Goal: Task Accomplishment & Management: Complete application form

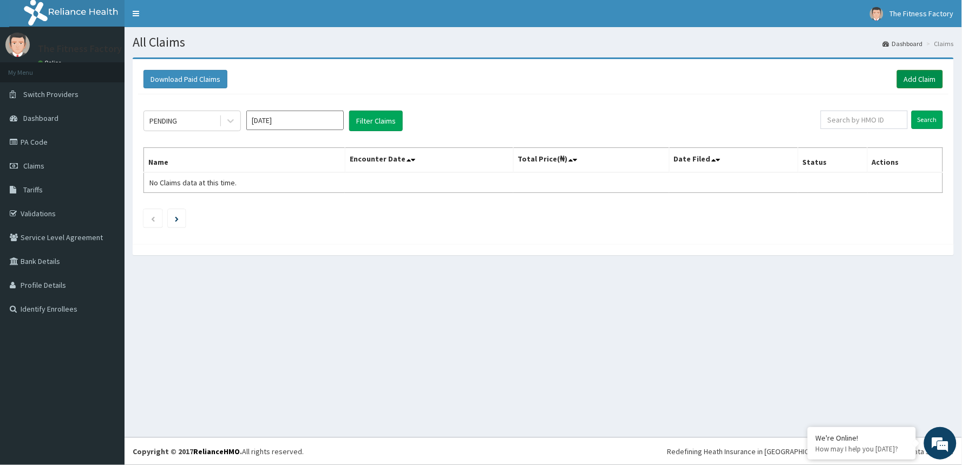
click at [913, 82] on link "Add Claim" at bounding box center [920, 79] width 46 height 18
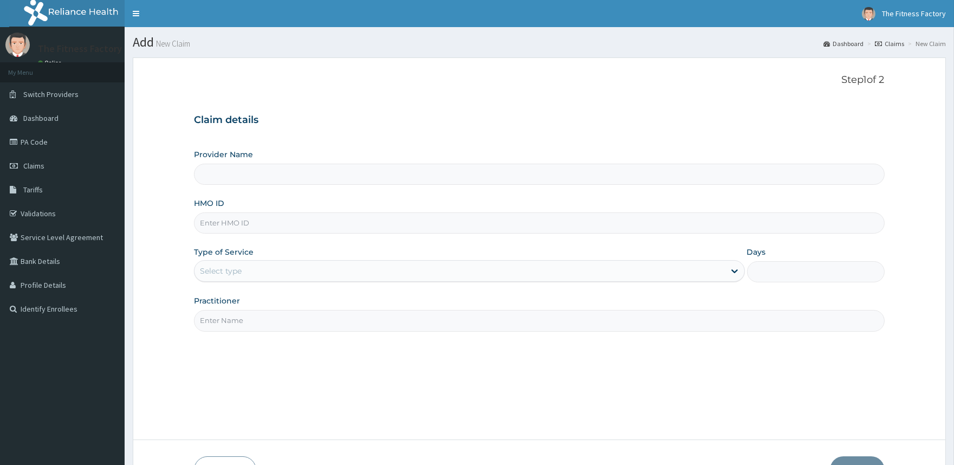
click at [223, 221] on input "HMO ID" at bounding box center [539, 222] width 690 height 21
type input "RBE/10018/A"
click at [223, 318] on input "Practitioner" at bounding box center [539, 320] width 690 height 21
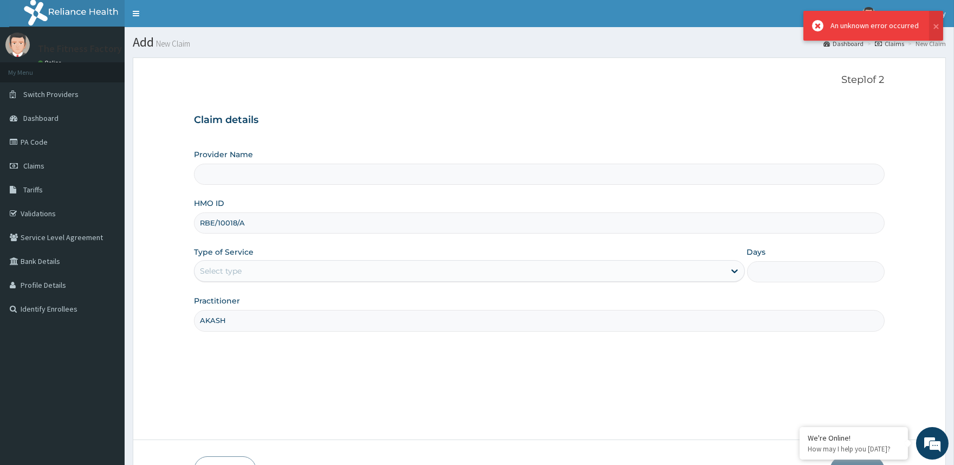
type input "AKASH"
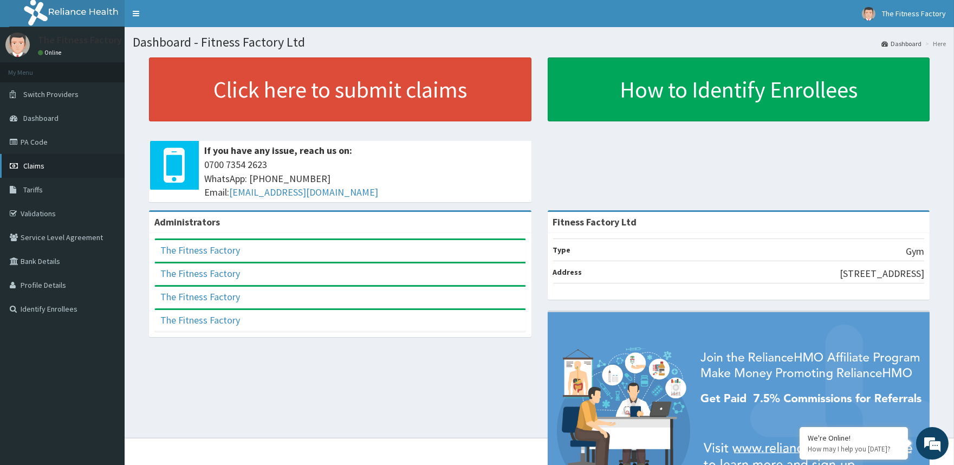
click at [22, 158] on link "Claims" at bounding box center [62, 166] width 125 height 24
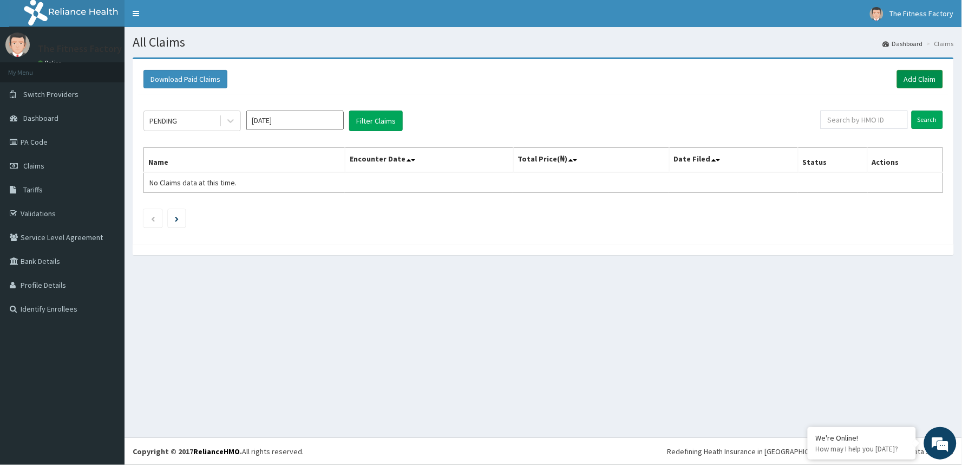
click at [901, 74] on link "Add Claim" at bounding box center [920, 79] width 46 height 18
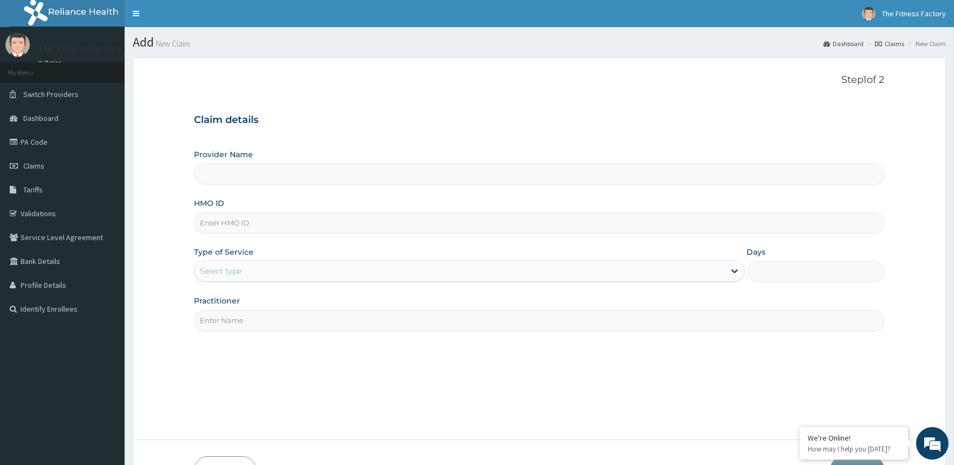
click at [373, 196] on div "Provider Name HMO ID Type of Service Select type Days Practitioner" at bounding box center [539, 240] width 690 height 182
type input "Fitness Factory Ltd"
type input "1"
click at [342, 241] on div "Provider Name Fitness Factory Ltd HMO ID Type of Service Outpatient Days 1 Prac…" at bounding box center [539, 240] width 690 height 182
click at [316, 214] on input "HMO ID" at bounding box center [539, 222] width 690 height 21
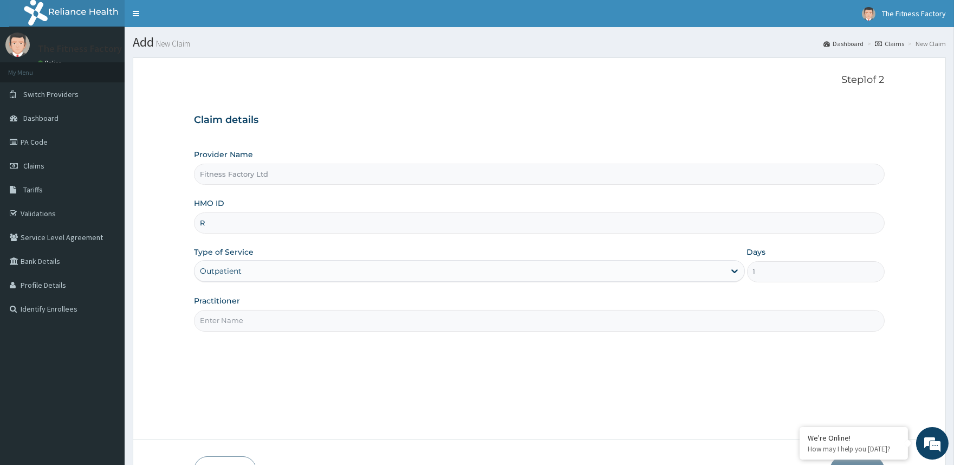
type input "RBE/10018/A"
click at [265, 318] on input "Practitioner" at bounding box center [539, 320] width 690 height 21
type input "AKASH"
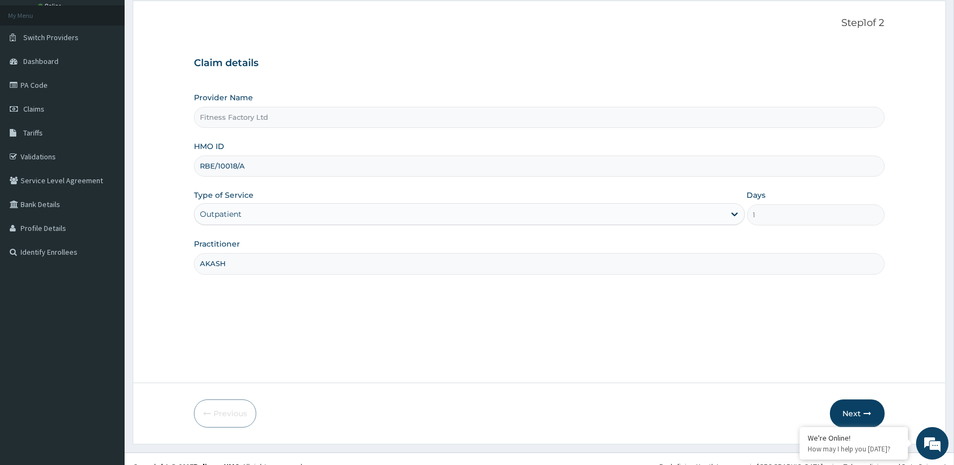
scroll to position [72, 0]
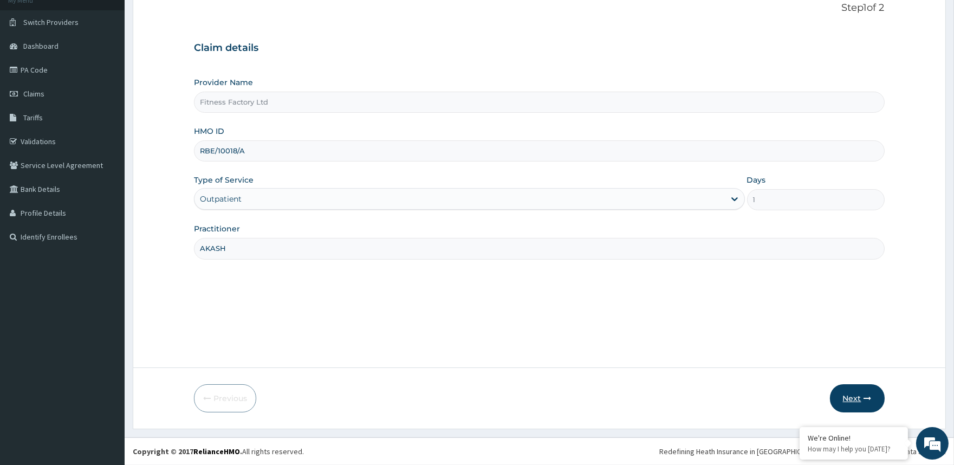
click at [853, 395] on button "Next" at bounding box center [857, 398] width 55 height 28
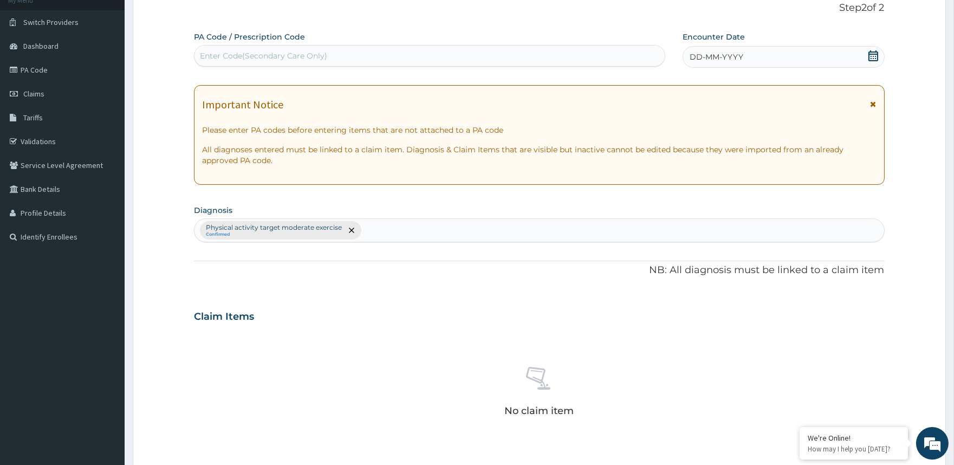
click at [298, 49] on div "Enter Code(Secondary Care Only)" at bounding box center [428, 55] width 469 height 17
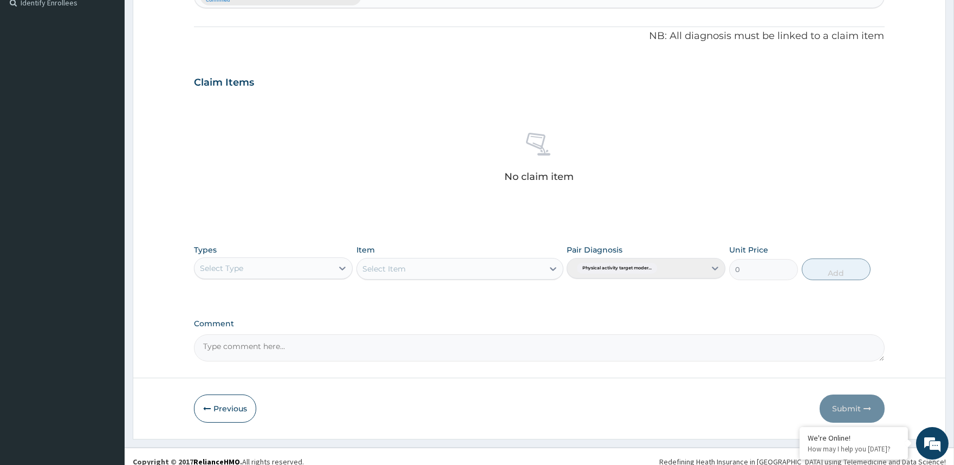
scroll to position [316, 0]
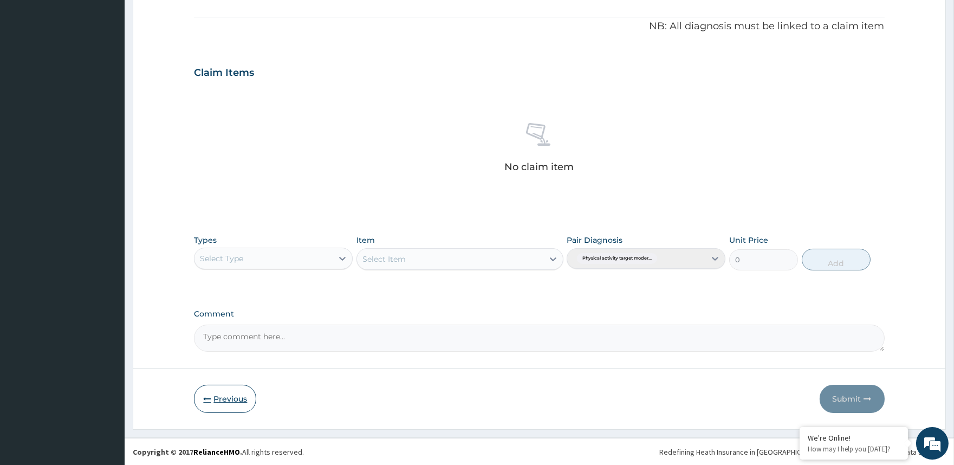
click at [226, 398] on button "Previous" at bounding box center [225, 398] width 62 height 28
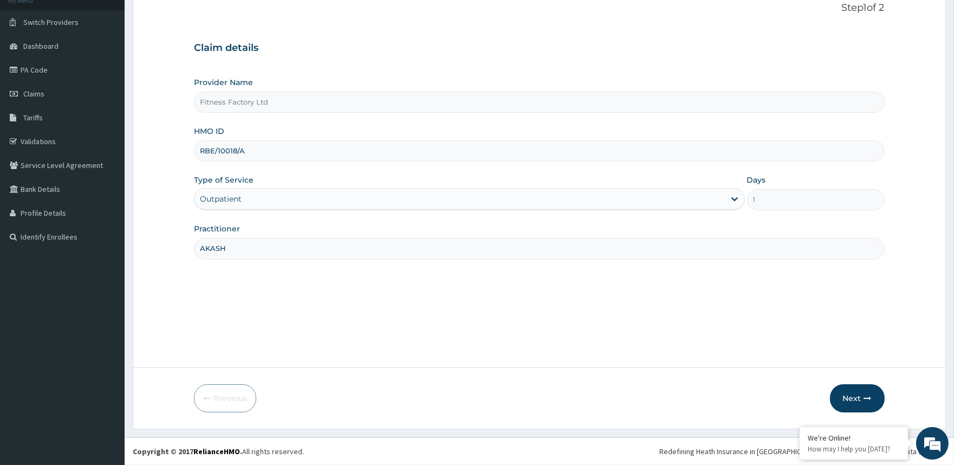
click at [278, 153] on input "RBE/10018/A" at bounding box center [539, 150] width 690 height 21
type input "R"
type input "TLK/10186/A"
click at [851, 403] on button "Next" at bounding box center [857, 398] width 55 height 28
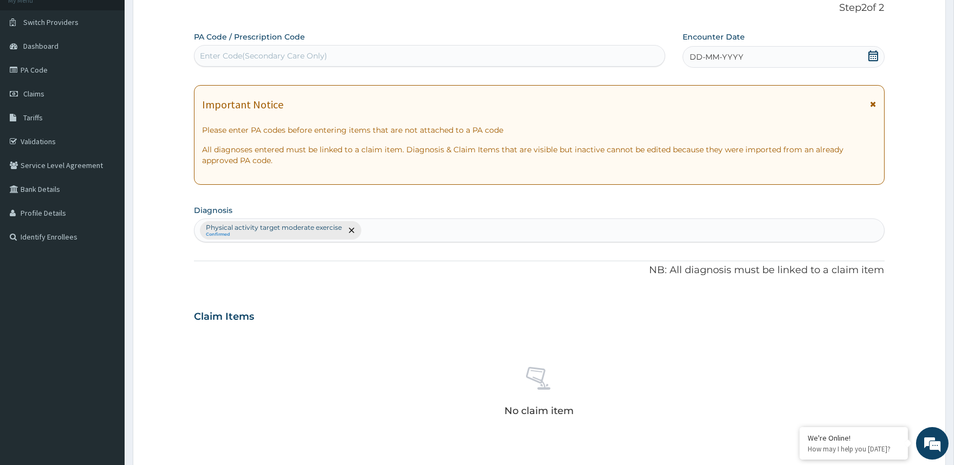
click at [512, 53] on div "Enter Code(Secondary Care Only)" at bounding box center [428, 55] width 469 height 17
type input "PA/C5A712"
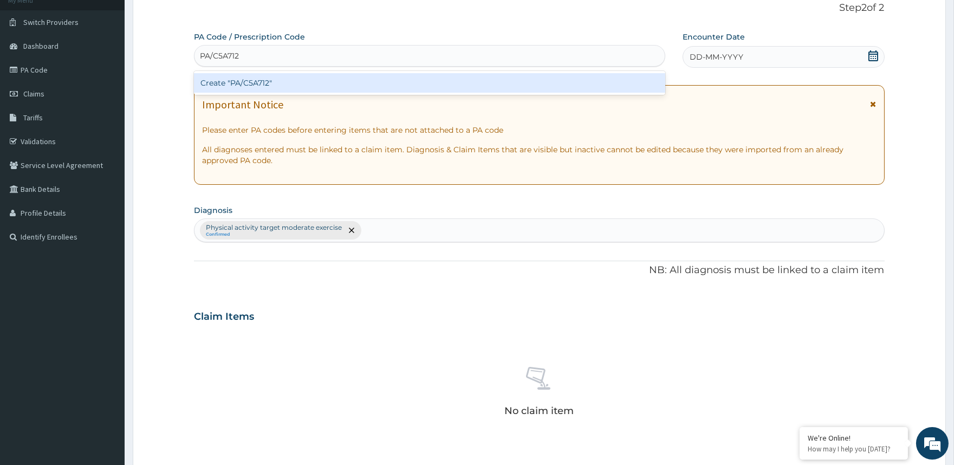
click at [513, 83] on div "Create "PA/C5A712"" at bounding box center [429, 82] width 471 height 19
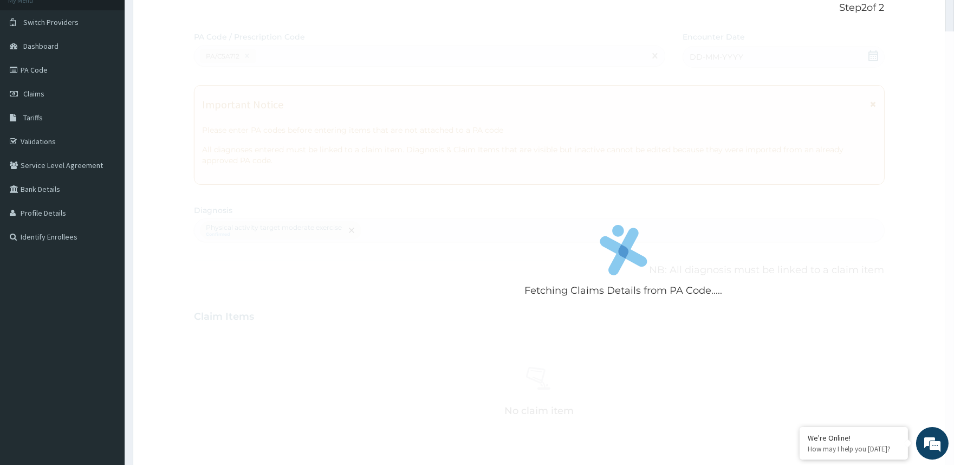
click at [764, 53] on div "Fetching Claims Details from PA Code....." at bounding box center [623, 263] width 858 height 465
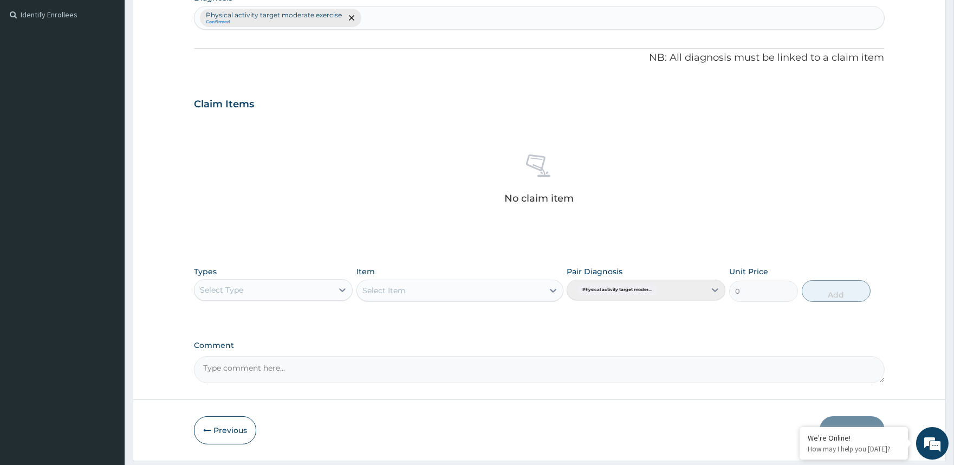
scroll to position [325, 0]
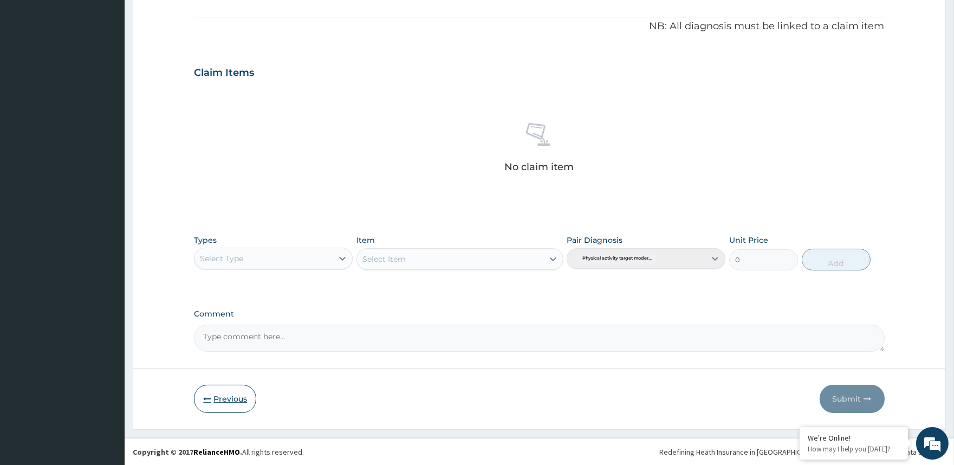
click at [224, 396] on button "Previous" at bounding box center [225, 398] width 62 height 28
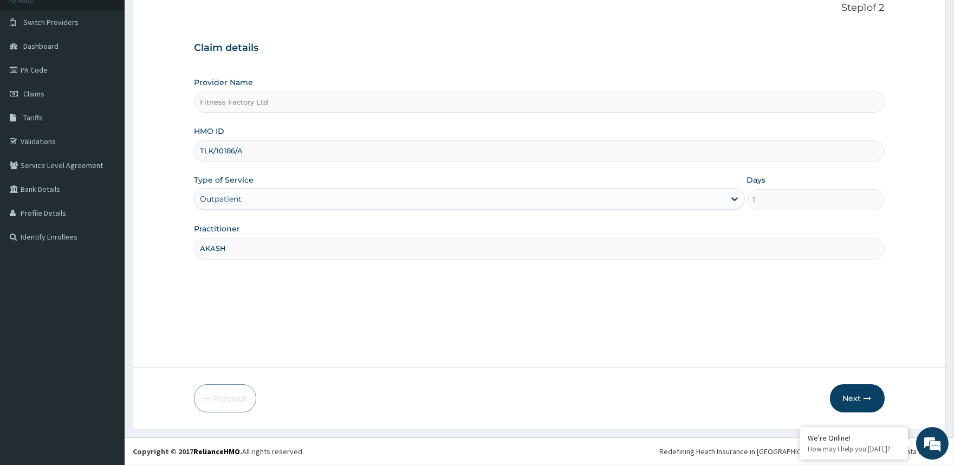
scroll to position [72, 0]
click at [222, 155] on input "TLK/10186/A" at bounding box center [539, 150] width 690 height 21
click at [209, 148] on input "TLK/10186/A" at bounding box center [539, 150] width 690 height 21
click at [212, 149] on input "TCK/10186/A" at bounding box center [539, 150] width 690 height 21
click at [213, 146] on input "TCK/10186/A" at bounding box center [539, 150] width 690 height 21
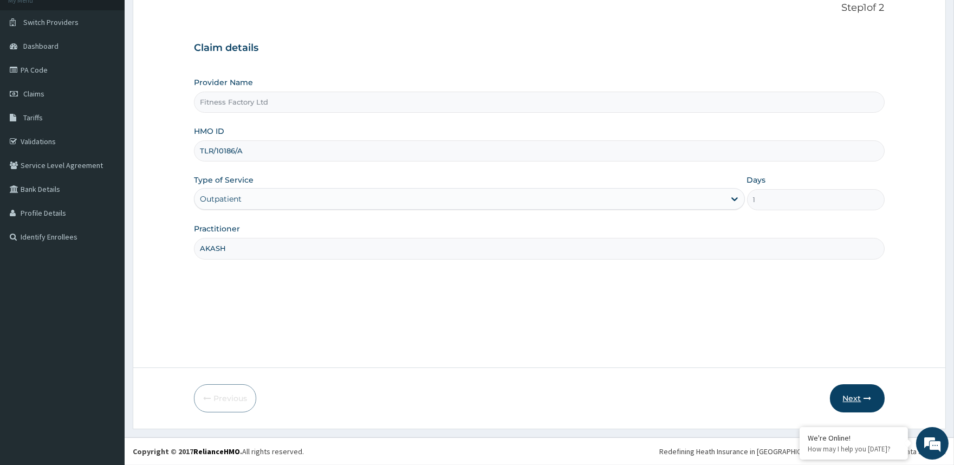
type input "TLR/10186/A"
click at [851, 389] on button "Next" at bounding box center [857, 398] width 55 height 28
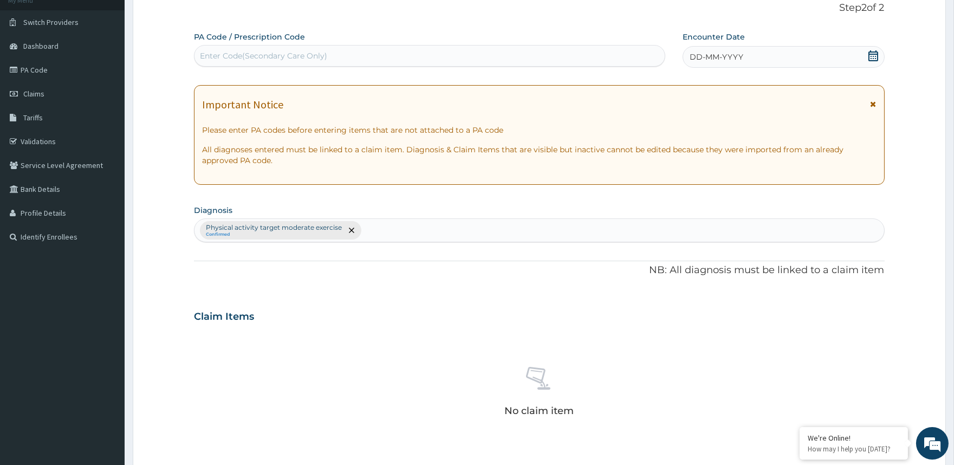
click at [448, 53] on div "Enter Code(Secondary Care Only)" at bounding box center [428, 55] width 469 height 17
type input "PA/C5A712"
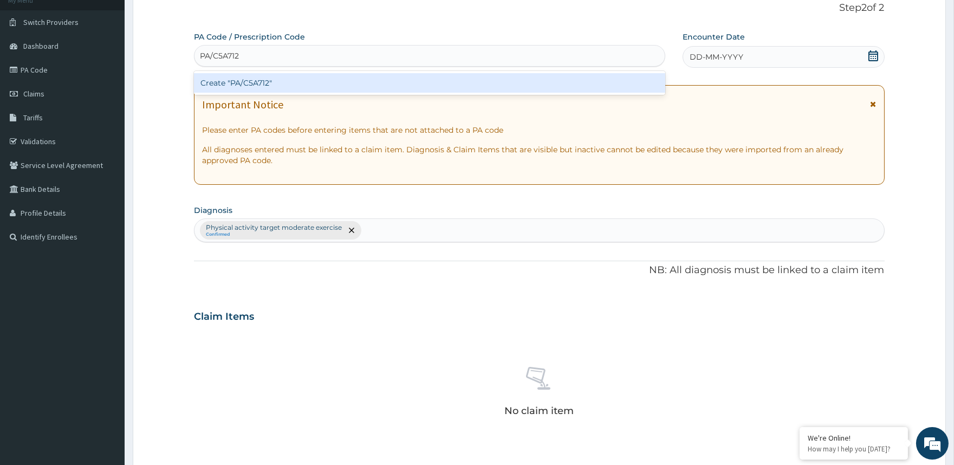
click at [444, 85] on div "Create "PA/C5A712"" at bounding box center [429, 82] width 471 height 19
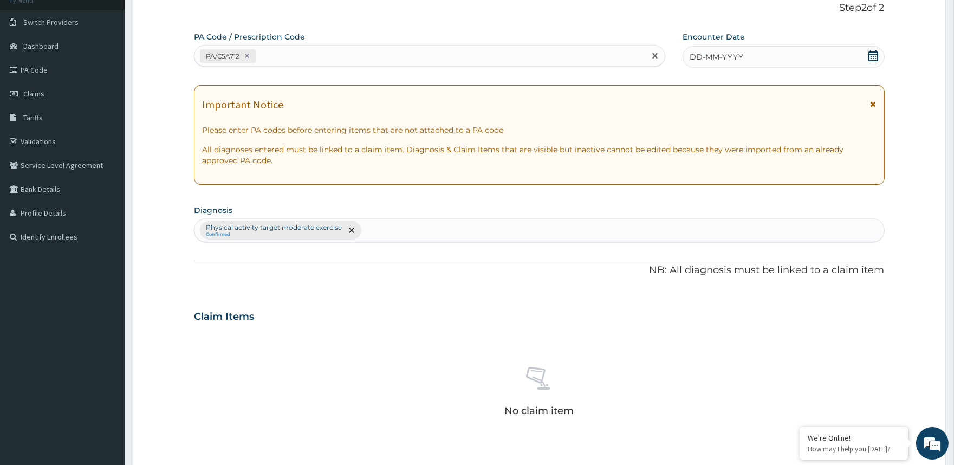
click at [768, 63] on div "DD-MM-YYYY" at bounding box center [783, 57] width 202 height 22
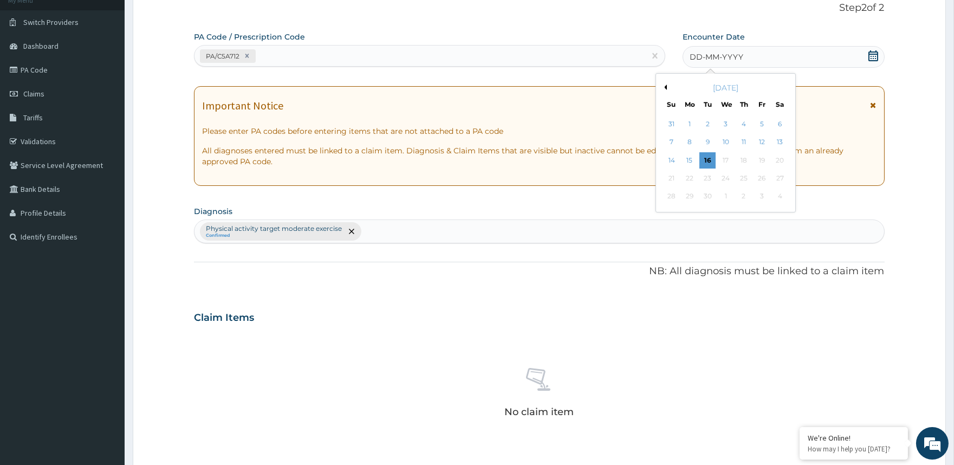
click at [666, 83] on div "[DATE]" at bounding box center [725, 87] width 131 height 11
click at [664, 90] on div "[DATE]" at bounding box center [725, 87] width 131 height 11
click at [665, 85] on button "Previous Month" at bounding box center [663, 86] width 5 height 5
click at [755, 194] on div "29" at bounding box center [761, 196] width 16 height 16
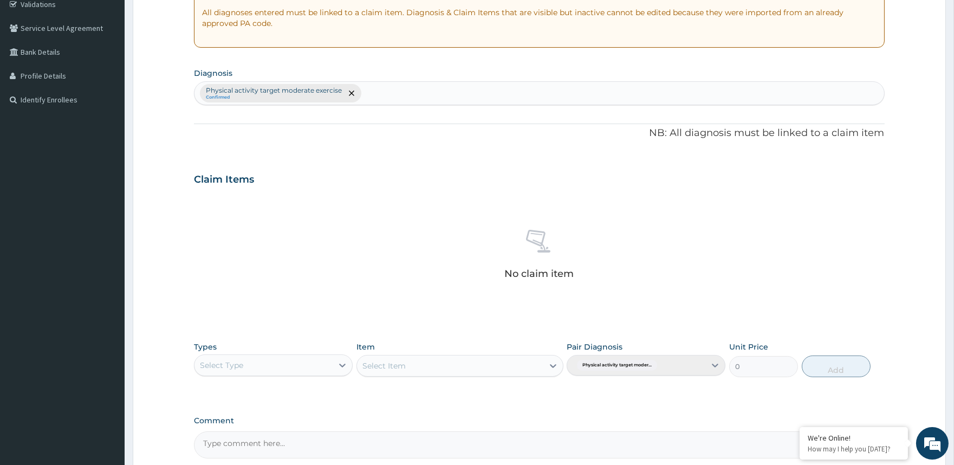
scroll to position [316, 0]
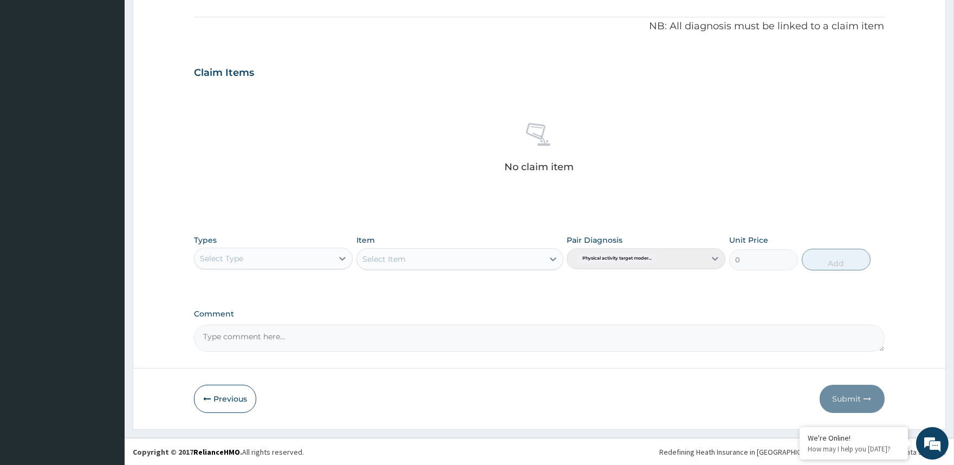
click at [257, 253] on div "Select Type" at bounding box center [263, 258] width 138 height 17
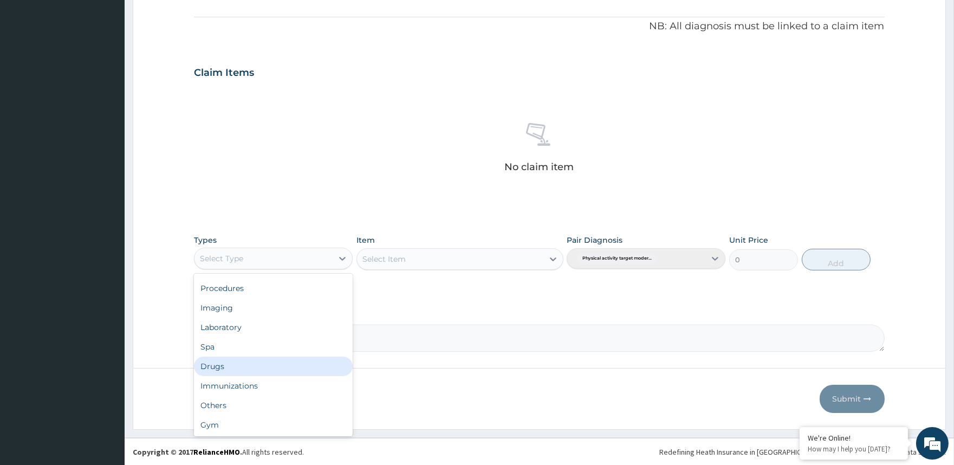
scroll to position [36, 0]
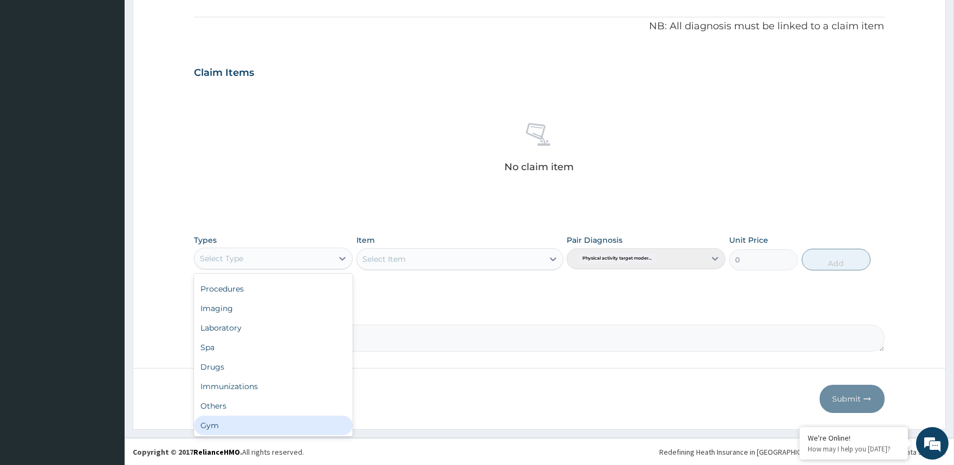
drag, startPoint x: 272, startPoint y: 421, endPoint x: 306, endPoint y: 427, distance: 34.6
click at [306, 427] on div "Gym" at bounding box center [273, 424] width 159 height 19
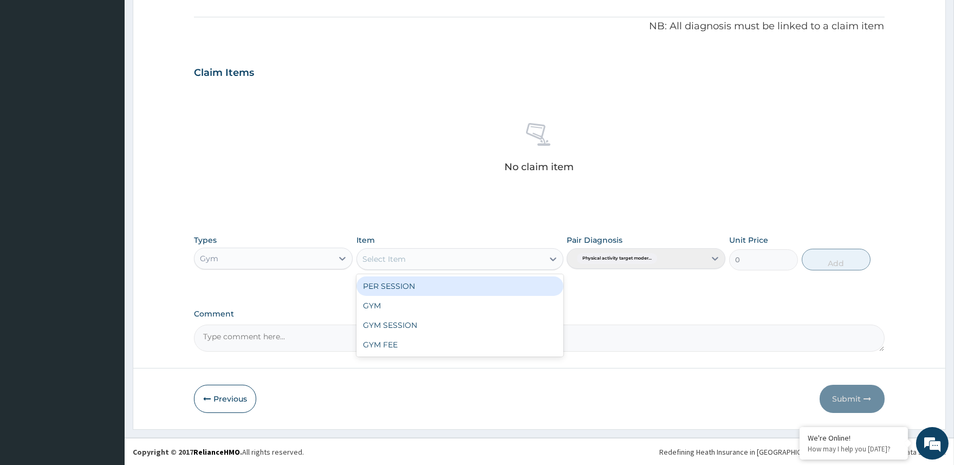
click at [477, 262] on div "Select Item" at bounding box center [450, 258] width 186 height 17
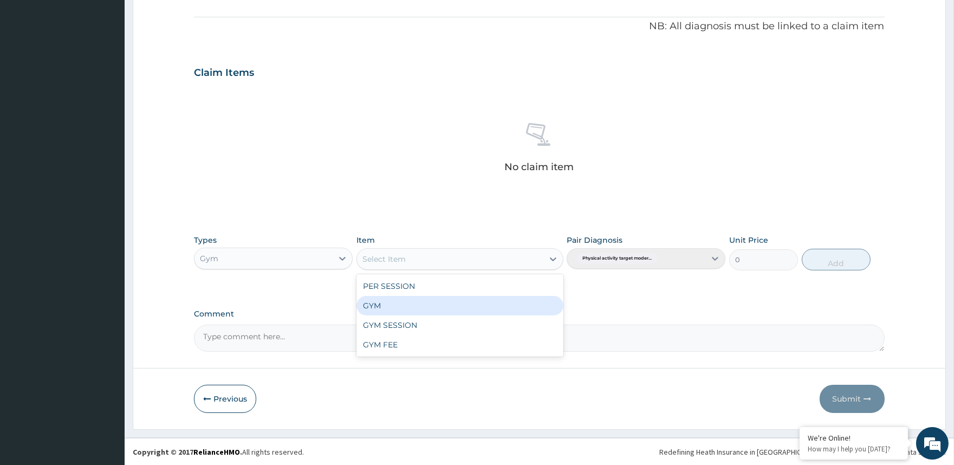
click at [473, 307] on div "GYM" at bounding box center [459, 305] width 207 height 19
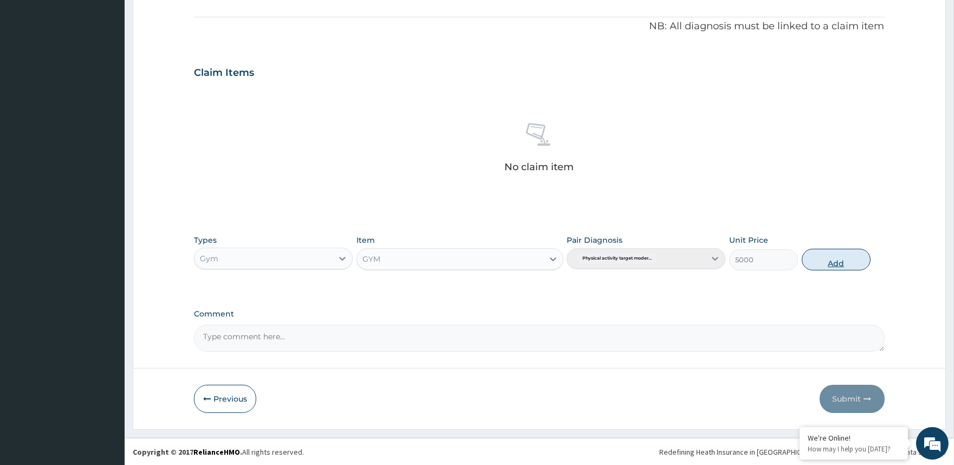
click at [832, 268] on button "Add" at bounding box center [835, 260] width 69 height 22
type input "0"
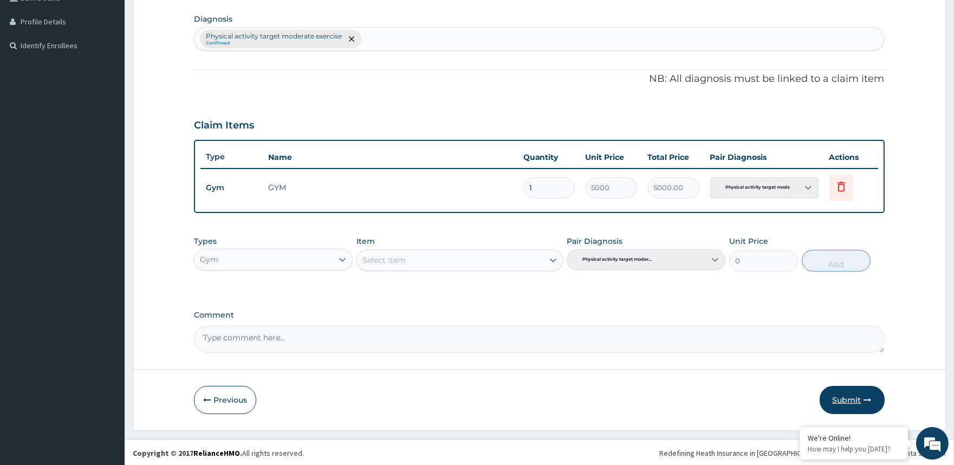
click at [852, 397] on button "Submit" at bounding box center [851, 400] width 65 height 28
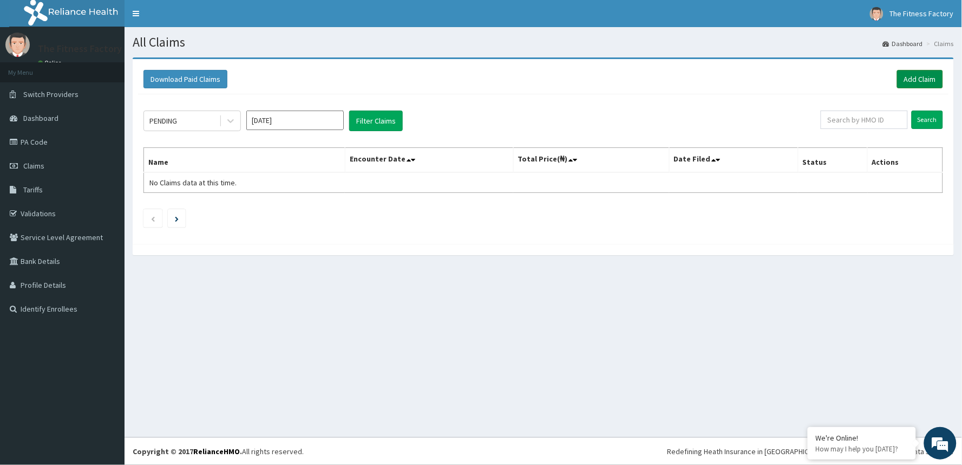
click at [911, 74] on link "Add Claim" at bounding box center [920, 79] width 46 height 18
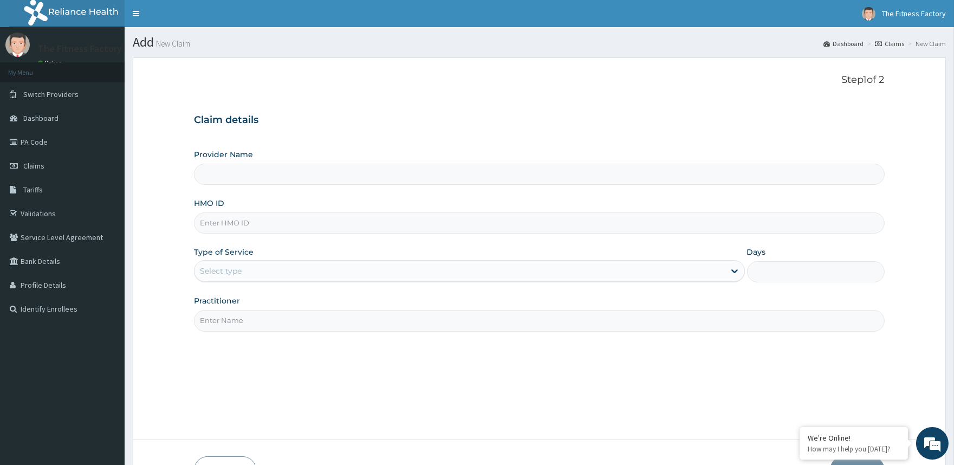
click at [382, 229] on input "HMO ID" at bounding box center [539, 222] width 690 height 21
type input "P"
type input "Fitness Factory Ltd"
type input "1"
click at [382, 229] on input "PWC/105" at bounding box center [539, 222] width 690 height 21
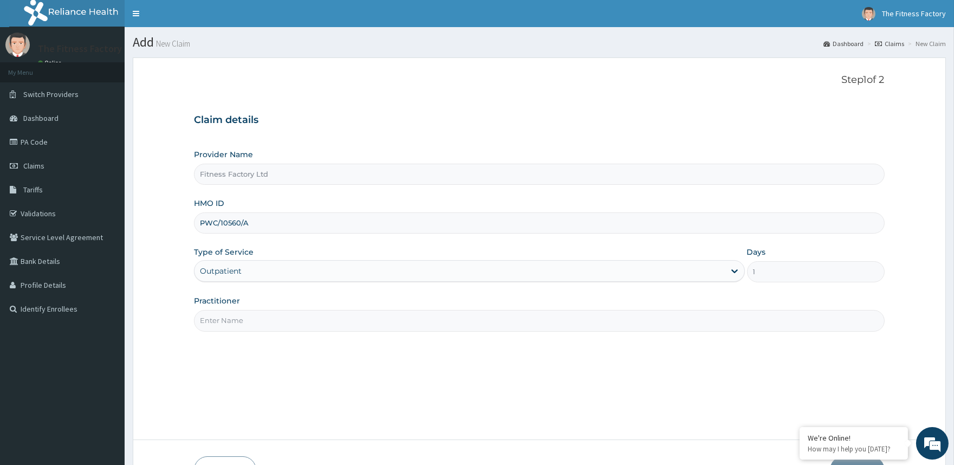
type input "PWC/10560/A"
click at [251, 320] on input "Practitioner" at bounding box center [539, 320] width 690 height 21
type input "AKASH"
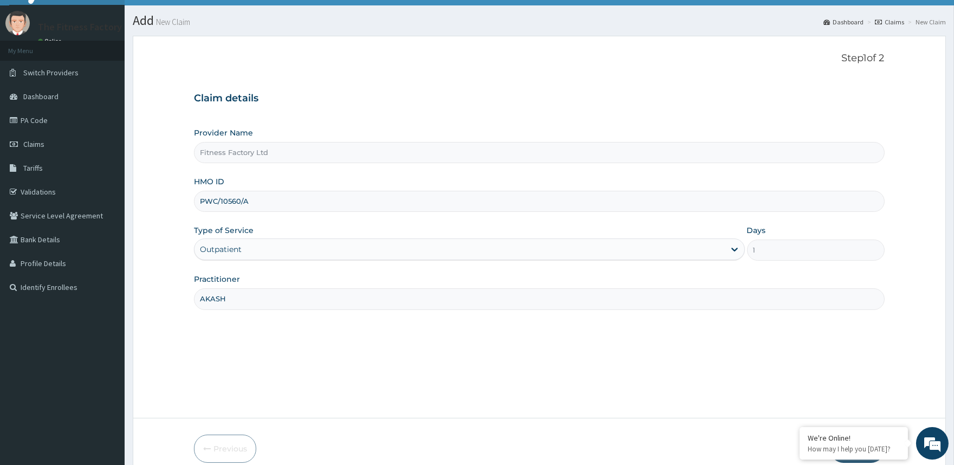
scroll to position [72, 0]
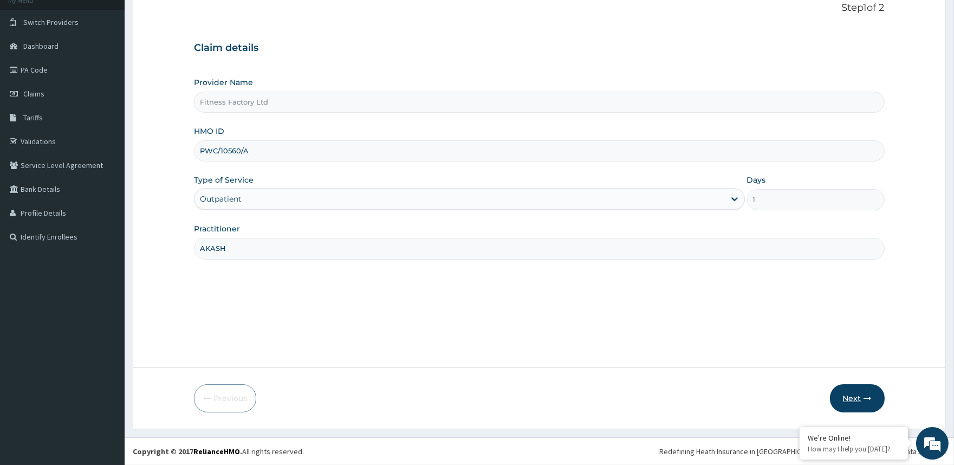
click at [866, 396] on icon "button" at bounding box center [868, 398] width 8 height 8
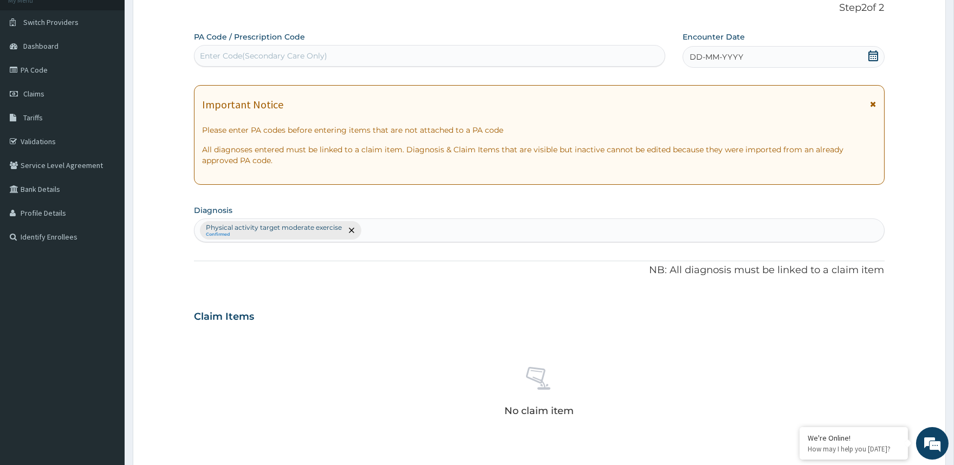
click at [455, 57] on div "Enter Code(Secondary Care Only)" at bounding box center [428, 55] width 469 height 17
type input "PA/794D86"
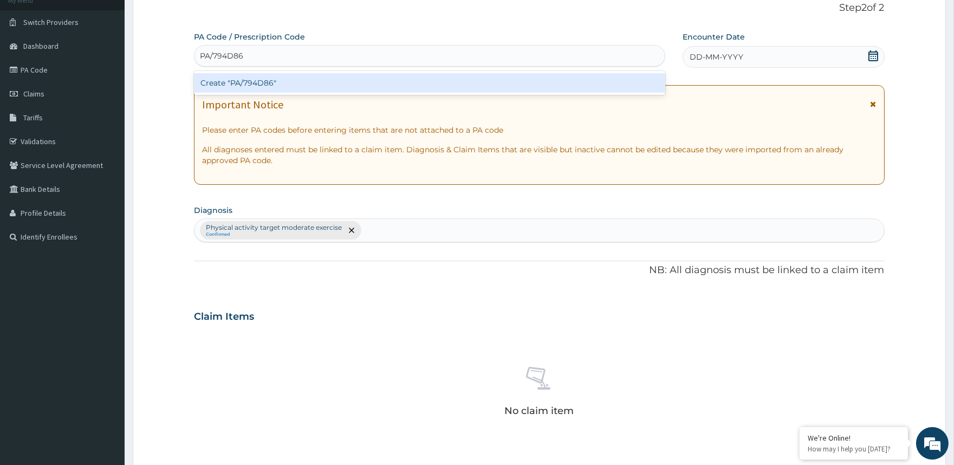
click at [458, 79] on div "Create "PA/794D86"" at bounding box center [429, 82] width 471 height 19
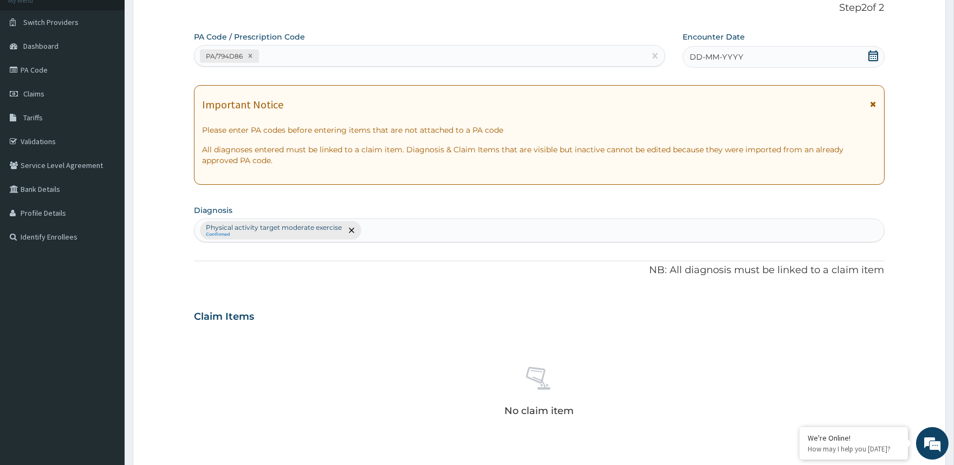
click at [770, 56] on div "DD-MM-YYYY" at bounding box center [783, 57] width 202 height 22
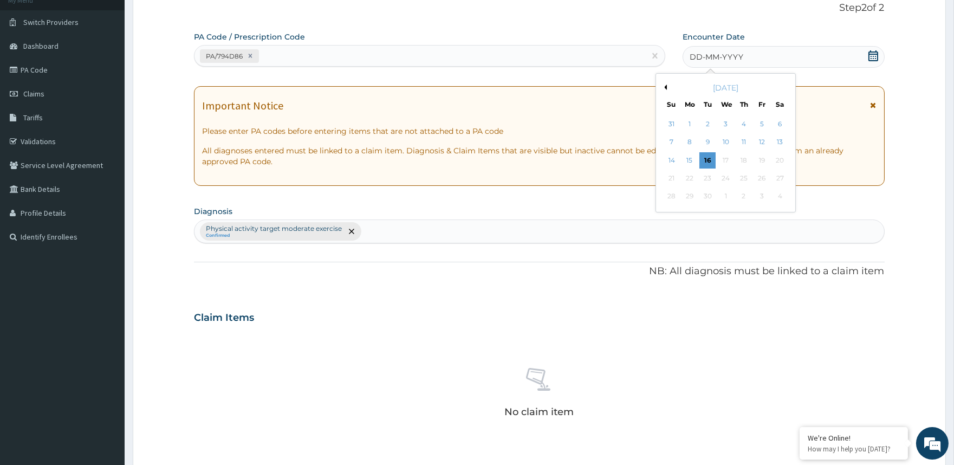
click at [663, 92] on div "[DATE]" at bounding box center [725, 87] width 131 height 11
click at [664, 86] on button "Previous Month" at bounding box center [663, 86] width 5 height 5
click at [760, 200] on div "29" at bounding box center [761, 196] width 16 height 16
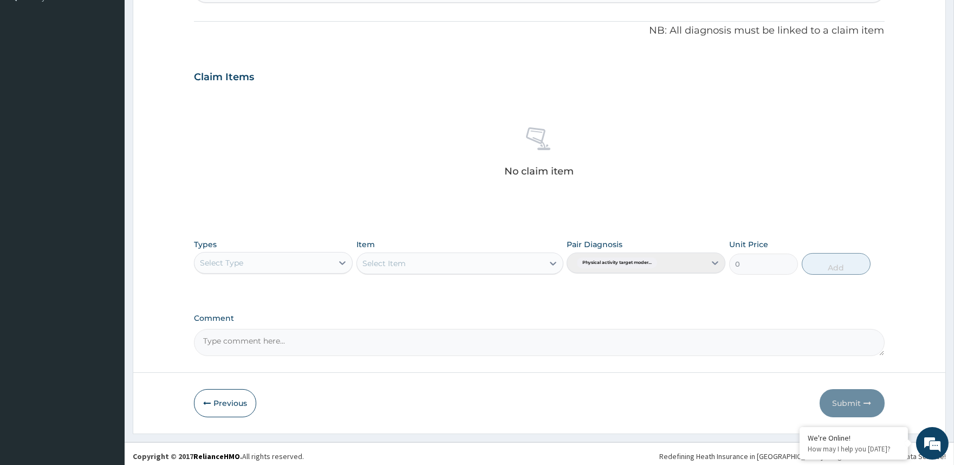
scroll to position [316, 0]
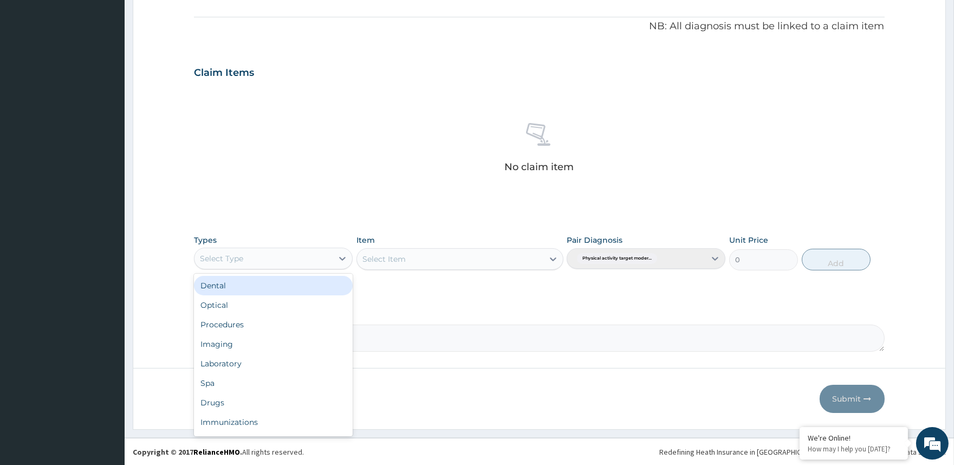
click at [311, 256] on div "Select Type" at bounding box center [263, 258] width 138 height 17
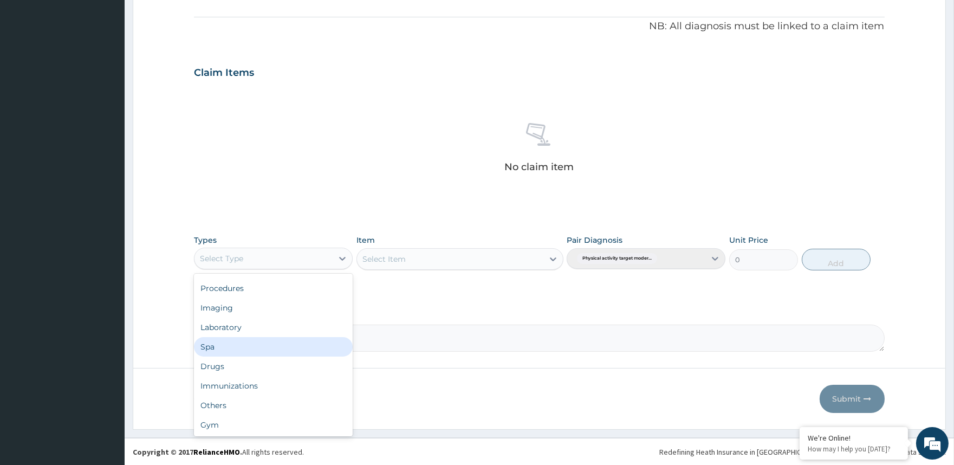
scroll to position [36, 0]
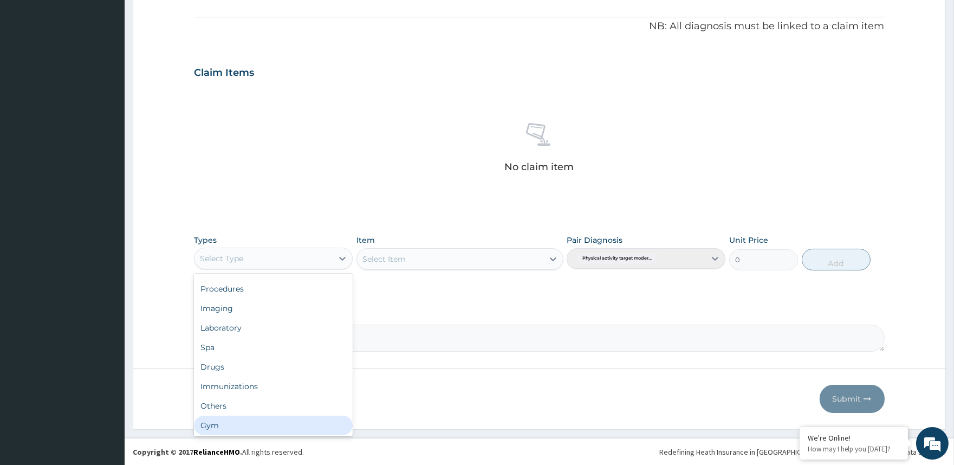
click at [283, 427] on div "Gym" at bounding box center [273, 424] width 159 height 19
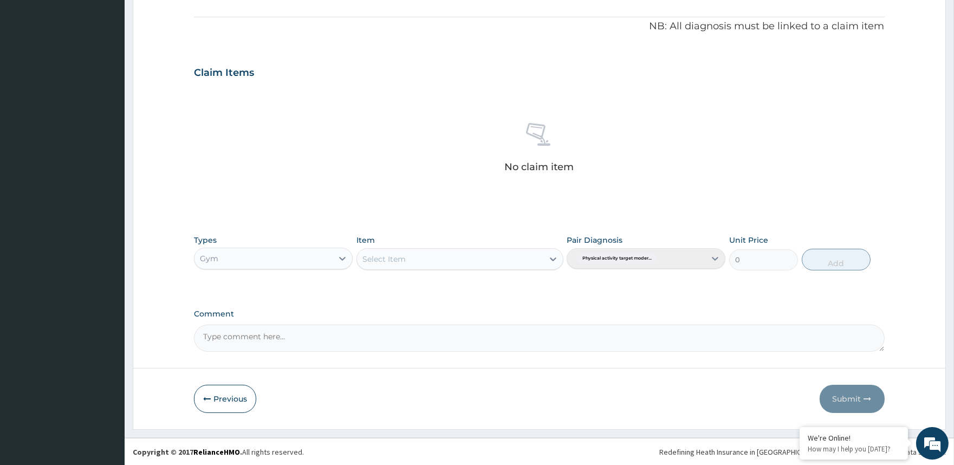
click at [448, 250] on div "Select Item" at bounding box center [450, 258] width 186 height 17
click at [457, 304] on div "GYM" at bounding box center [459, 305] width 207 height 19
click at [846, 259] on button "Add" at bounding box center [835, 260] width 69 height 22
type input "0"
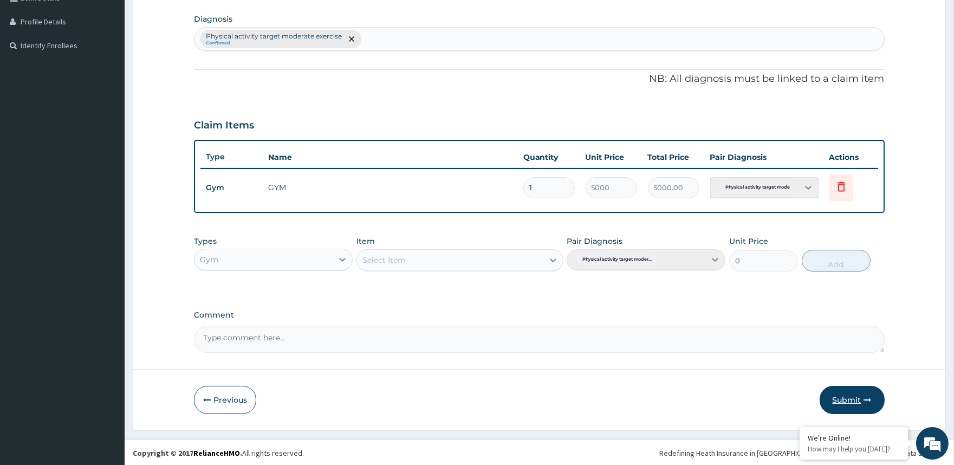
click at [848, 396] on button "Submit" at bounding box center [851, 400] width 65 height 28
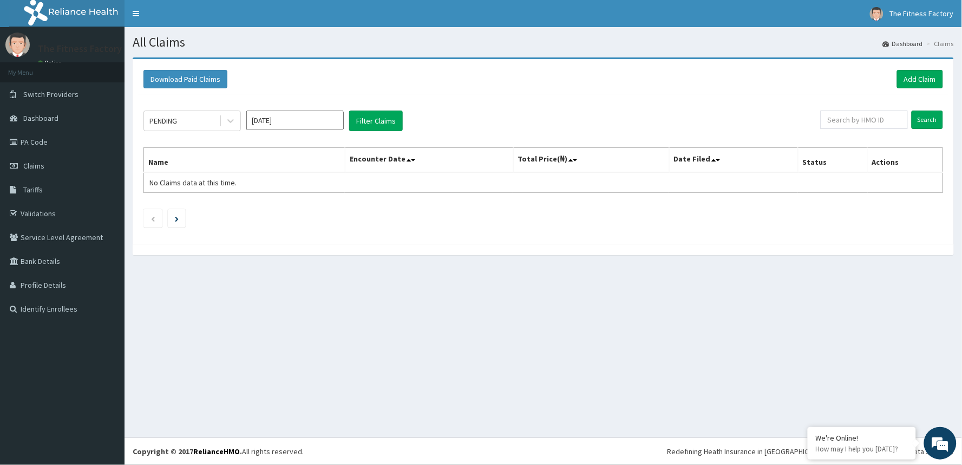
drag, startPoint x: 957, startPoint y: 28, endPoint x: 684, endPoint y: 132, distance: 291.9
click at [684, 132] on div "PENDING Sep 2025 Filter Claims Search Name Encounter Date Total Price(₦) Date F…" at bounding box center [543, 166] width 811 height 144
click at [908, 82] on link "Add Claim" at bounding box center [920, 79] width 46 height 18
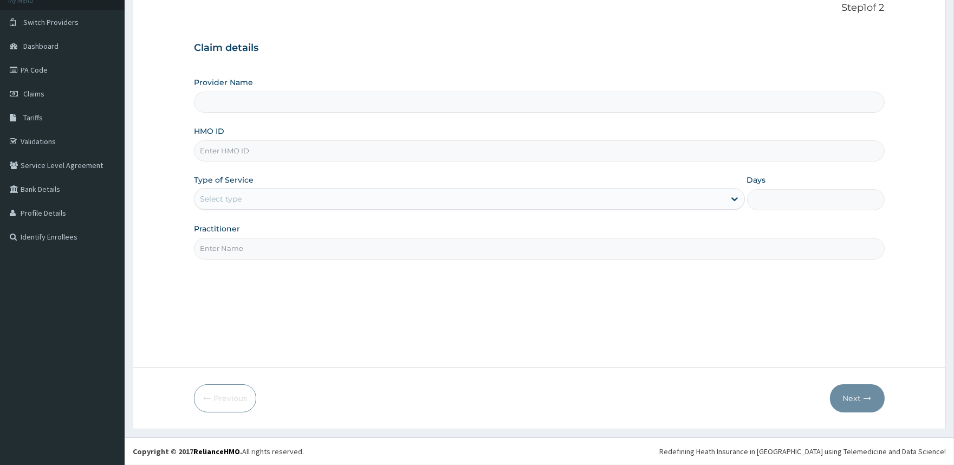
click at [204, 148] on input "HMO ID" at bounding box center [539, 150] width 690 height 21
type input "Fitness Factory Ltd"
type input "1"
type input "PWC/10477/A"
click at [252, 240] on input "Practitioner" at bounding box center [539, 248] width 690 height 21
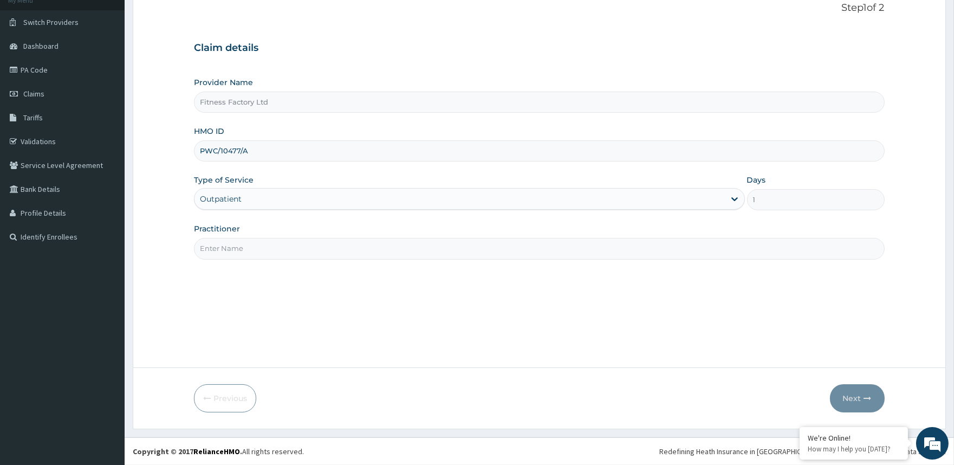
type input "AKASH"
click at [849, 397] on button "Next" at bounding box center [857, 398] width 55 height 28
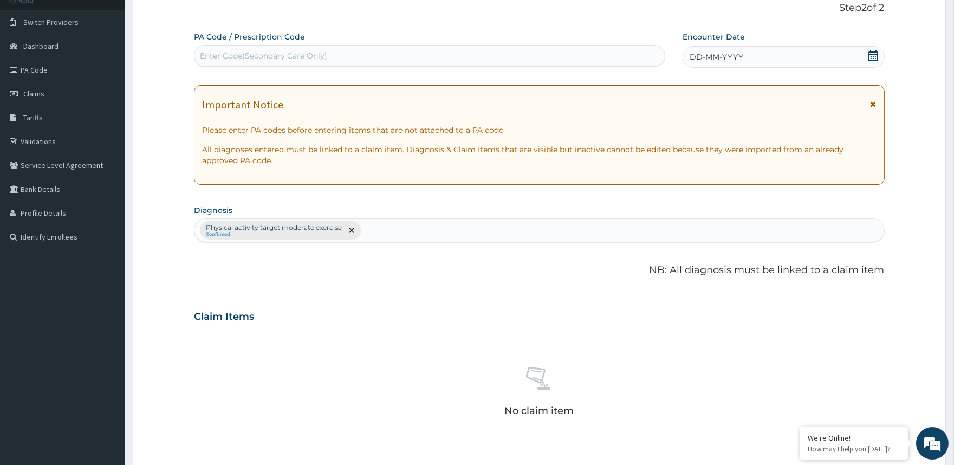
click at [285, 48] on div "Enter Code(Secondary Care Only)" at bounding box center [428, 55] width 469 height 17
type input "PA/E2A6C5"
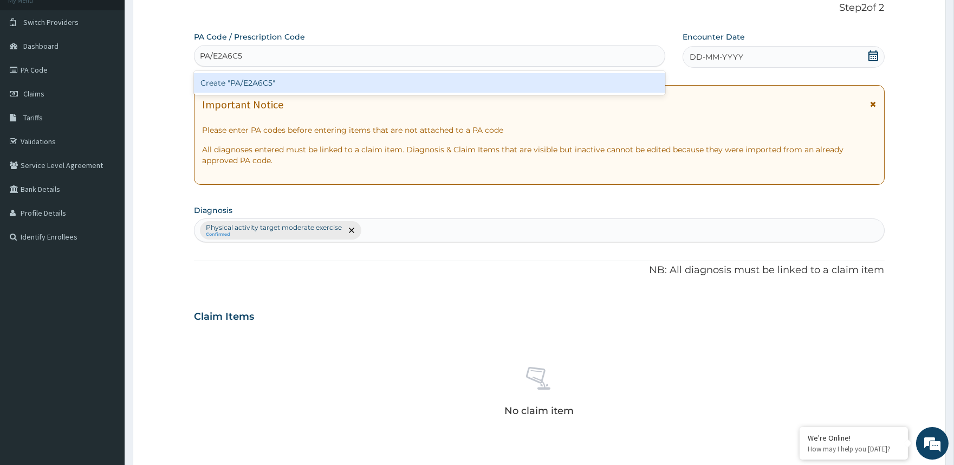
click at [284, 77] on div "Create "PA/E2A6C5"" at bounding box center [429, 82] width 471 height 19
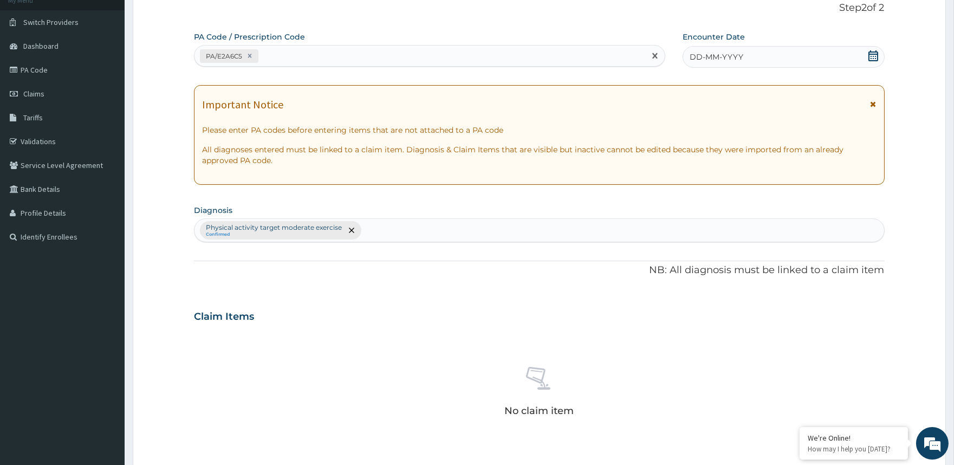
click at [747, 49] on div "DD-MM-YYYY" at bounding box center [783, 57] width 202 height 22
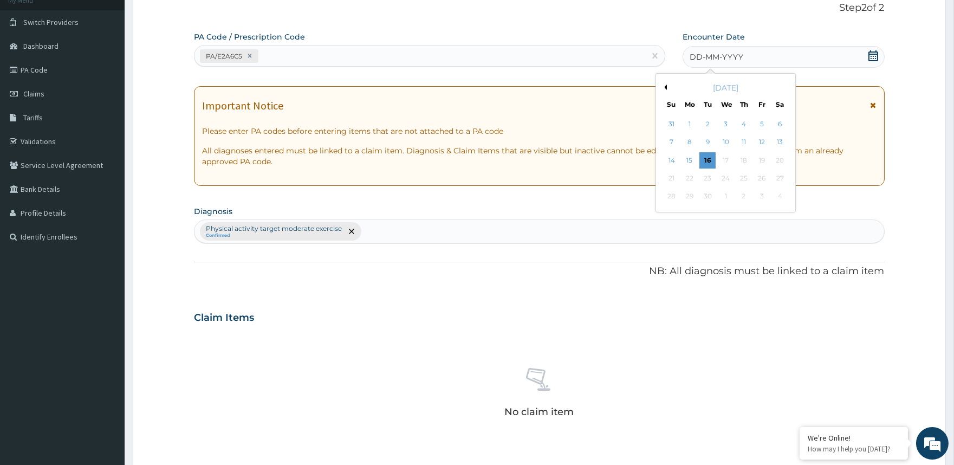
click at [667, 92] on div "[DATE]" at bounding box center [725, 87] width 131 height 11
click at [663, 90] on div "[DATE]" at bounding box center [725, 87] width 131 height 11
click at [663, 87] on button "Previous Month" at bounding box center [663, 86] width 5 height 5
click at [761, 197] on div "29" at bounding box center [761, 196] width 16 height 16
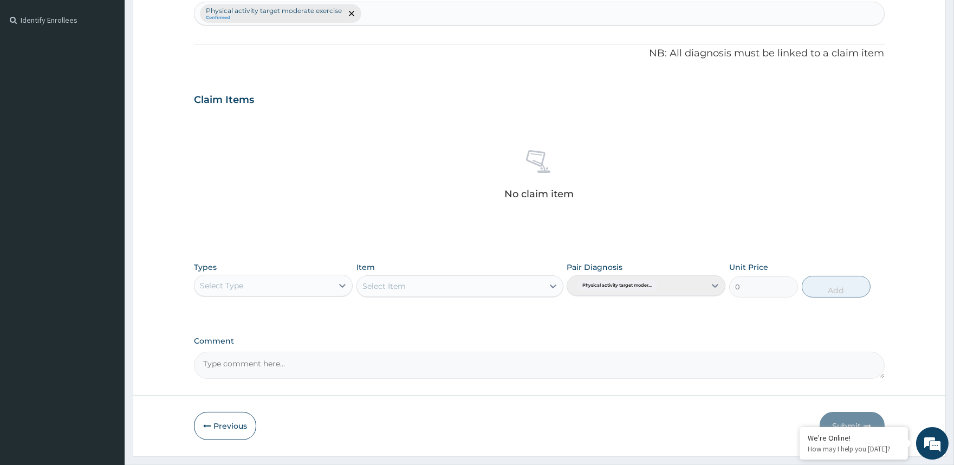
scroll to position [316, 0]
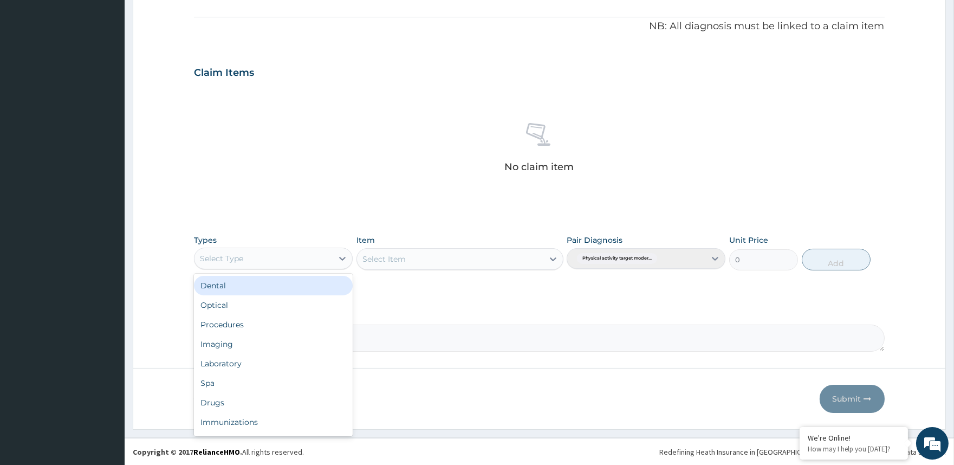
click at [317, 256] on div "Select Type" at bounding box center [263, 258] width 138 height 17
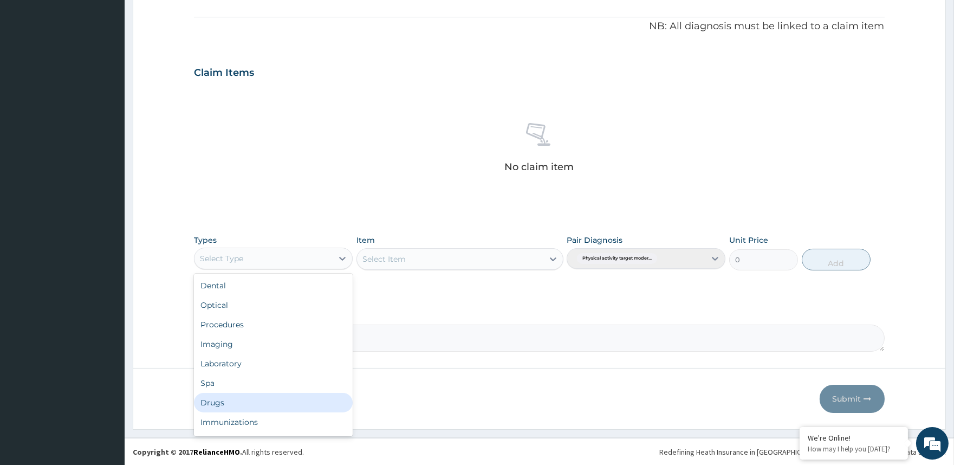
scroll to position [36, 0]
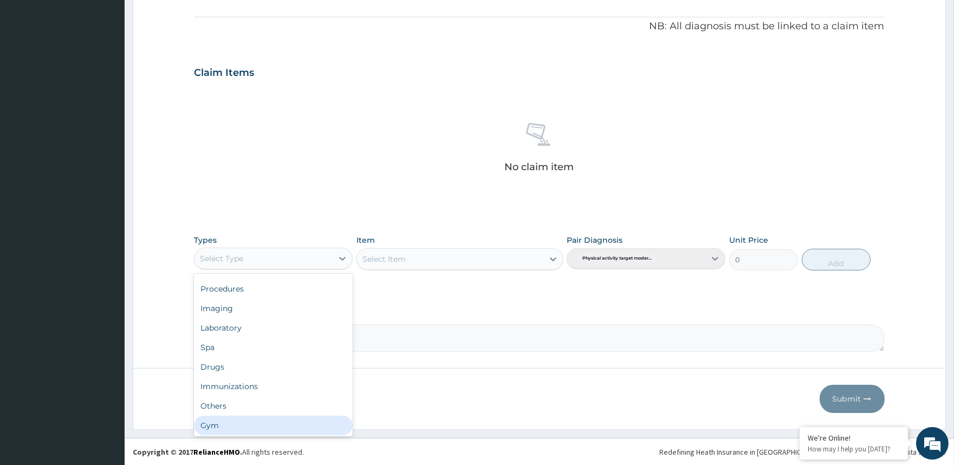
click at [290, 421] on div "Gym" at bounding box center [273, 424] width 159 height 19
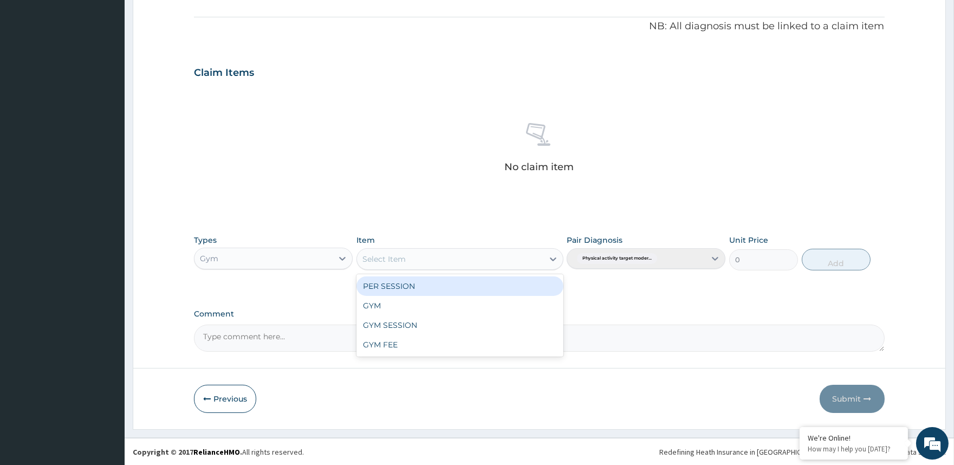
click at [477, 257] on div "Select Item" at bounding box center [450, 258] width 186 height 17
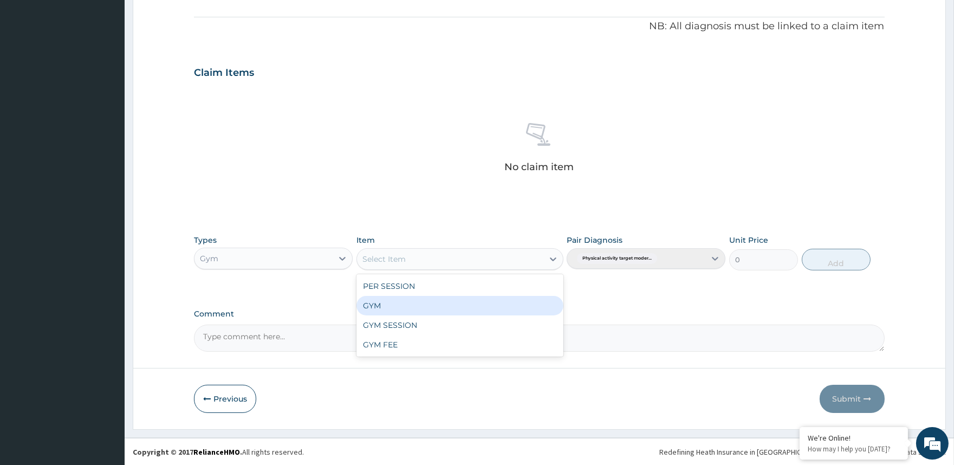
click at [477, 308] on div "GYM" at bounding box center [459, 305] width 207 height 19
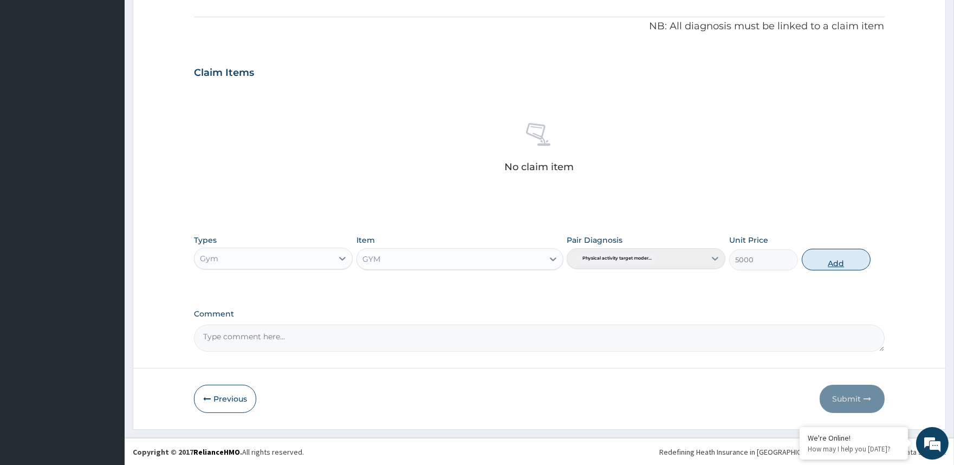
click at [845, 257] on button "Add" at bounding box center [835, 260] width 69 height 22
type input "0"
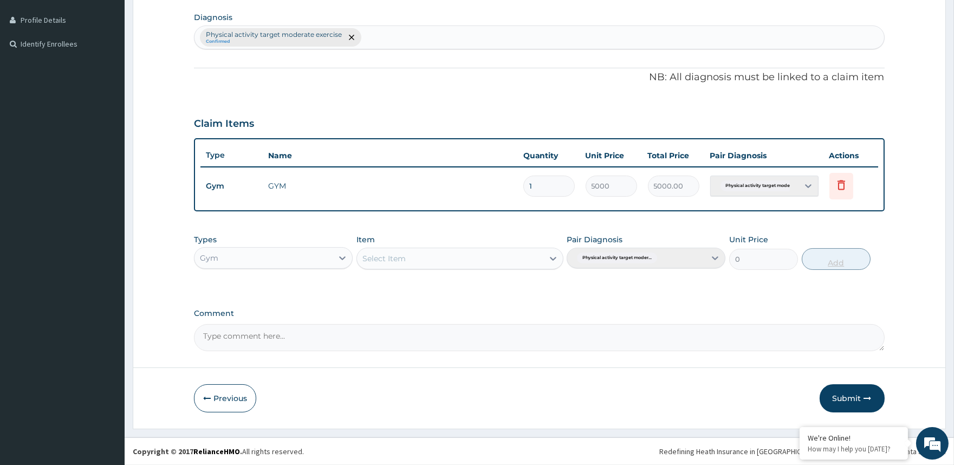
scroll to position [263, 0]
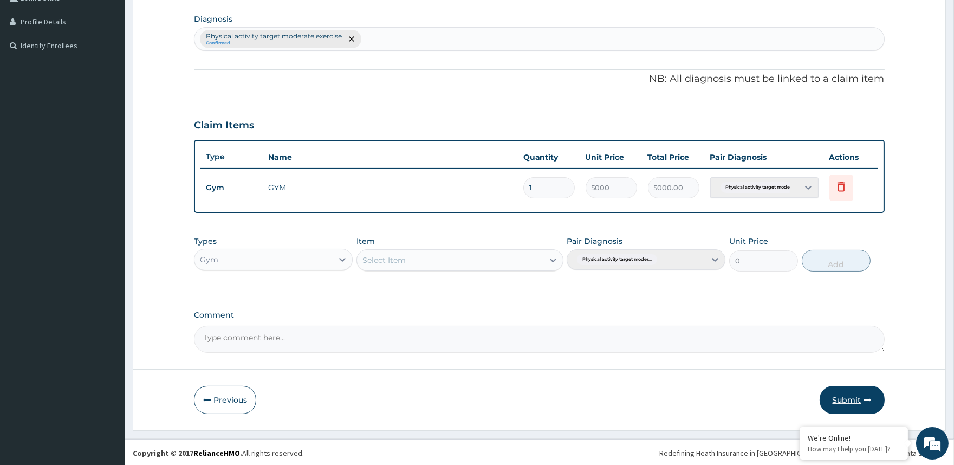
click at [841, 393] on button "Submit" at bounding box center [851, 400] width 65 height 28
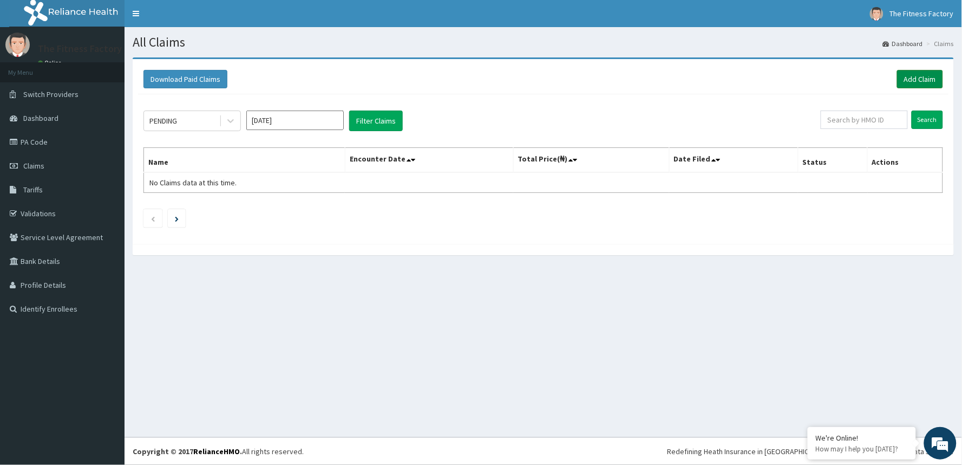
click at [914, 71] on link "Add Claim" at bounding box center [920, 79] width 46 height 18
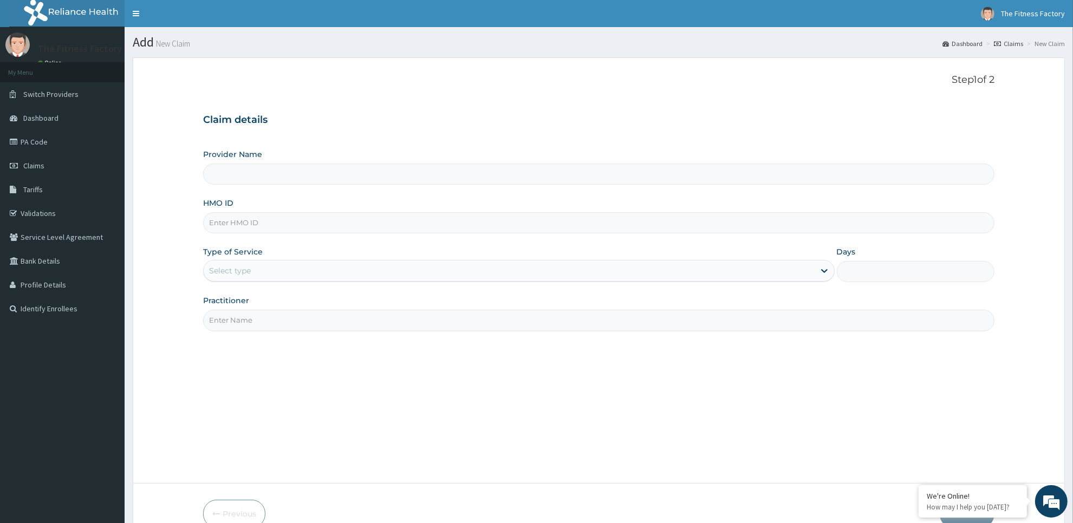
type input "Fitness Factory Ltd"
type input "1"
click at [338, 217] on input "HMO ID" at bounding box center [598, 222] width 791 height 21
click at [245, 221] on input "RBE/10018/A" at bounding box center [598, 222] width 791 height 21
type input "RBE/10007/A"
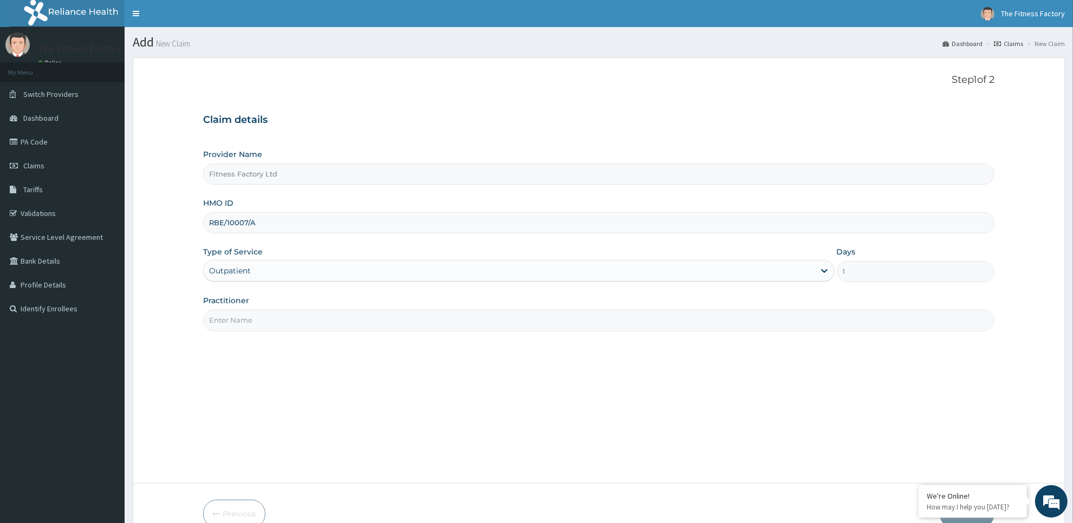
click at [233, 312] on input "Practitioner" at bounding box center [598, 320] width 791 height 21
type input "AKASH"
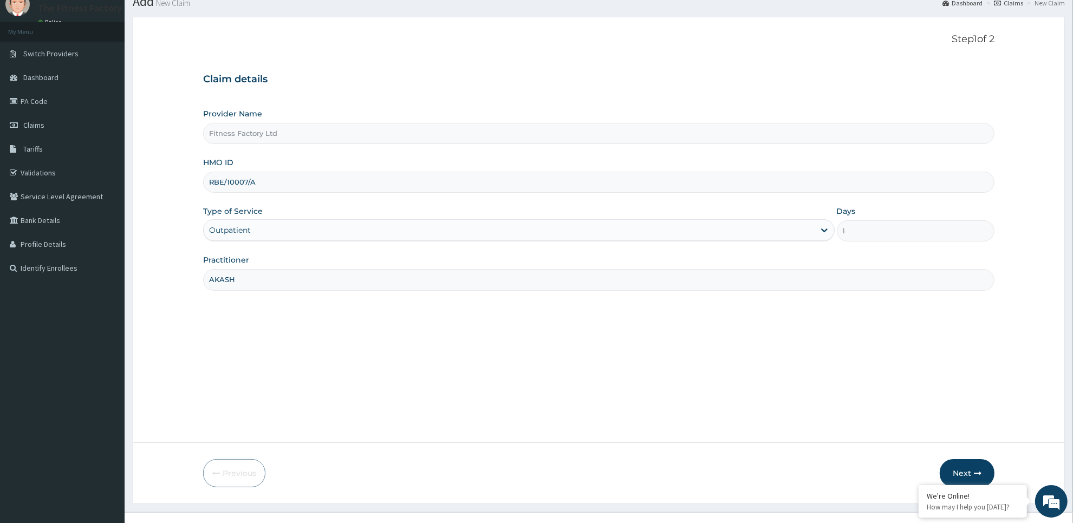
scroll to position [57, 0]
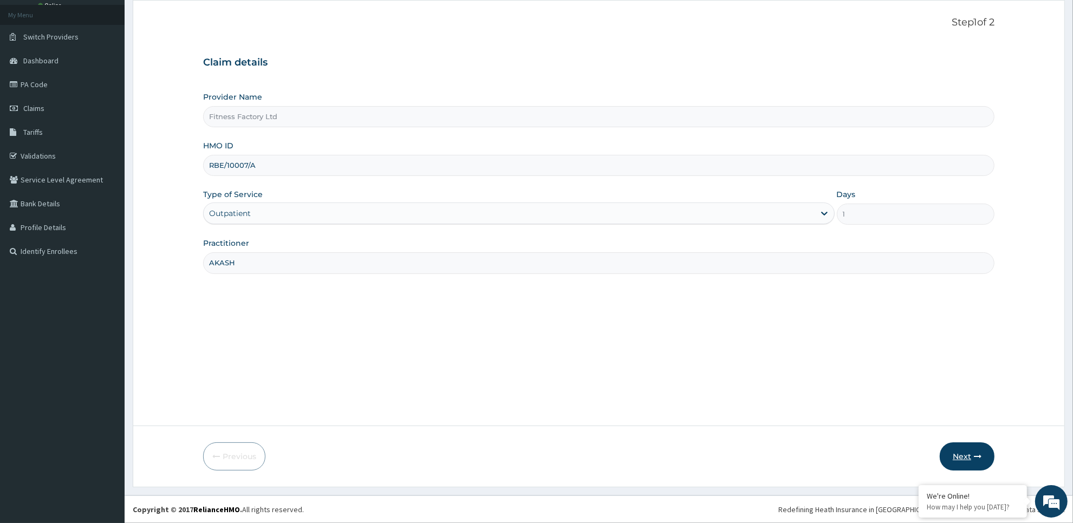
click at [953, 452] on button "Next" at bounding box center [966, 456] width 55 height 28
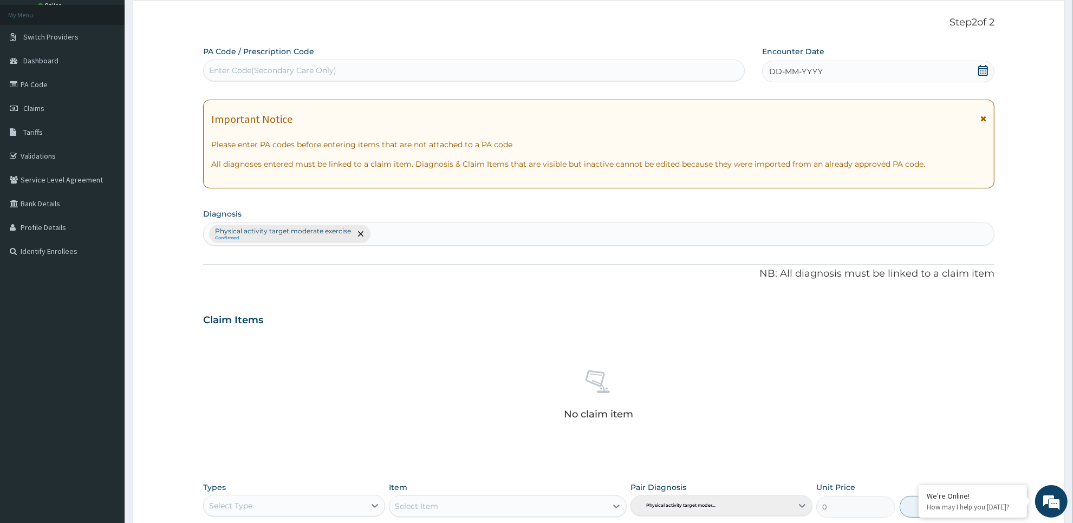
click at [588, 71] on div "Enter Code(Secondary Care Only)" at bounding box center [474, 70] width 540 height 17
type input "PA/FE5933"
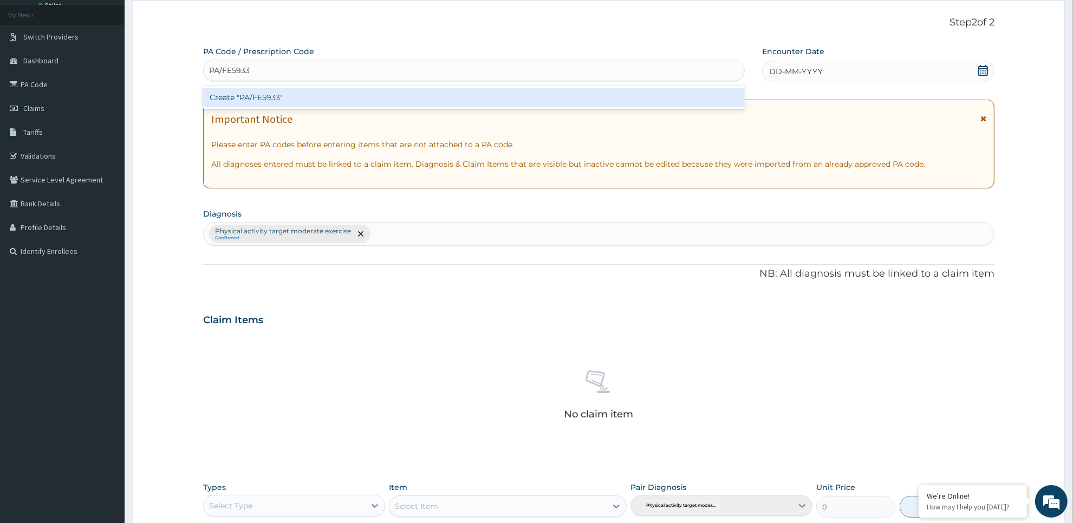
click at [584, 95] on div "Create "PA/FE5933"" at bounding box center [473, 97] width 541 height 19
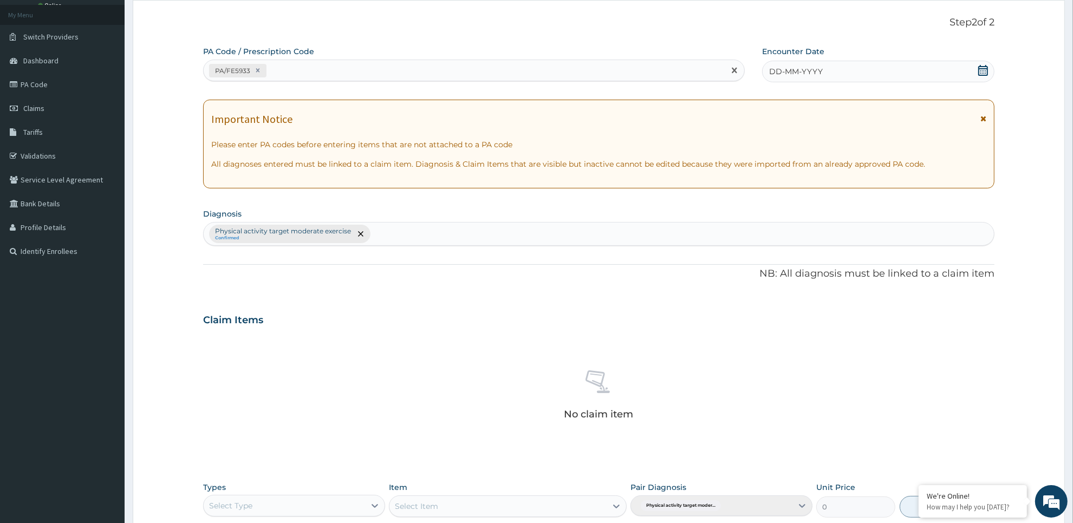
click at [842, 66] on div "DD-MM-YYYY" at bounding box center [878, 72] width 232 height 22
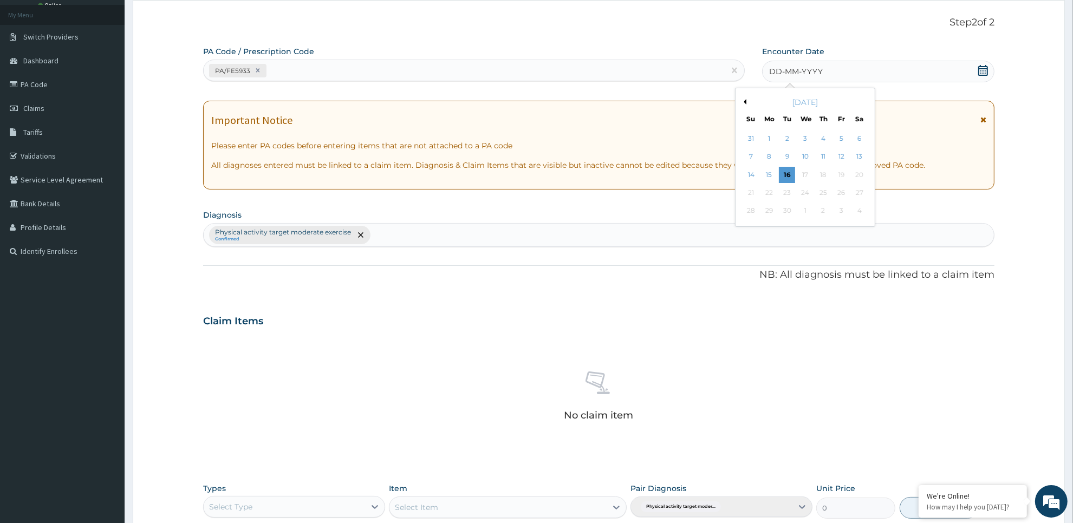
click at [745, 96] on div "September 2025 Su Mo Tu We Th Fr Sa" at bounding box center [805, 108] width 131 height 31
click at [745, 98] on div "September 2025" at bounding box center [805, 102] width 131 height 11
click at [742, 103] on button "Previous Month" at bounding box center [743, 101] width 5 height 5
click at [836, 207] on div "29" at bounding box center [841, 211] width 16 height 16
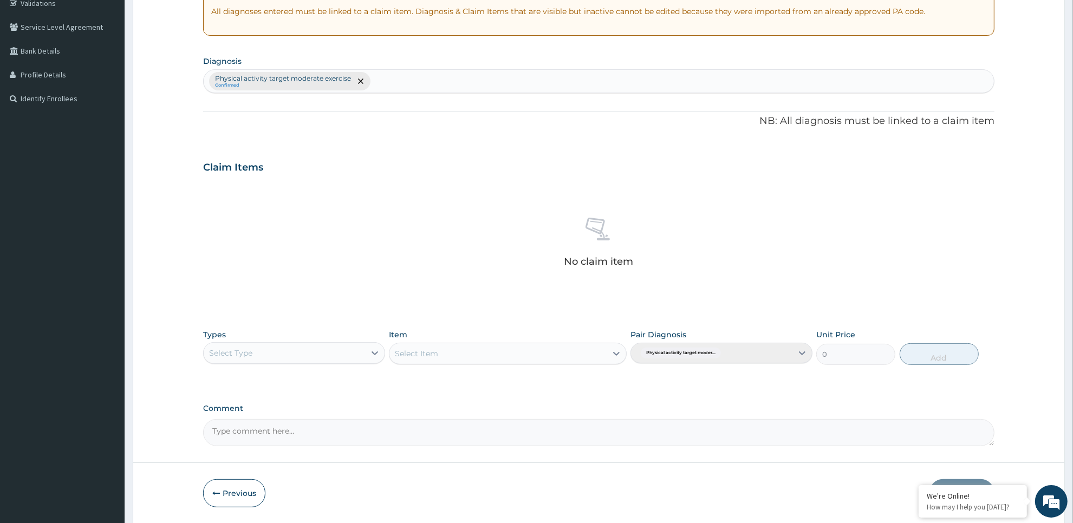
scroll to position [247, 0]
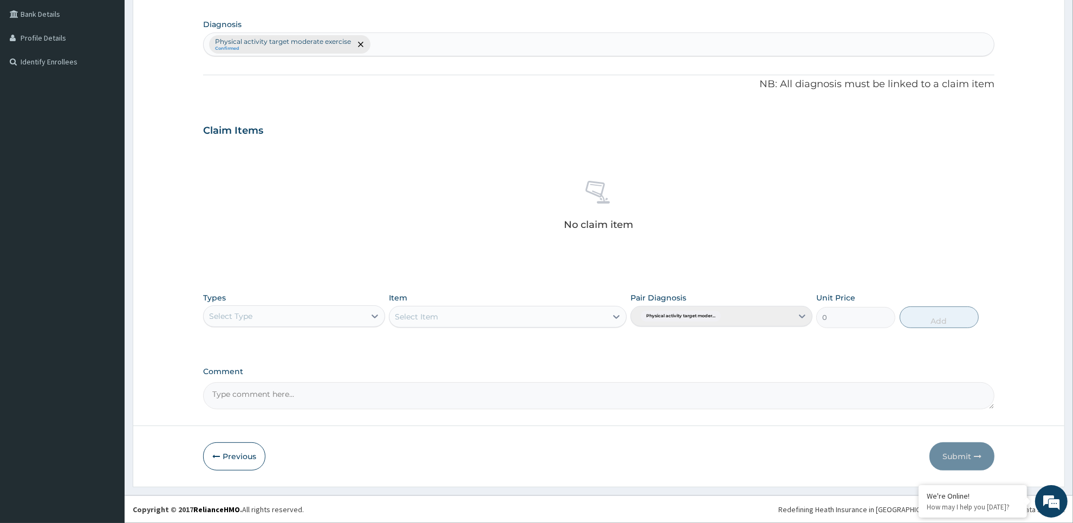
click at [277, 312] on div "Select Type" at bounding box center [284, 316] width 161 height 17
click at [256, 464] on div "Gym" at bounding box center [294, 482] width 182 height 19
click at [461, 313] on div "Select Item" at bounding box center [497, 316] width 217 height 17
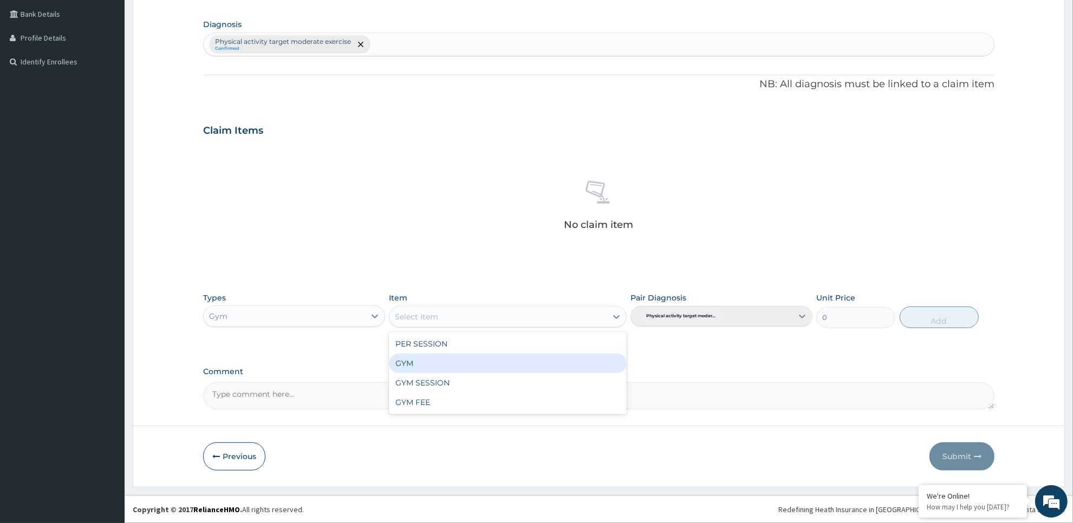
click at [461, 363] on div "GYM" at bounding box center [507, 363] width 237 height 19
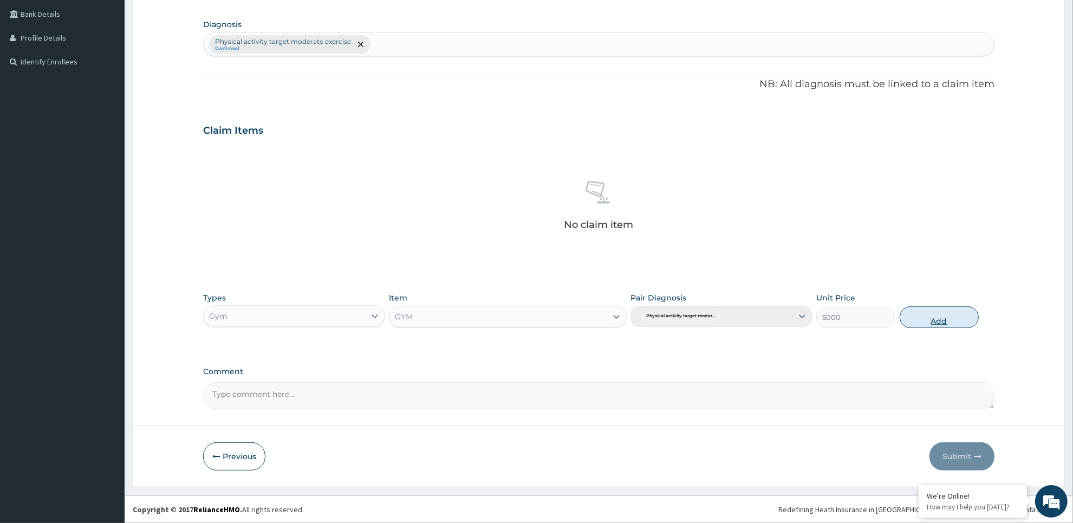
click at [935, 315] on button "Add" at bounding box center [938, 317] width 79 height 22
type input "0"
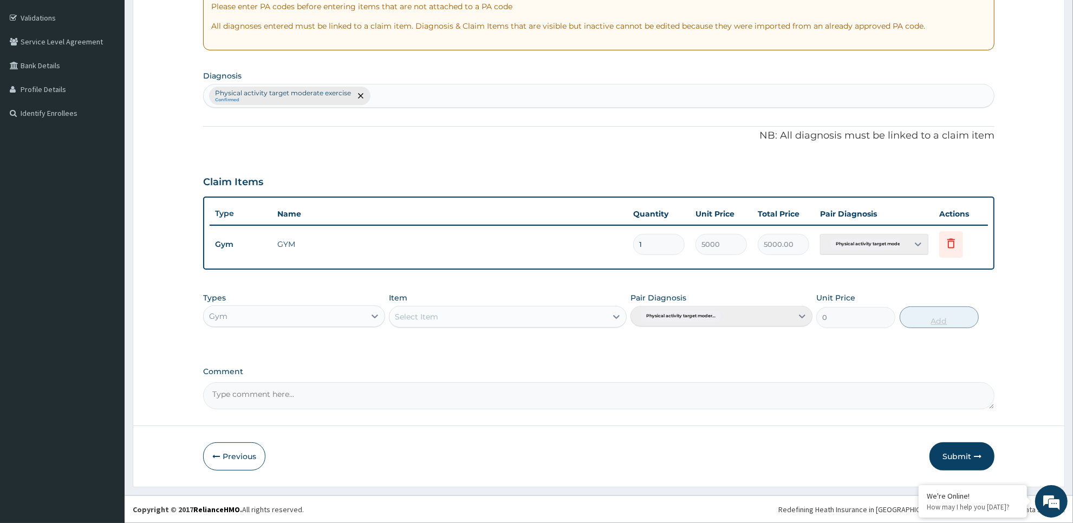
scroll to position [195, 0]
click at [948, 464] on button "Submit" at bounding box center [961, 457] width 65 height 28
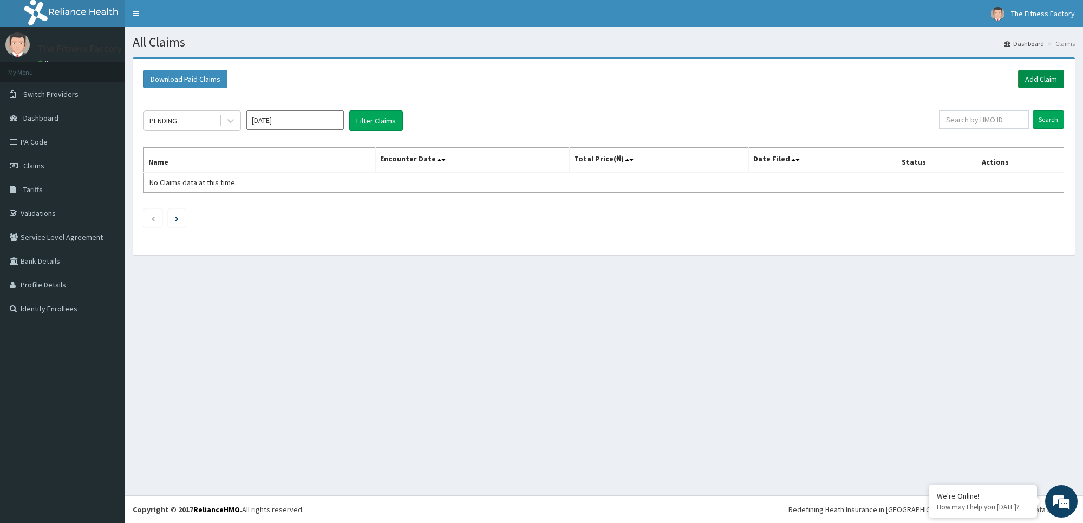
click at [1043, 77] on link "Add Claim" at bounding box center [1041, 79] width 46 height 18
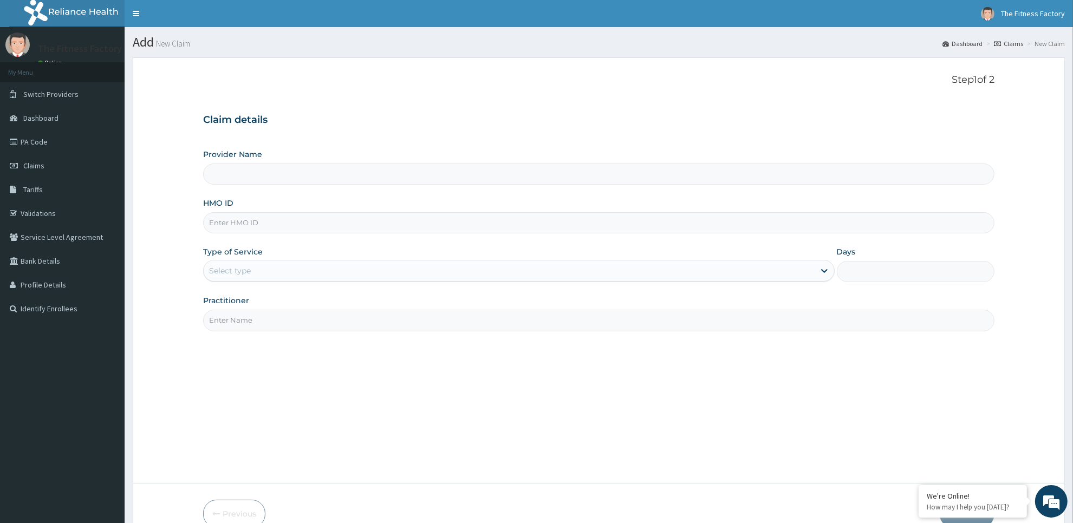
click at [482, 215] on input "HMO ID" at bounding box center [598, 222] width 791 height 21
type input "Fitness Factory Ltd"
type input "1"
type input "SLB/10229/A"
click at [491, 325] on input "Practitioner" at bounding box center [598, 320] width 791 height 21
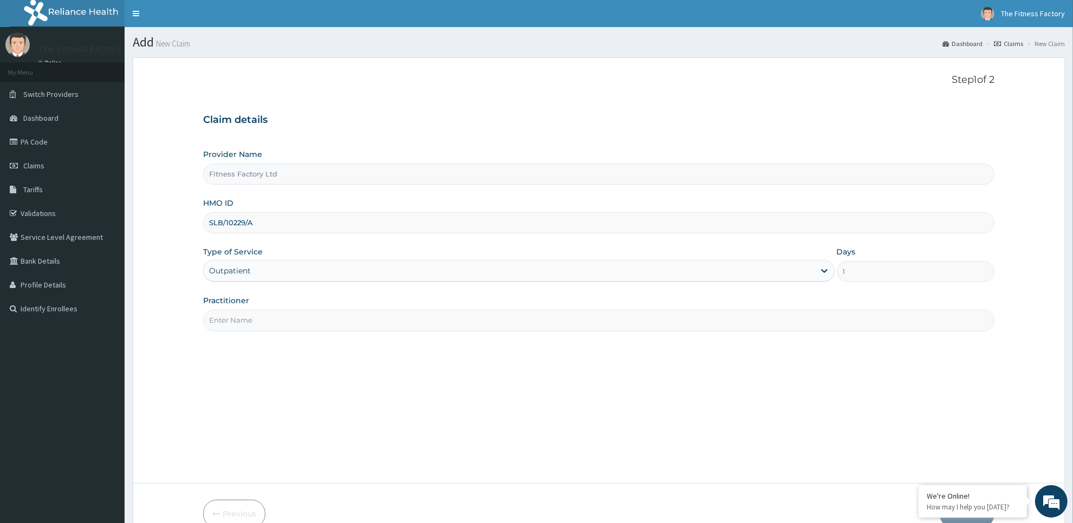
type input "AKASH"
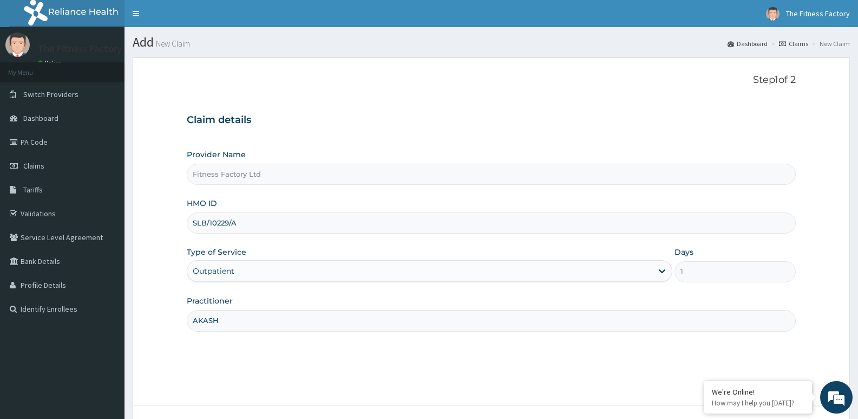
scroll to position [83, 0]
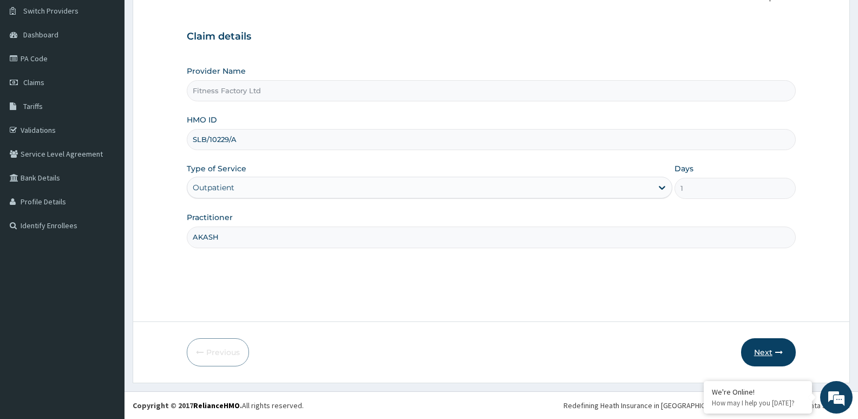
click at [784, 348] on button "Next" at bounding box center [768, 352] width 55 height 28
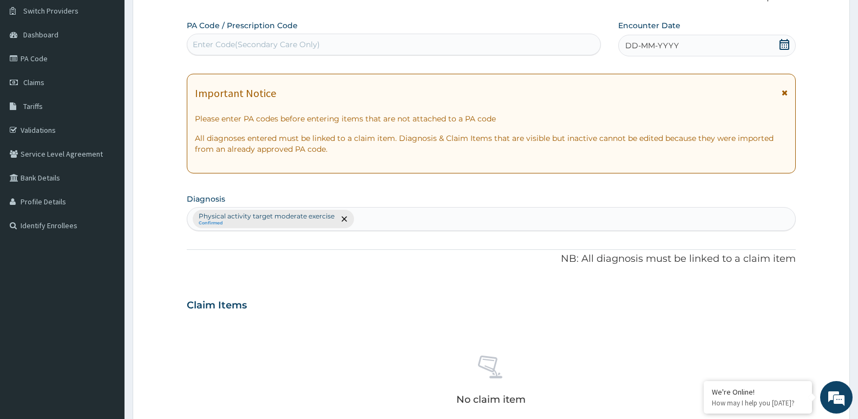
click at [291, 39] on div "Enter Code(Secondary Care Only)" at bounding box center [256, 44] width 127 height 11
type input "PA/A36D6E"
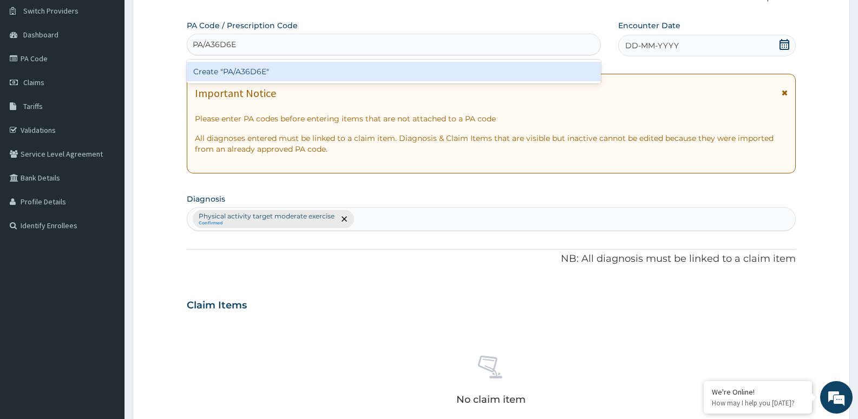
click at [293, 70] on div "Create "PA/A36D6E"" at bounding box center [394, 71] width 414 height 19
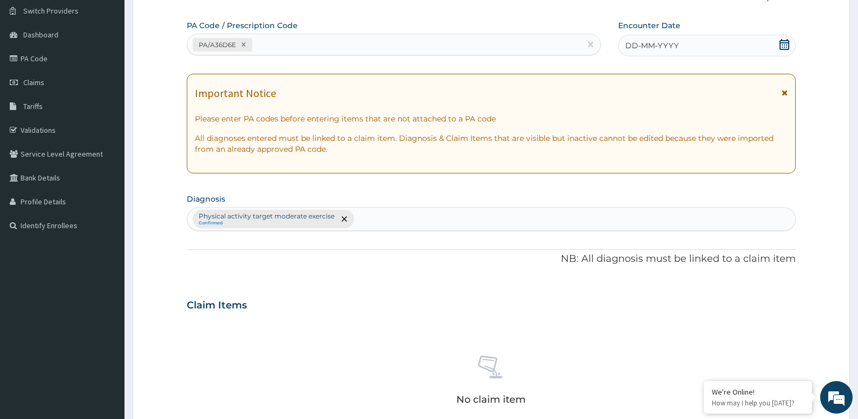
click at [726, 43] on div "DD-MM-YYYY" at bounding box center [707, 46] width 178 height 22
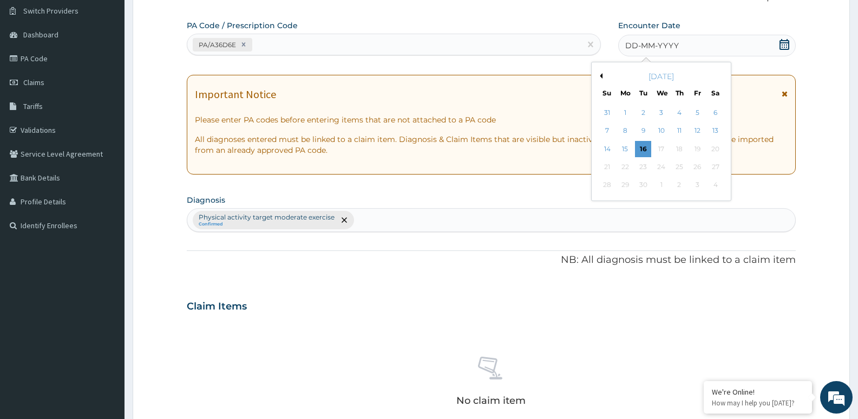
click at [603, 75] on div "[DATE]" at bounding box center [661, 76] width 131 height 11
click at [600, 76] on button "Previous Month" at bounding box center [599, 75] width 5 height 5
click at [704, 186] on div "29" at bounding box center [697, 185] width 16 height 16
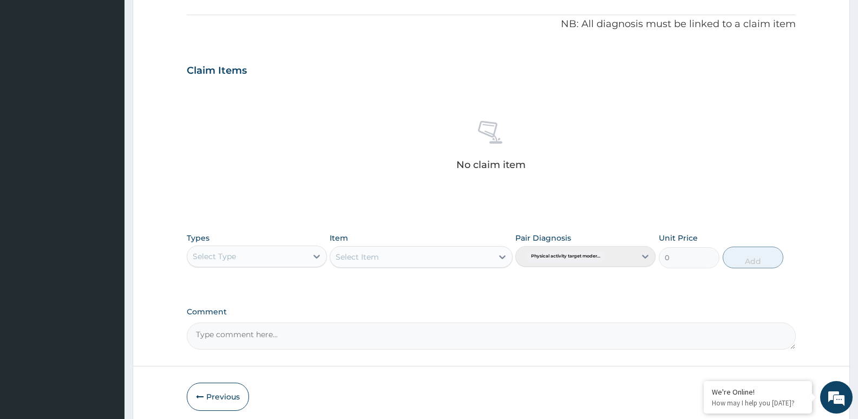
scroll to position [362, 0]
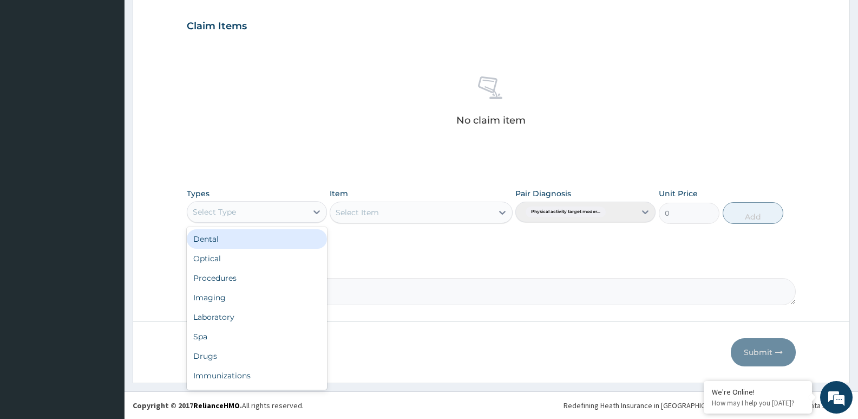
click at [289, 207] on div "Select Type" at bounding box center [247, 211] width 120 height 17
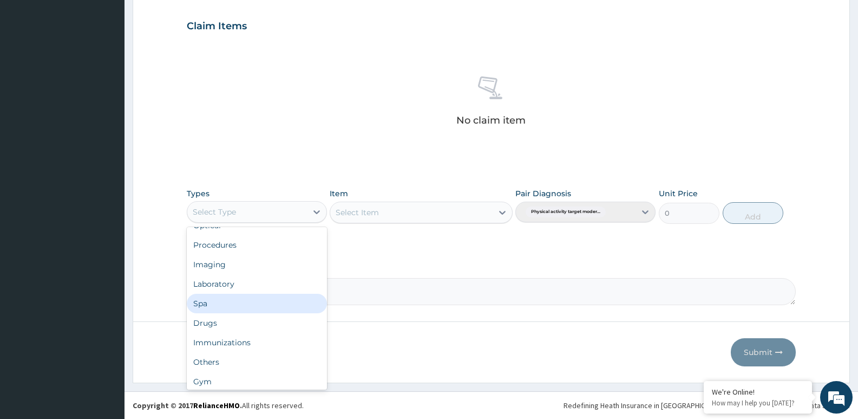
scroll to position [37, 0]
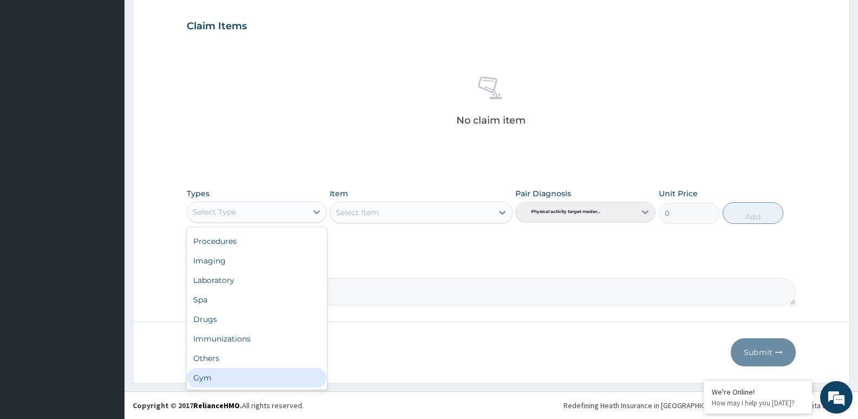
click at [252, 371] on div "Gym" at bounding box center [257, 377] width 140 height 19
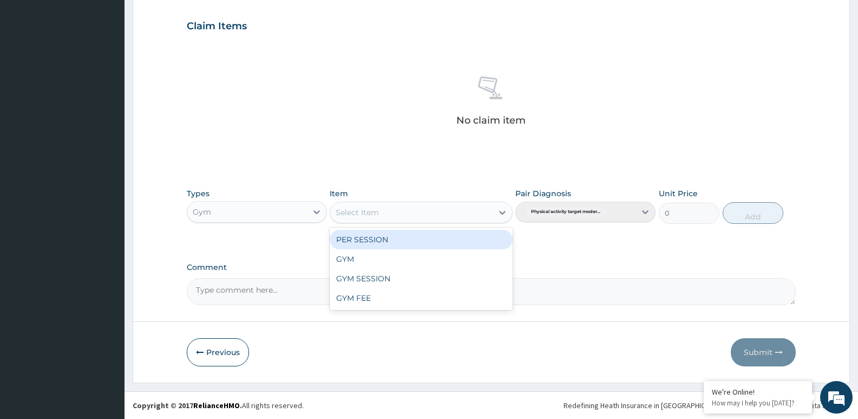
click at [374, 208] on div "Select Item" at bounding box center [357, 212] width 43 height 11
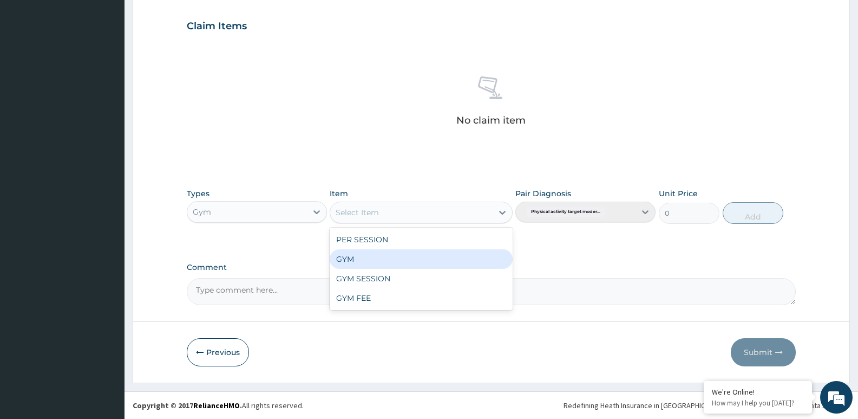
click at [383, 255] on div "GYM" at bounding box center [421, 258] width 182 height 19
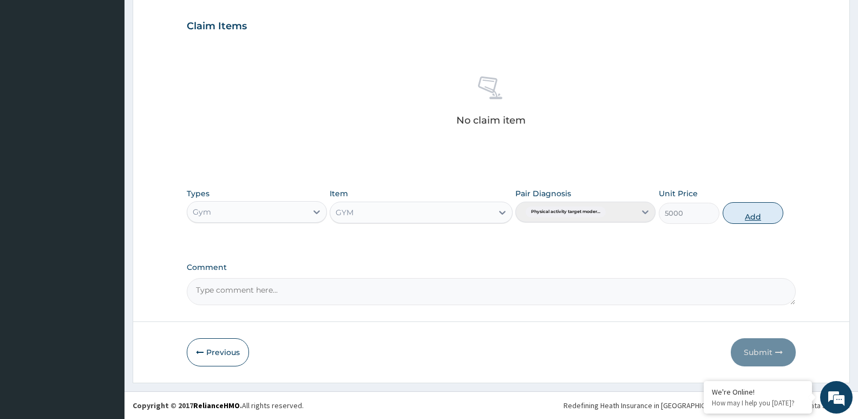
click at [747, 212] on button "Add" at bounding box center [753, 213] width 61 height 22
type input "0"
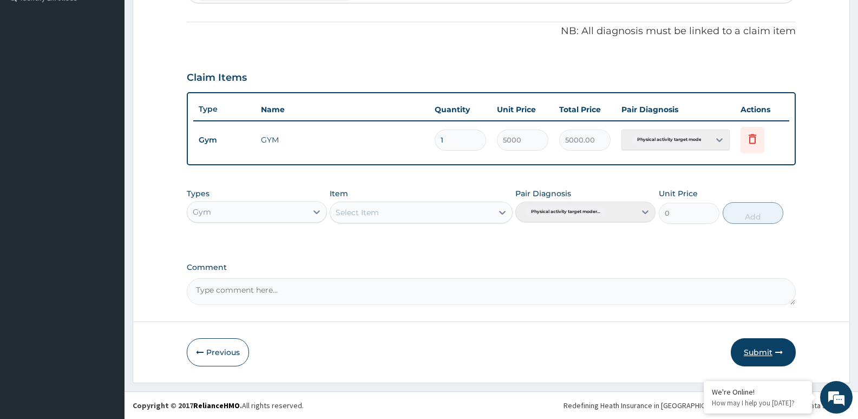
click at [741, 348] on button "Submit" at bounding box center [763, 352] width 65 height 28
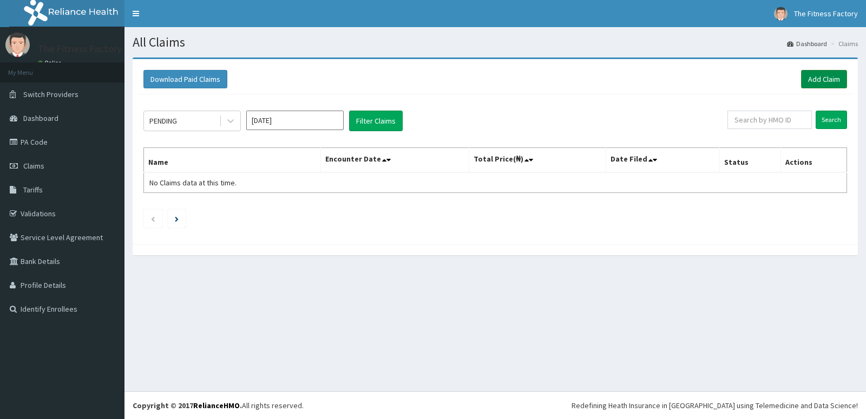
click at [818, 81] on link "Add Claim" at bounding box center [824, 79] width 46 height 18
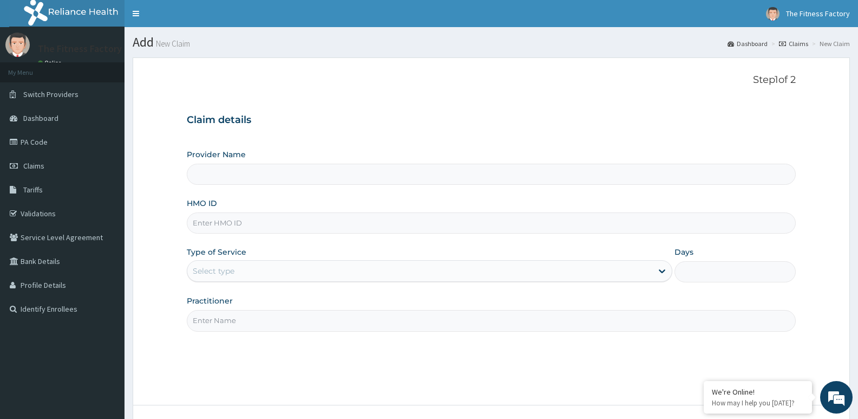
type input "Fitness Factory Ltd"
type input "1"
click at [213, 226] on input "HMO ID" at bounding box center [491, 222] width 609 height 21
type input "OPN/10011/A"
click at [249, 316] on input "Practitioner" at bounding box center [491, 320] width 609 height 21
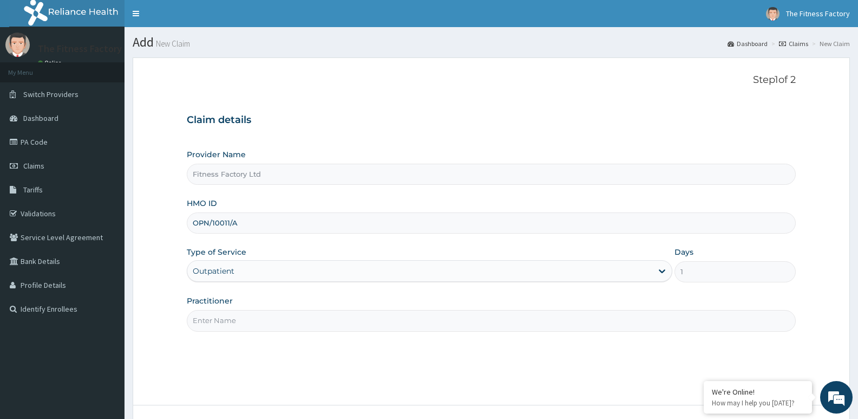
type input "AKASH"
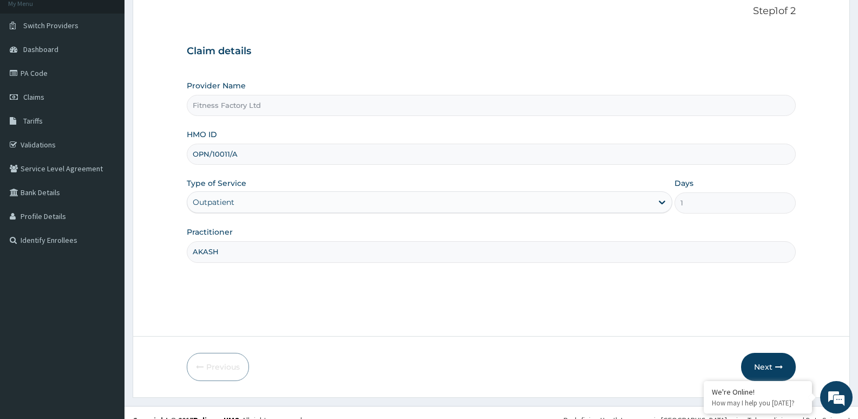
scroll to position [83, 0]
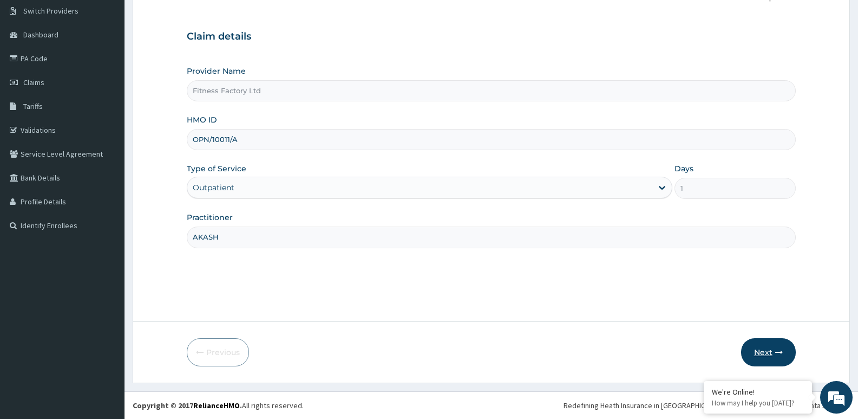
click at [778, 339] on button "Next" at bounding box center [768, 352] width 55 height 28
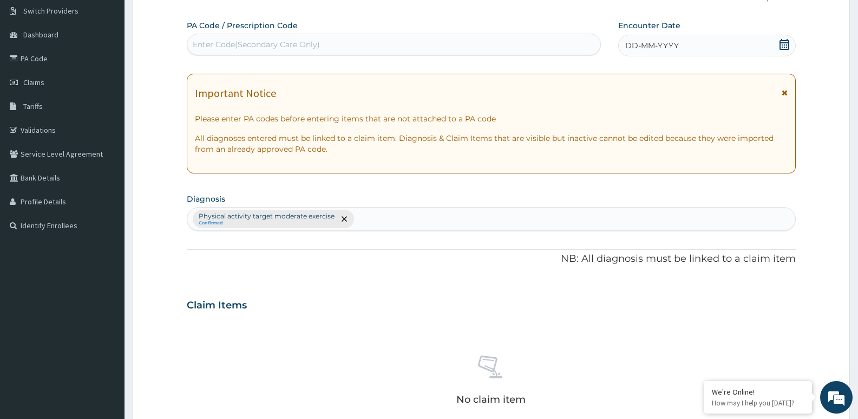
click at [376, 41] on div "Enter Code(Secondary Care Only)" at bounding box center [393, 44] width 413 height 17
type input "PA/93EE42"
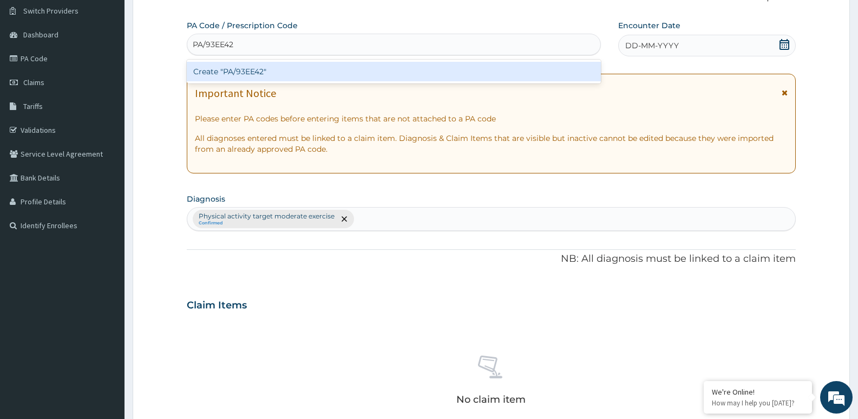
click at [369, 69] on div "Create "PA/93EE42"" at bounding box center [394, 71] width 414 height 19
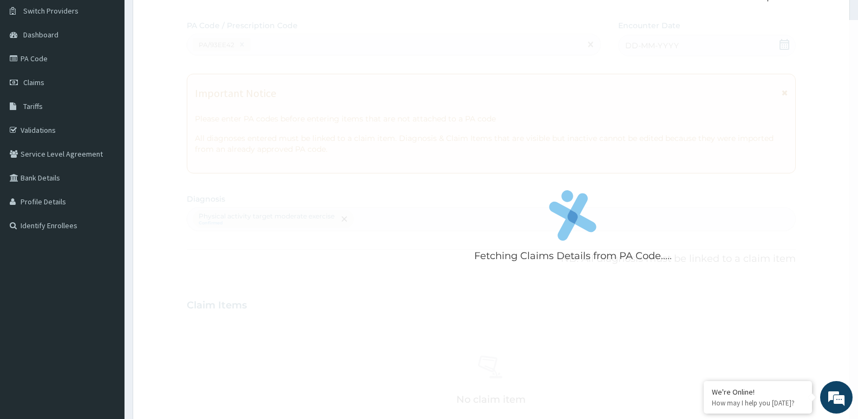
click at [531, 39] on div "Fetching Claims Details from PA Code....." at bounding box center [573, 229] width 773 height 419
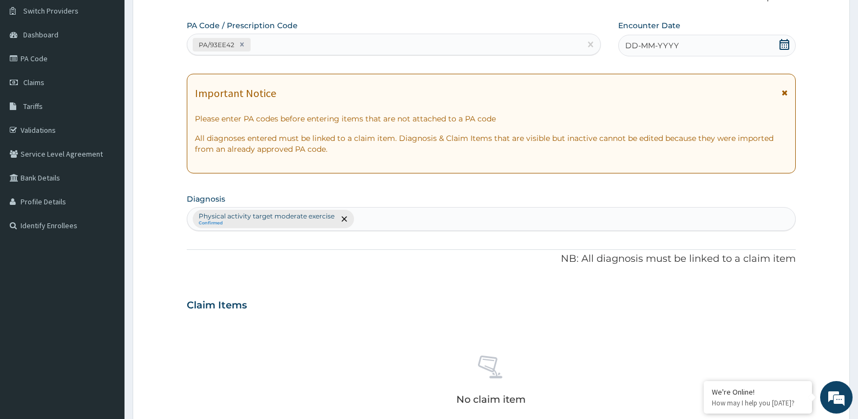
click at [710, 48] on div "DD-MM-YYYY" at bounding box center [707, 46] width 178 height 22
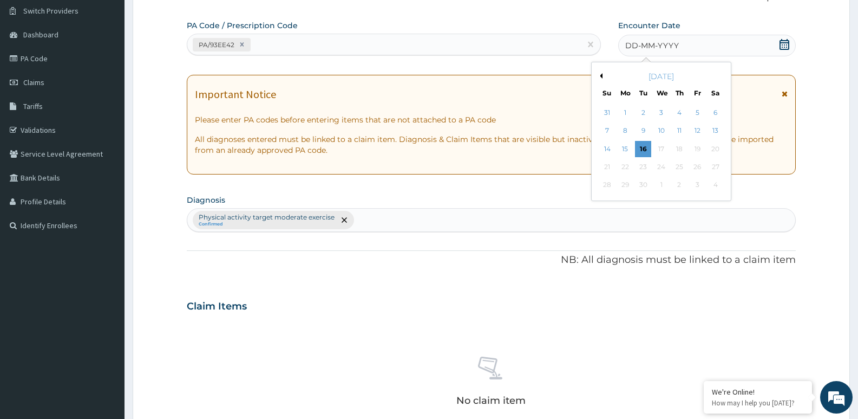
click at [599, 71] on div "September 2025" at bounding box center [661, 76] width 131 height 11
click at [599, 75] on button "Previous Month" at bounding box center [599, 75] width 5 height 5
click at [709, 184] on div "30" at bounding box center [716, 185] width 16 height 16
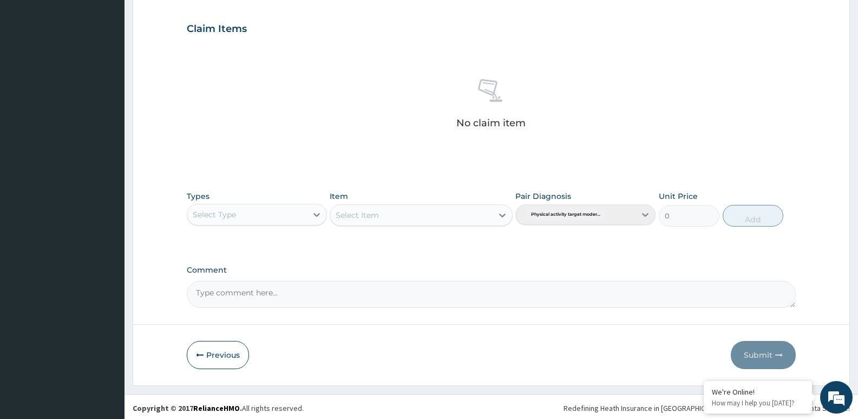
scroll to position [362, 0]
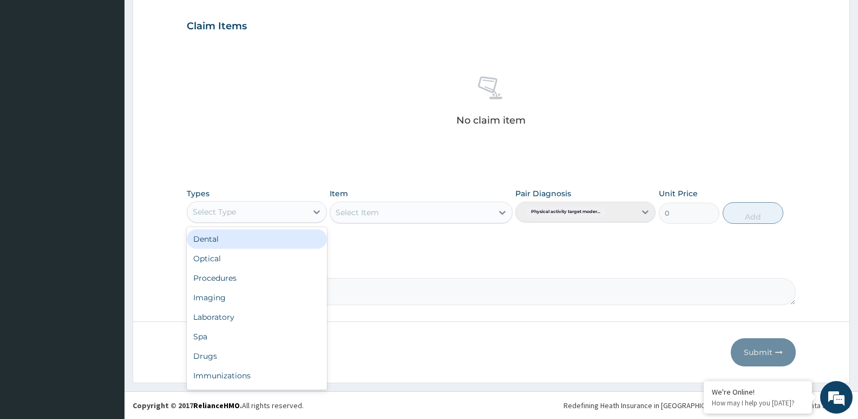
click at [258, 212] on div "Select Type" at bounding box center [247, 211] width 120 height 17
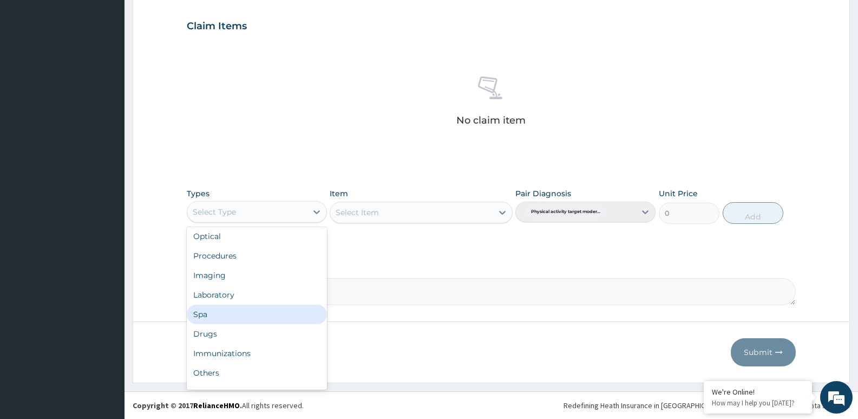
scroll to position [37, 0]
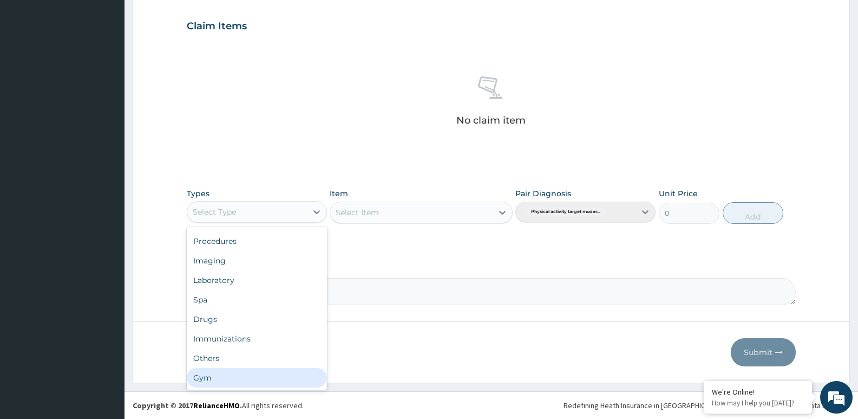
click at [223, 377] on div "Gym" at bounding box center [257, 377] width 140 height 19
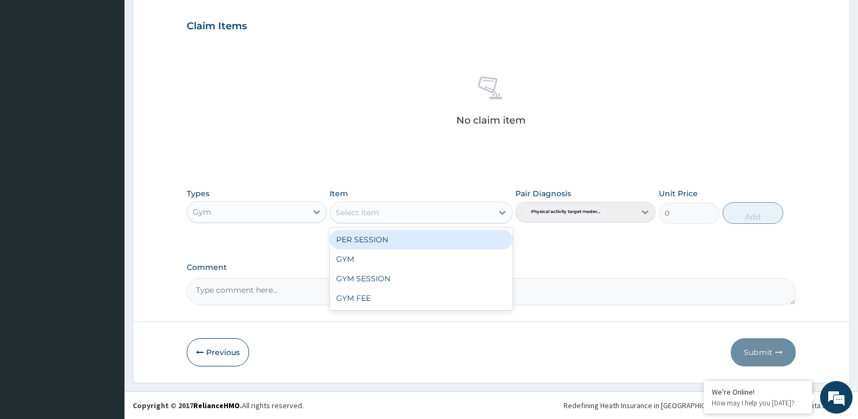
click at [375, 207] on div "Select Item" at bounding box center [357, 212] width 43 height 11
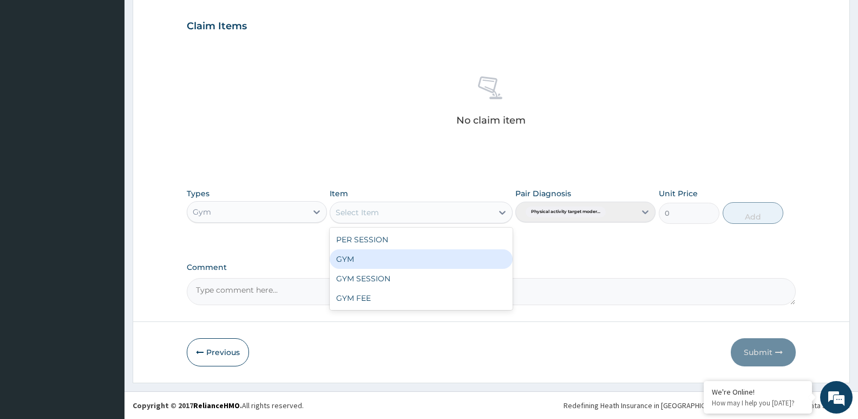
click at [376, 257] on div "GYM" at bounding box center [421, 258] width 182 height 19
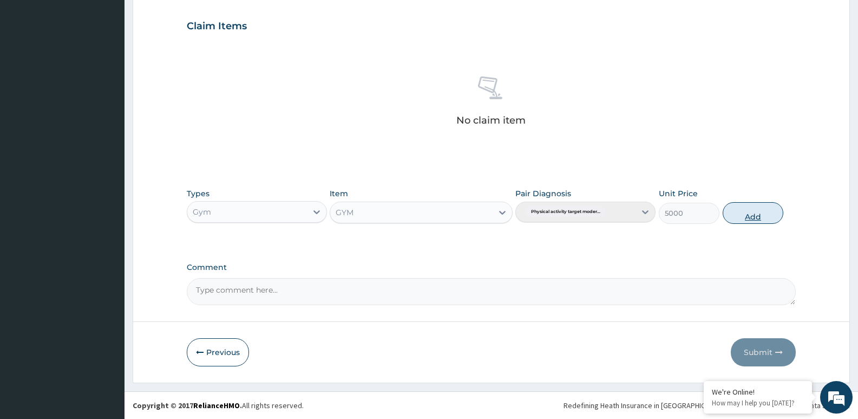
click at [752, 210] on button "Add" at bounding box center [753, 213] width 61 height 22
type input "0"
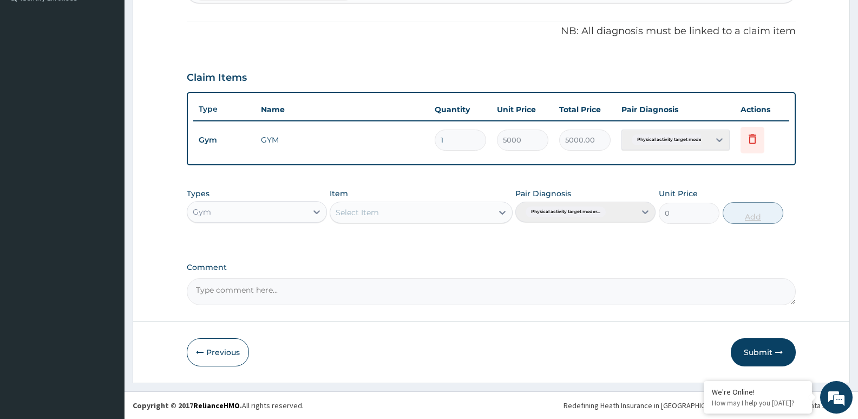
scroll to position [311, 0]
click at [753, 351] on button "Submit" at bounding box center [763, 352] width 65 height 28
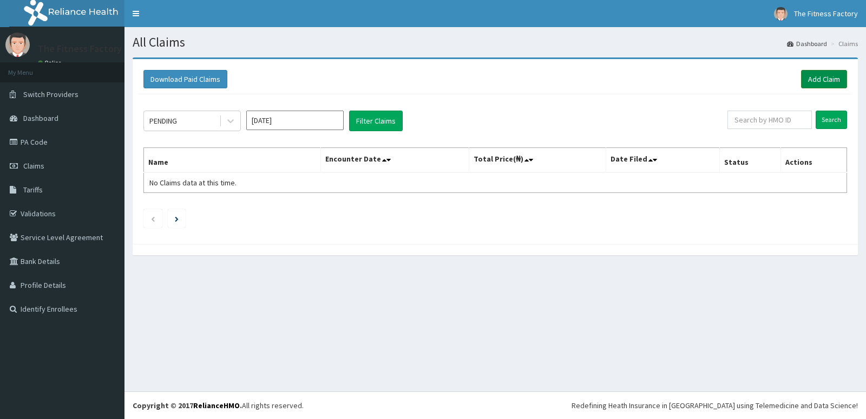
click at [821, 78] on link "Add Claim" at bounding box center [824, 79] width 46 height 18
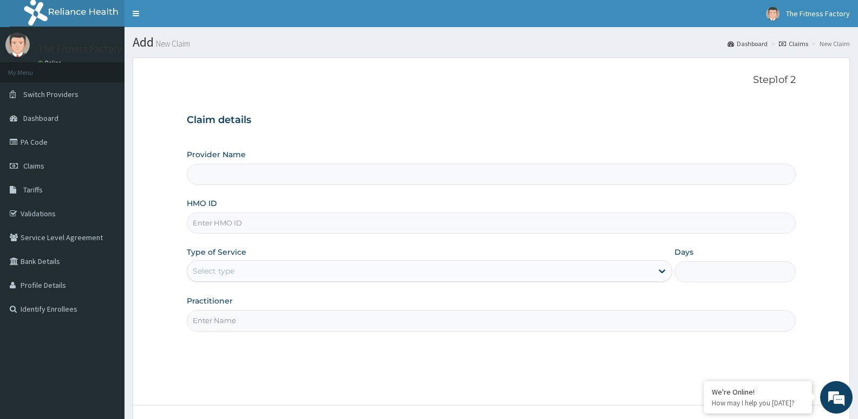
click at [406, 218] on input "HMO ID" at bounding box center [491, 222] width 609 height 21
type input "Fitness Factory Ltd"
type input "1"
type input "QCN/10006/A"
click at [395, 317] on input "Practitioner" at bounding box center [491, 320] width 609 height 21
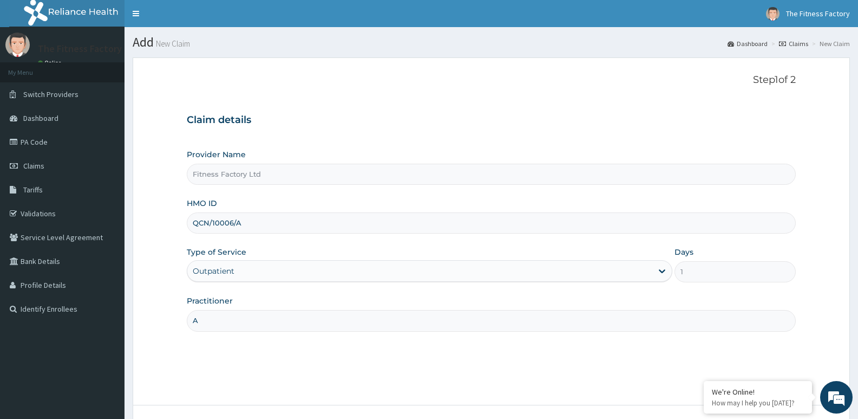
type input "AKASH"
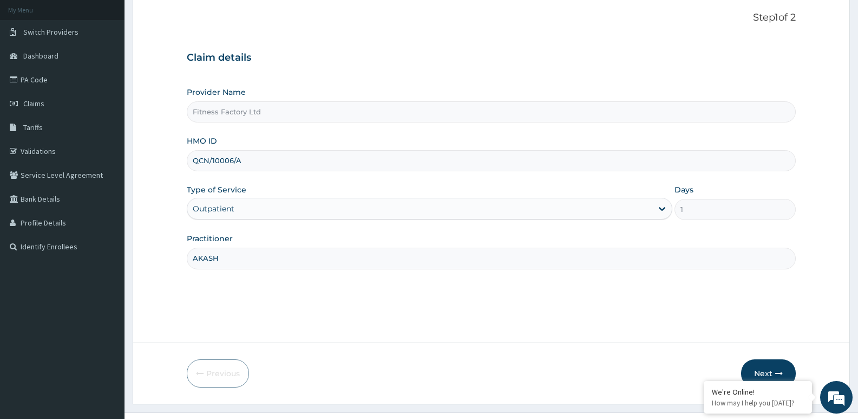
scroll to position [83, 0]
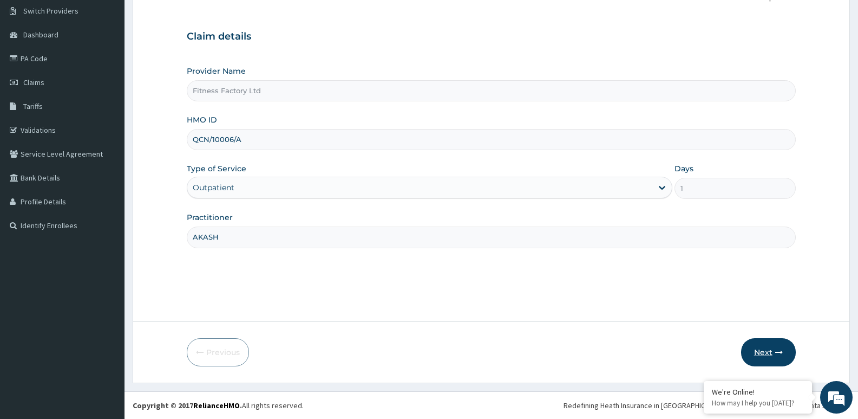
click at [755, 357] on button "Next" at bounding box center [768, 352] width 55 height 28
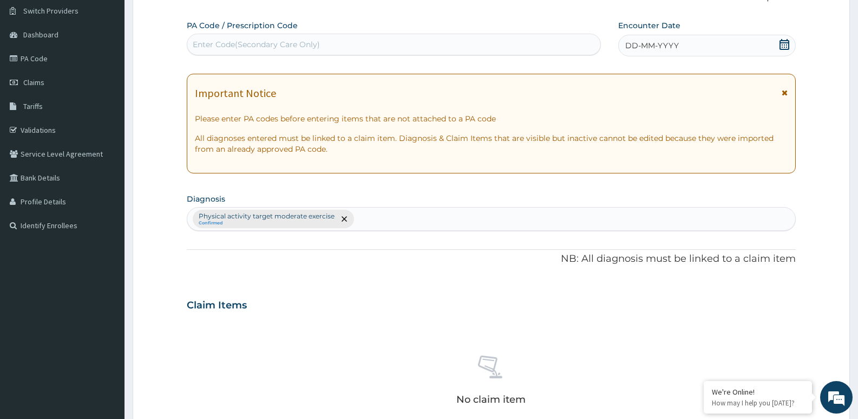
click at [485, 54] on div "Enter Code(Secondary Care Only)" at bounding box center [394, 45] width 414 height 22
type input "PA/8949C8"
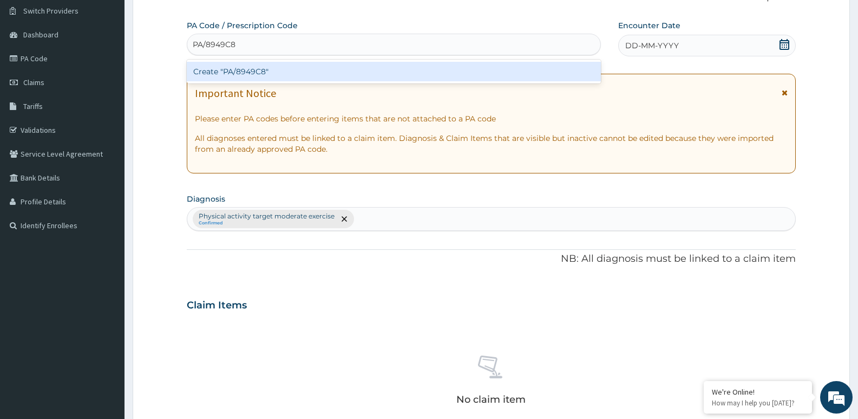
click at [478, 69] on div "Create "PA/8949C8"" at bounding box center [394, 71] width 414 height 19
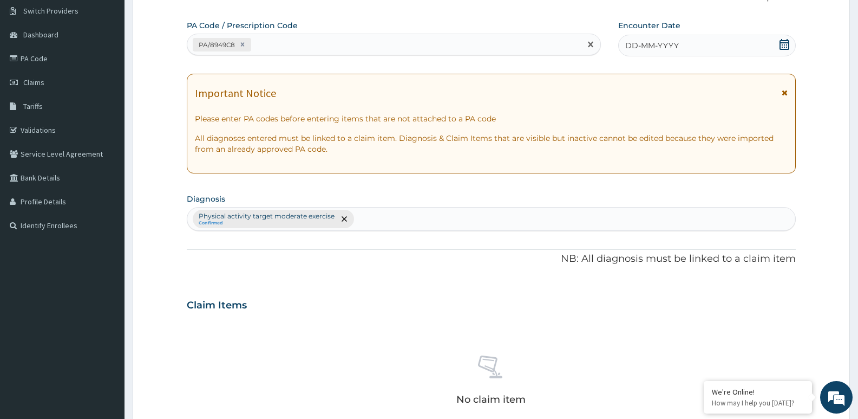
click at [734, 49] on div "DD-MM-YYYY" at bounding box center [707, 46] width 178 height 22
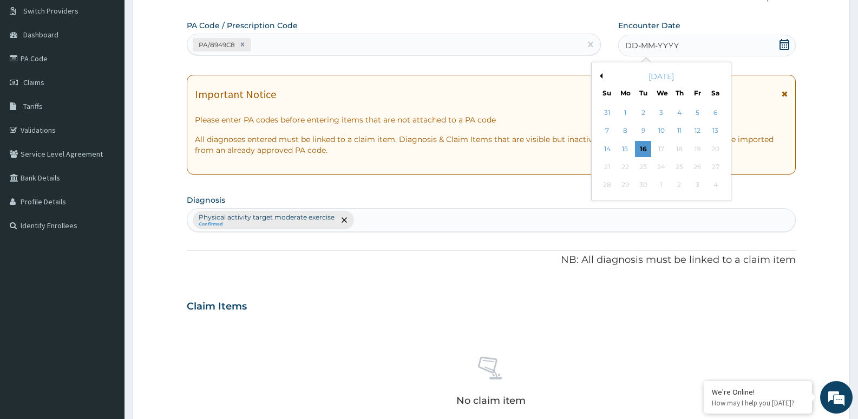
click at [602, 74] on button "Previous Month" at bounding box center [599, 75] width 5 height 5
click at [711, 185] on div "30" at bounding box center [716, 185] width 16 height 16
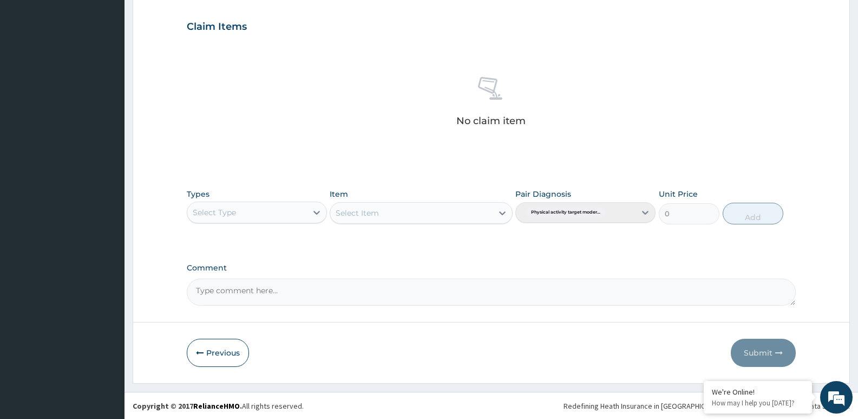
scroll to position [362, 0]
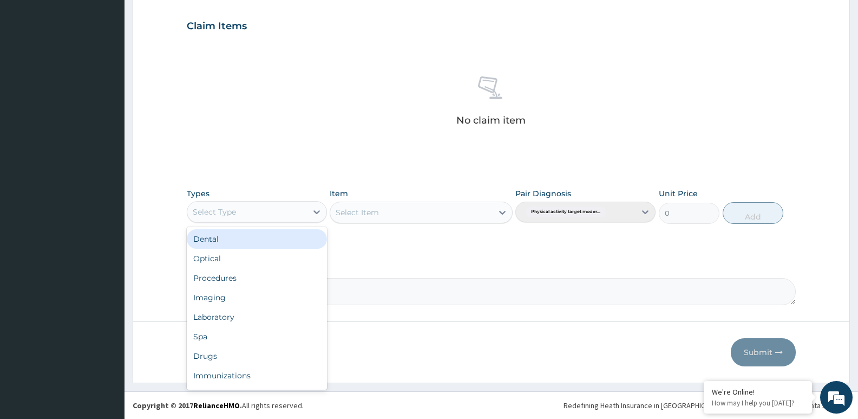
click at [248, 204] on div "Select Type" at bounding box center [247, 211] width 120 height 17
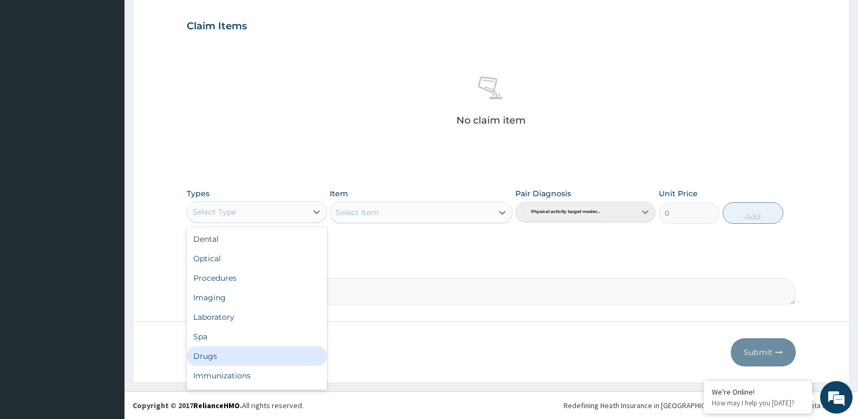
scroll to position [37, 0]
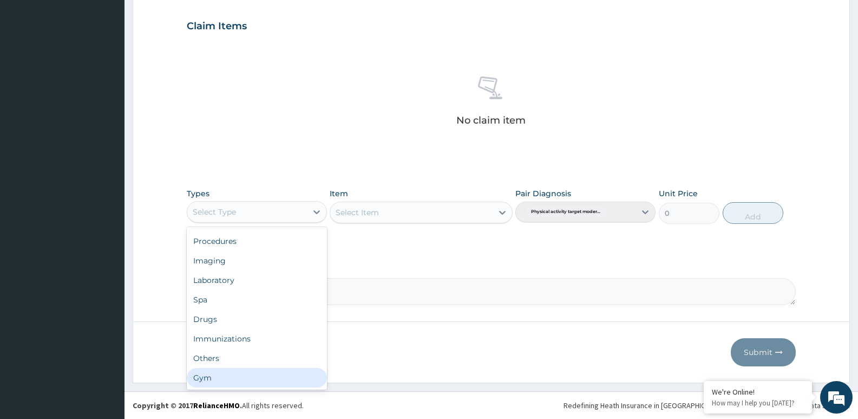
click at [206, 376] on div "Gym" at bounding box center [257, 377] width 140 height 19
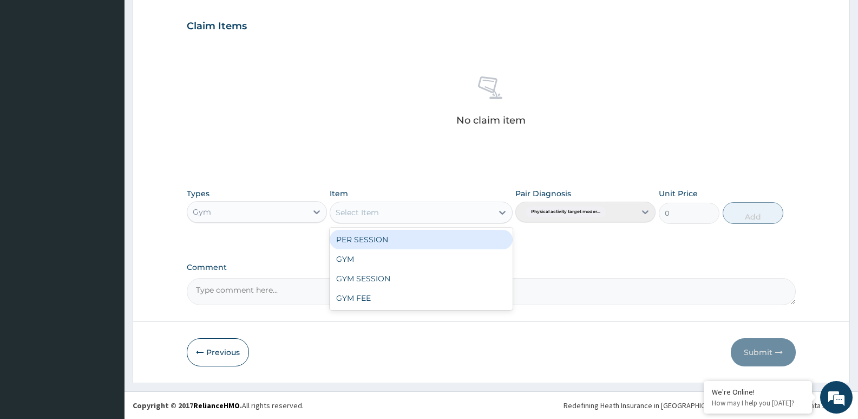
click at [389, 212] on div "Select Item" at bounding box center [411, 212] width 162 height 17
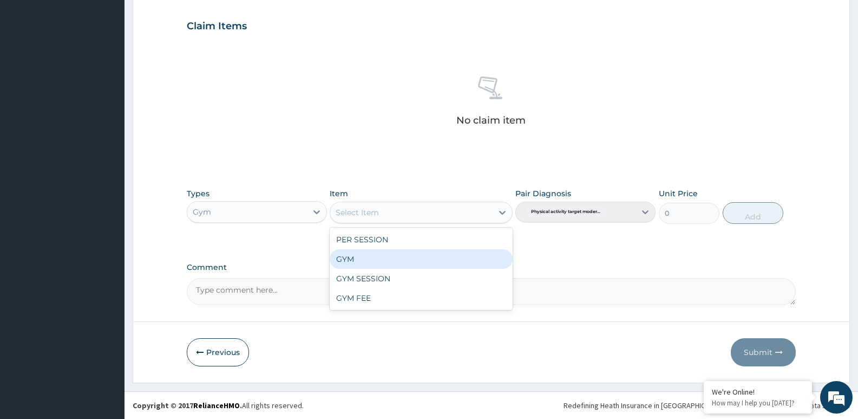
click at [397, 263] on div "GYM" at bounding box center [421, 258] width 182 height 19
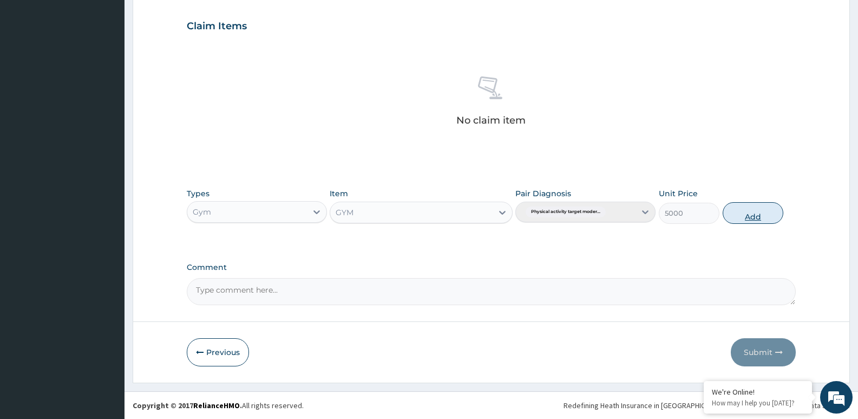
click at [743, 207] on button "Add" at bounding box center [753, 213] width 61 height 22
type input "0"
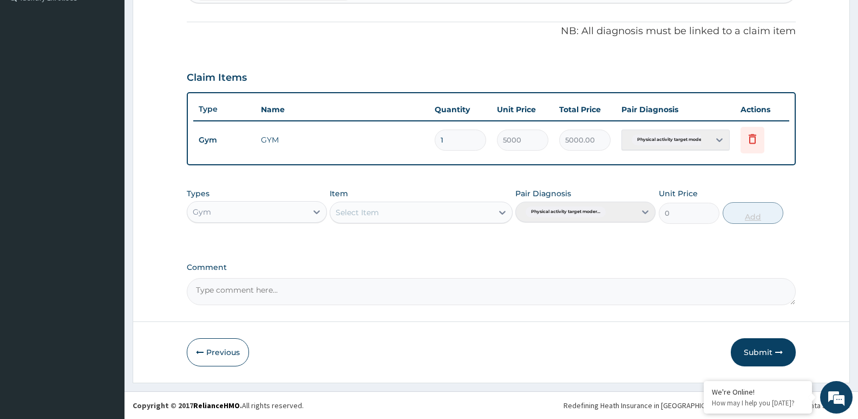
scroll to position [311, 0]
click at [756, 351] on button "Submit" at bounding box center [763, 352] width 65 height 28
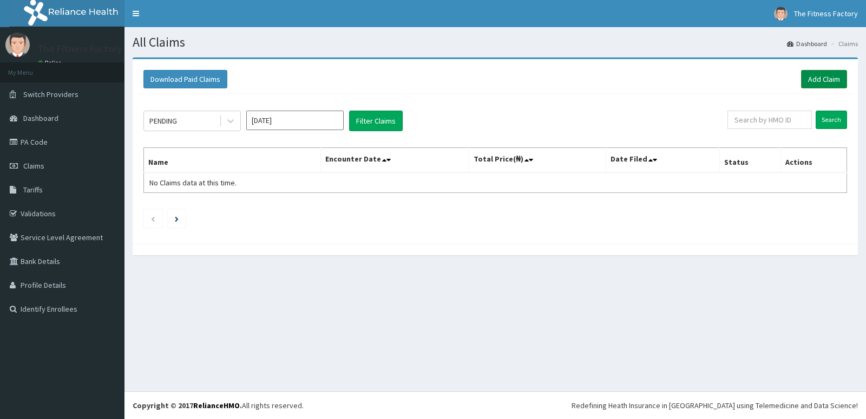
click at [828, 77] on link "Add Claim" at bounding box center [824, 79] width 46 height 18
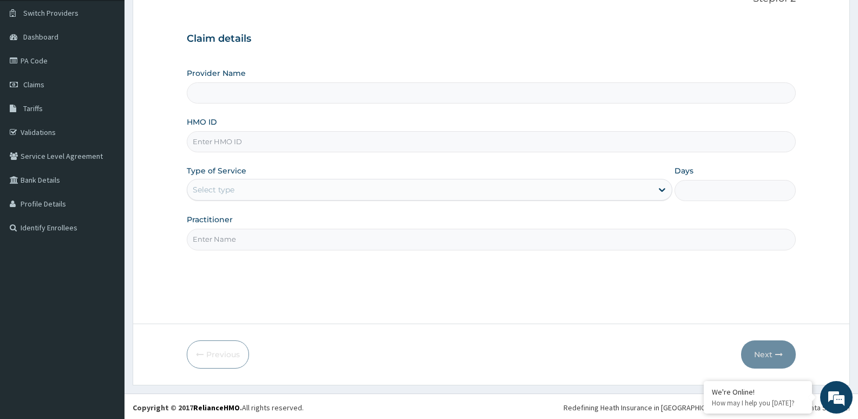
scroll to position [83, 0]
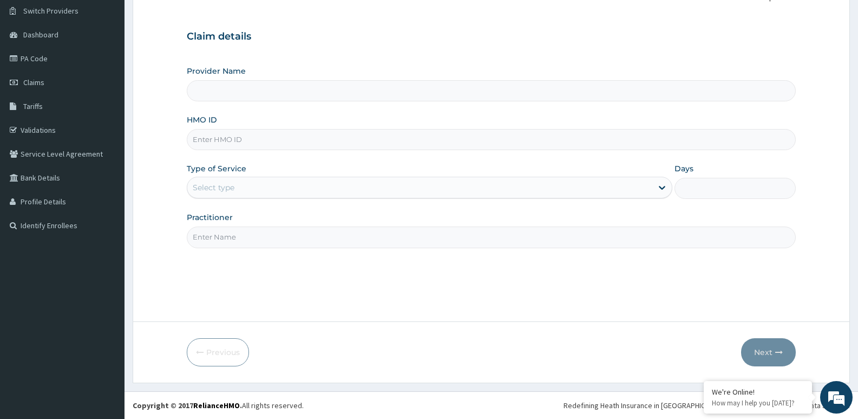
click at [250, 135] on input "HMO ID" at bounding box center [491, 139] width 609 height 21
type input "Fitness Factory Ltd"
type input "1"
type input "NCM/10032/A"
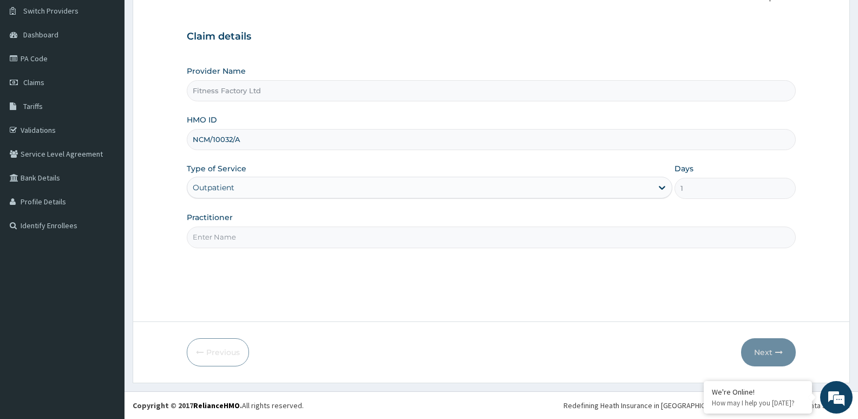
click at [238, 233] on input "Practitioner" at bounding box center [491, 236] width 609 height 21
type input "AKASH"
click at [749, 351] on button "Next" at bounding box center [768, 352] width 55 height 28
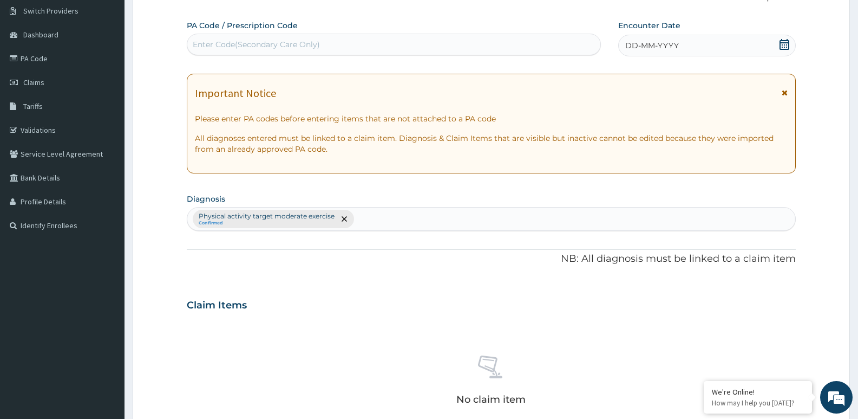
click at [466, 43] on div "Enter Code(Secondary Care Only)" at bounding box center [393, 44] width 413 height 17
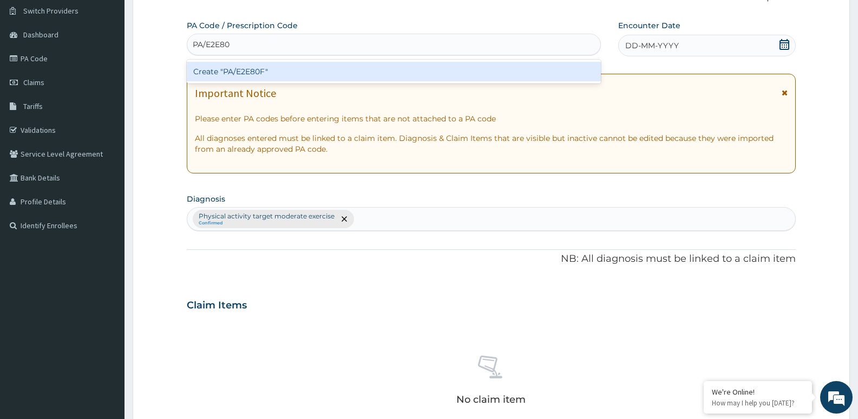
type input "PA/E2E80F"
click at [459, 71] on div "Create "PA/E2E80F"" at bounding box center [394, 71] width 414 height 19
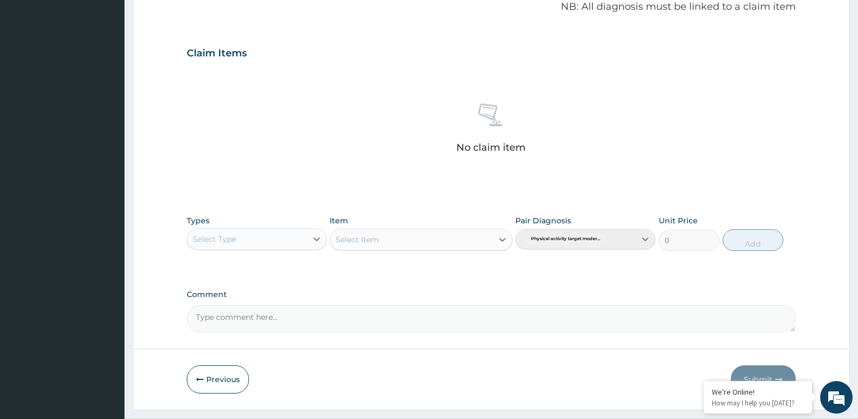
scroll to position [372, 0]
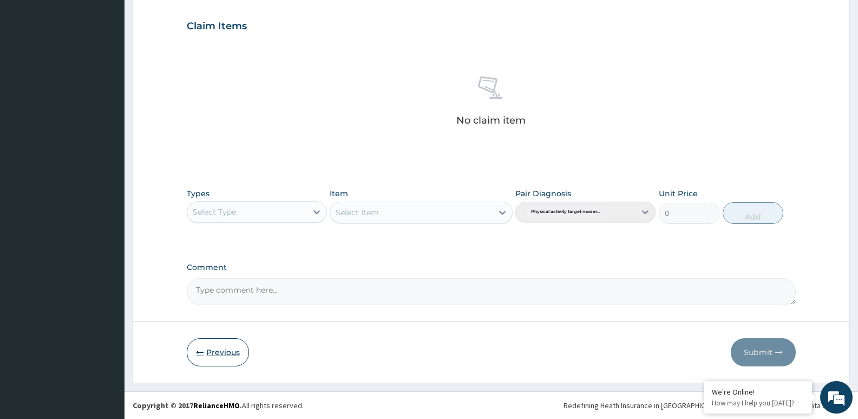
click at [220, 355] on button "Previous" at bounding box center [218, 352] width 62 height 28
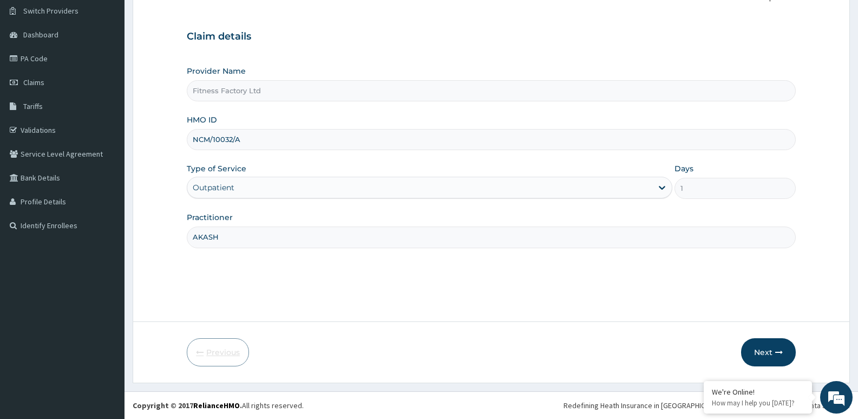
scroll to position [83, 0]
click at [197, 135] on input "NCM/10032/A" at bounding box center [491, 139] width 609 height 21
type input "VCM/10032/A"
click at [769, 347] on button "Next" at bounding box center [768, 352] width 55 height 28
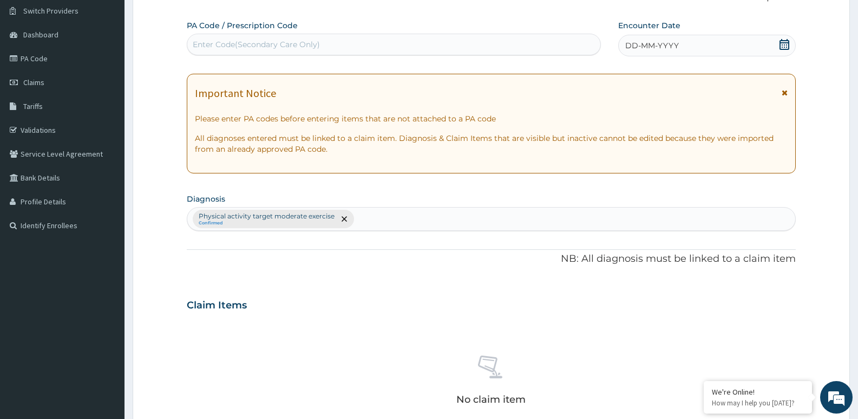
click at [376, 50] on div "Enter Code(Secondary Care Only)" at bounding box center [393, 44] width 413 height 17
type input "PA/E2E80F"
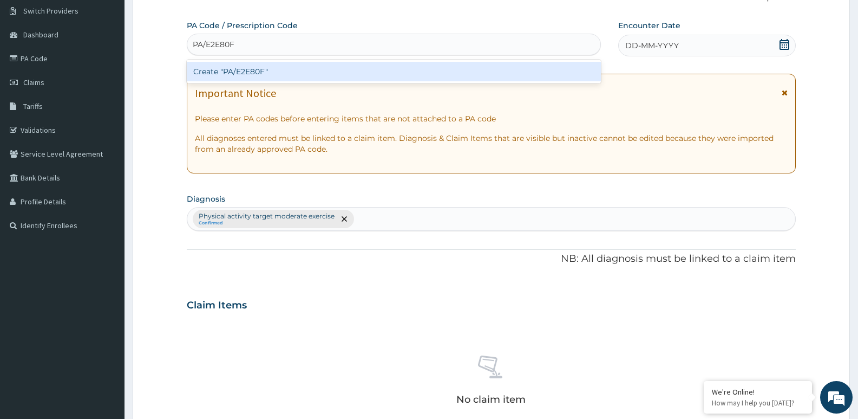
click at [373, 63] on div "Create "PA/E2E80F"" at bounding box center [394, 71] width 414 height 19
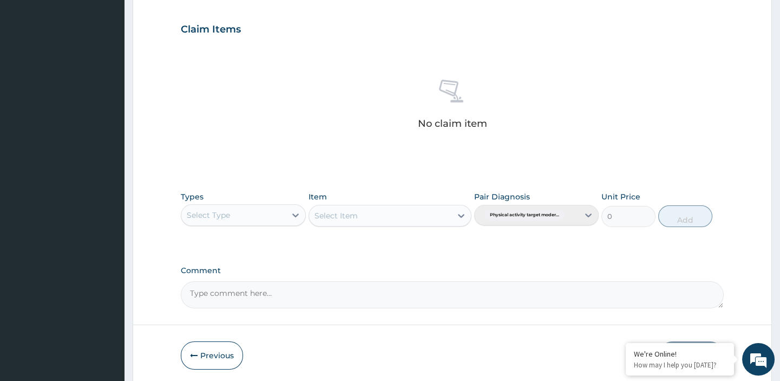
scroll to position [409, 0]
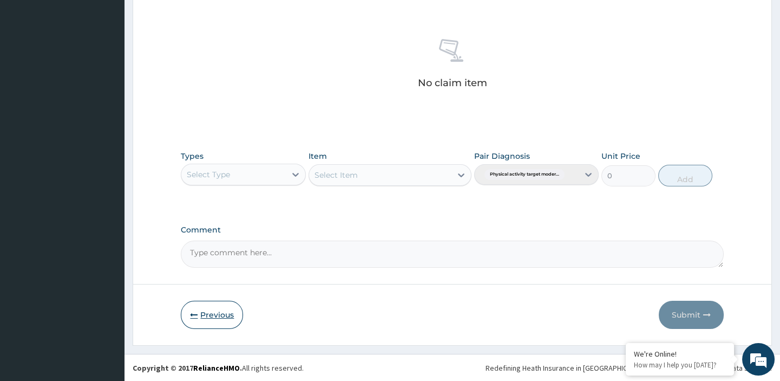
click at [205, 304] on button "Previous" at bounding box center [212, 315] width 62 height 28
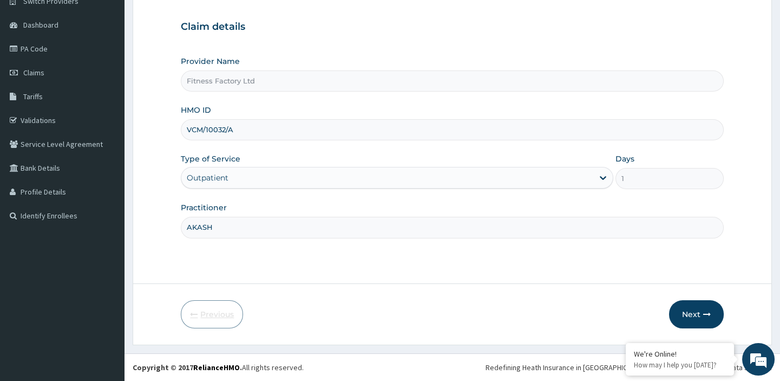
scroll to position [93, 0]
click at [190, 125] on input "VCM/10032/A" at bounding box center [452, 130] width 543 height 21
type input "NCM/10032/A"
click at [693, 309] on button "Next" at bounding box center [696, 315] width 55 height 28
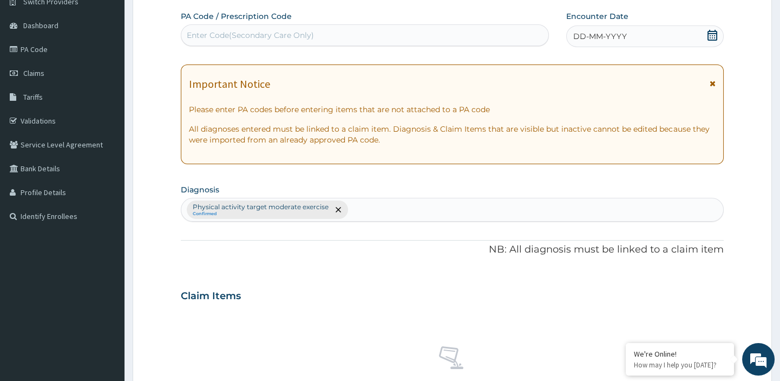
click at [356, 24] on div "Enter Code(Secondary Care Only)" at bounding box center [365, 35] width 368 height 22
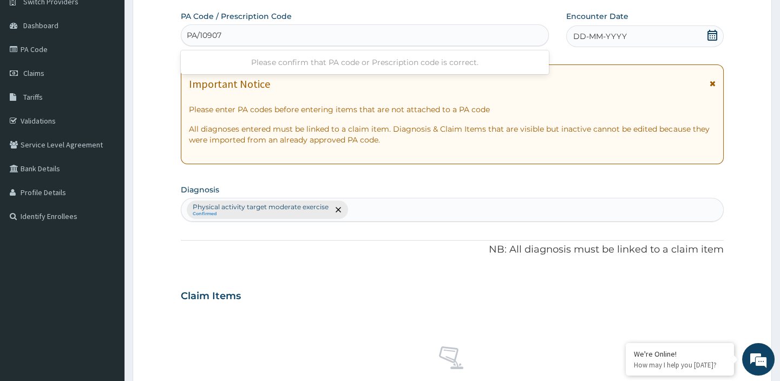
type input "PA/109074"
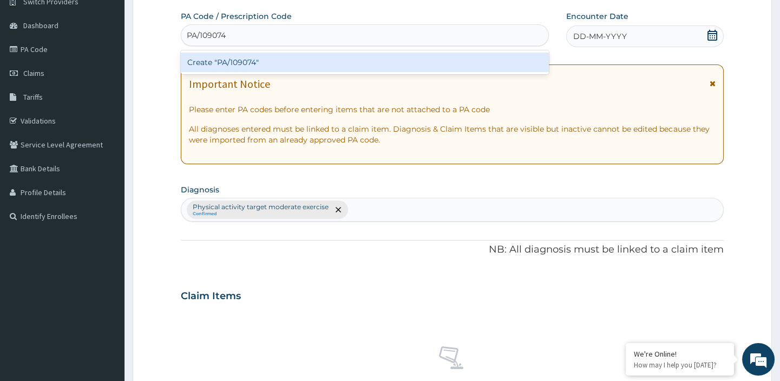
click at [254, 50] on div "Create "PA/109074"" at bounding box center [365, 62] width 368 height 24
click at [256, 58] on div "Create "PA/109074"" at bounding box center [365, 62] width 368 height 19
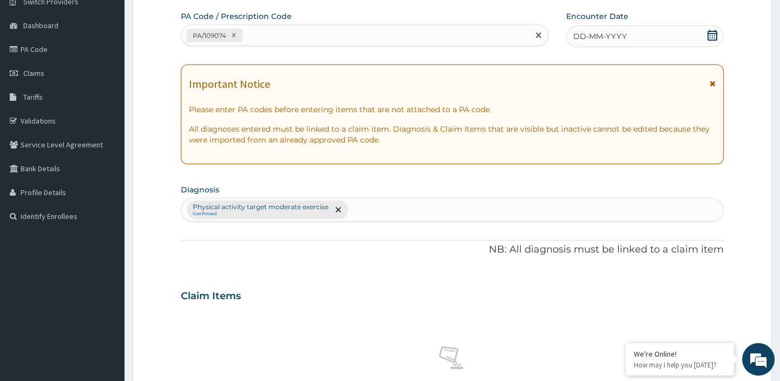
click at [679, 29] on div "DD-MM-YYYY" at bounding box center [645, 36] width 158 height 22
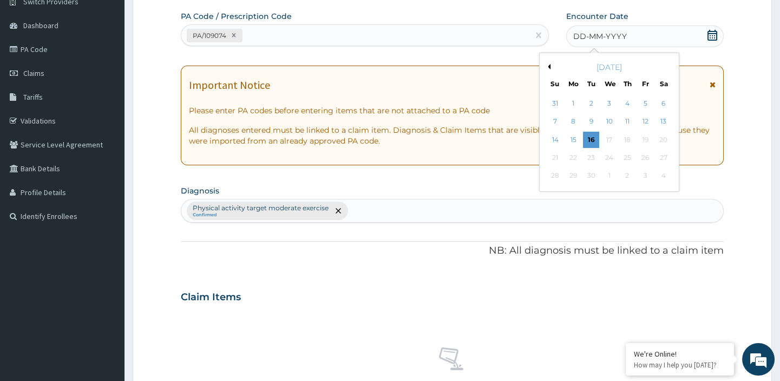
click at [547, 66] on button "Previous Month" at bounding box center [547, 66] width 5 height 5
click at [658, 172] on div "30" at bounding box center [663, 176] width 16 height 16
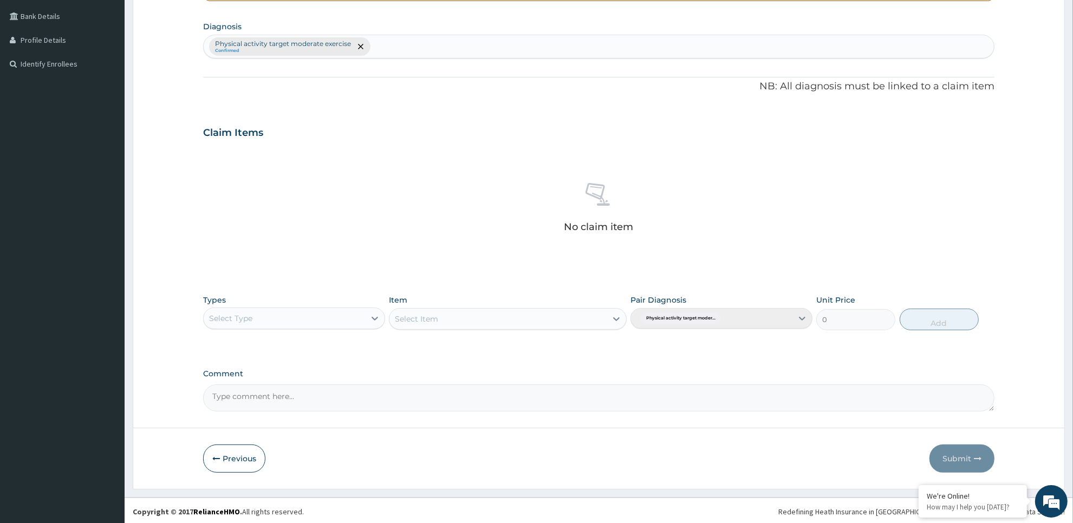
scroll to position [247, 0]
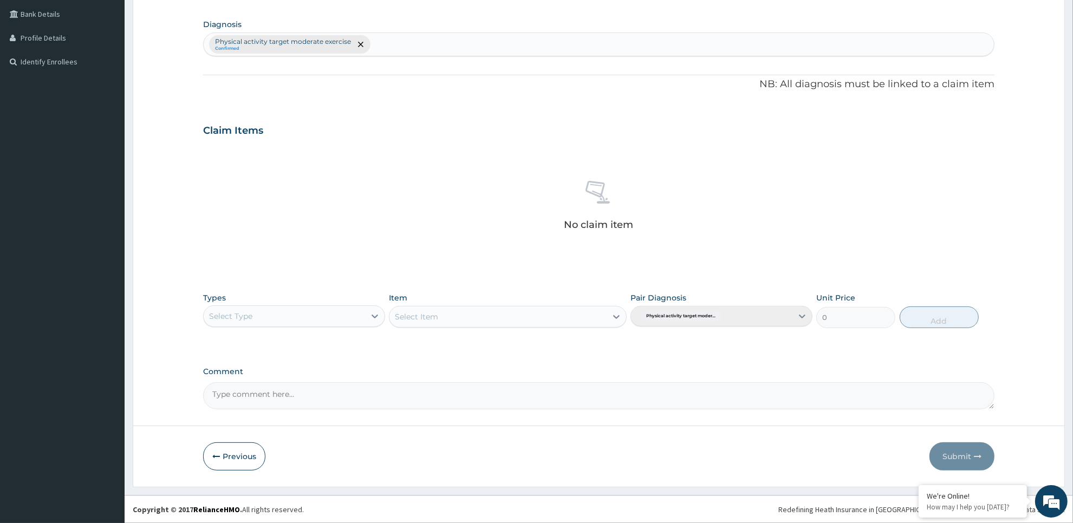
click at [356, 313] on div "Select Type" at bounding box center [284, 316] width 161 height 17
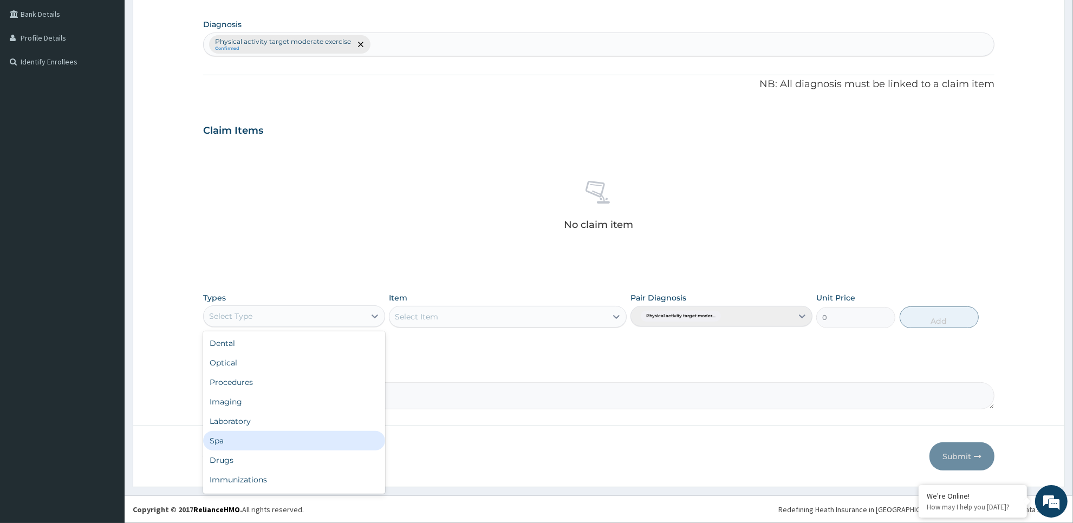
scroll to position [36, 0]
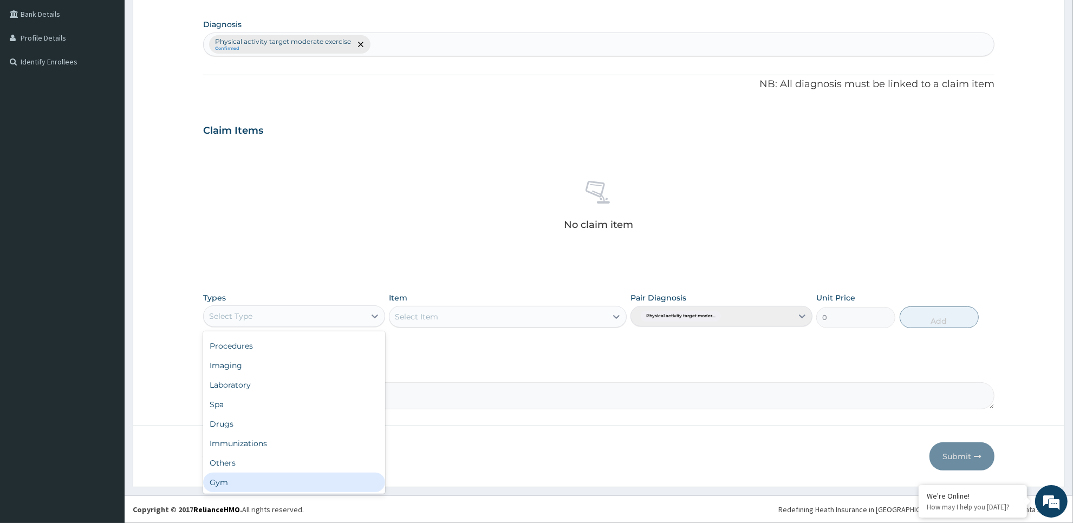
click at [342, 418] on div "Gym" at bounding box center [294, 482] width 182 height 19
click at [514, 318] on div "Select Item" at bounding box center [507, 317] width 237 height 22
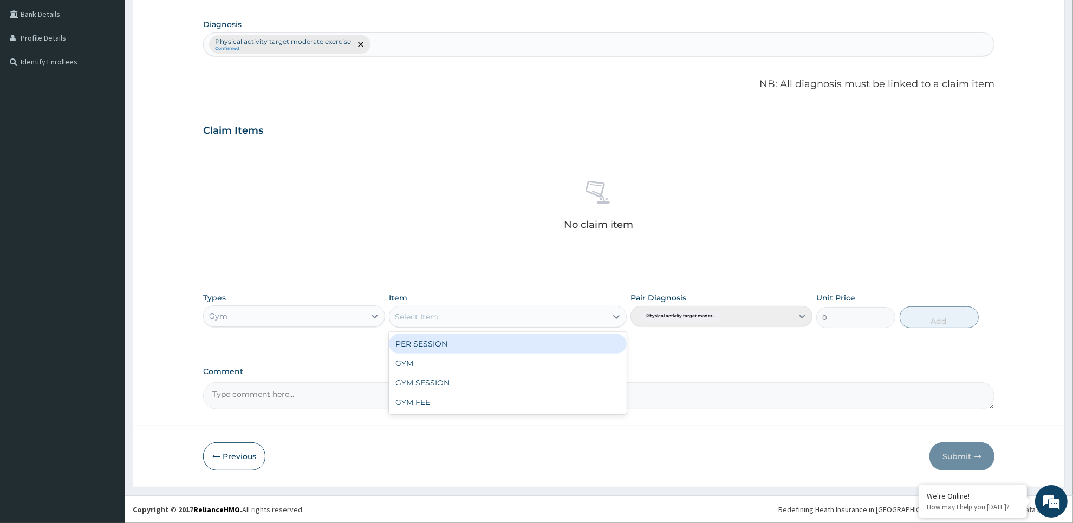
click at [508, 312] on div "Select Item" at bounding box center [497, 316] width 217 height 17
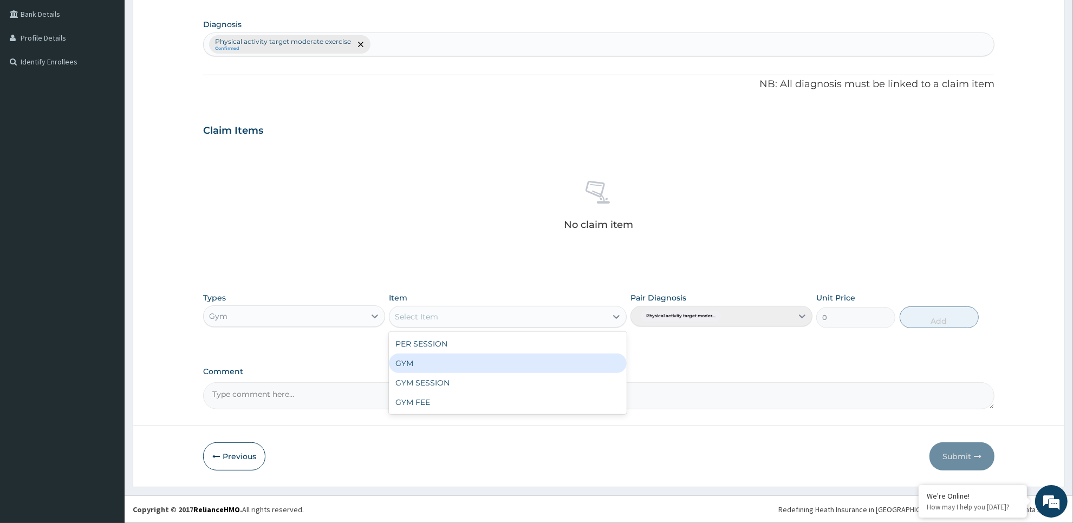
click at [517, 366] on div "GYM" at bounding box center [507, 363] width 237 height 19
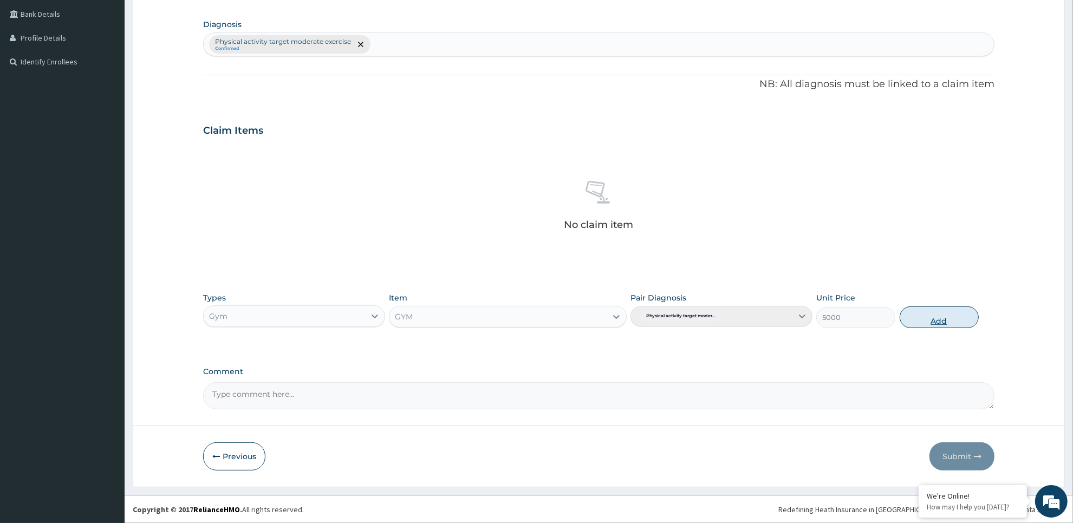
click at [858, 315] on button "Add" at bounding box center [938, 317] width 79 height 22
type input "0"
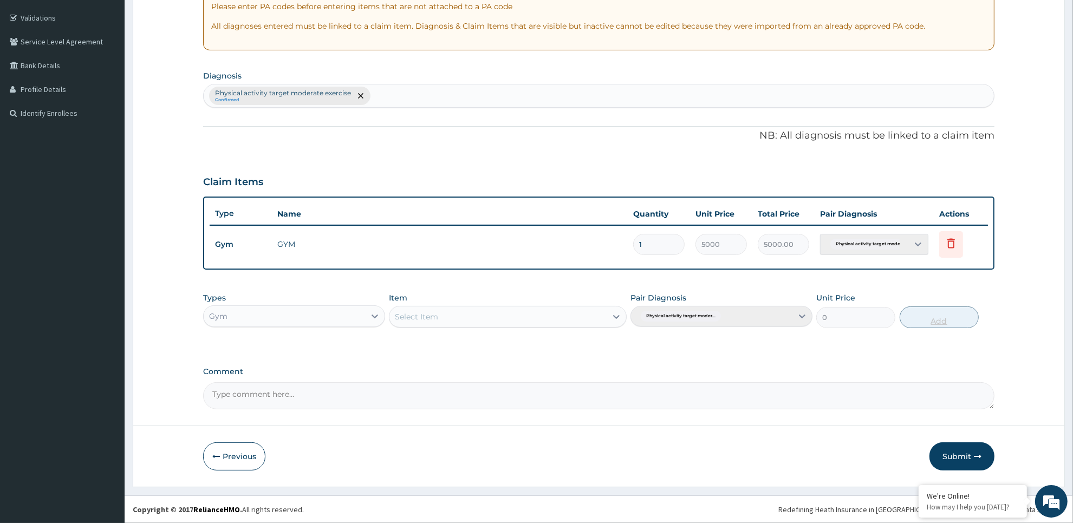
scroll to position [195, 0]
click at [858, 418] on button "Submit" at bounding box center [961, 457] width 65 height 28
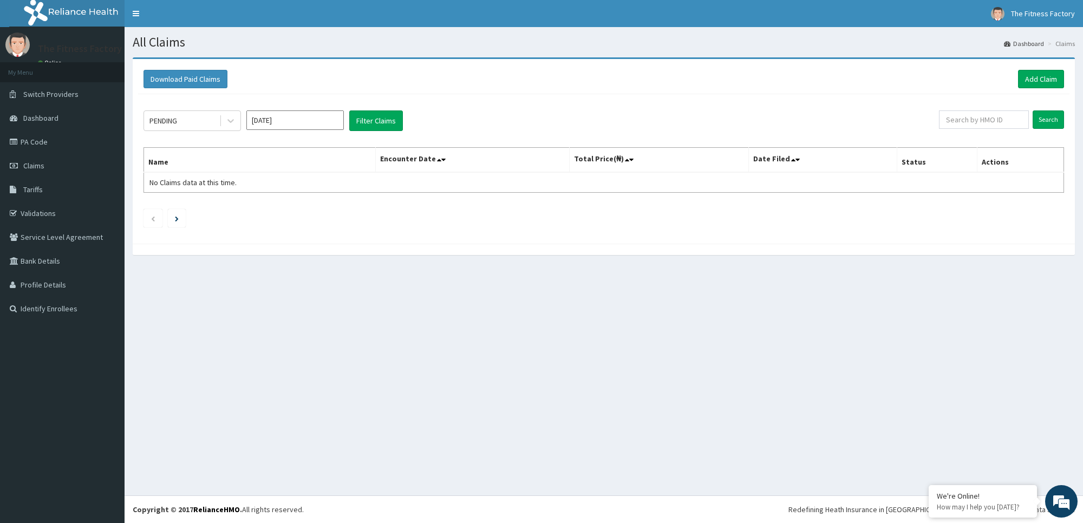
click at [1026, 92] on div "Download Paid Claims Add Claim" at bounding box center [603, 79] width 931 height 30
click at [1036, 73] on link "Add Claim" at bounding box center [1041, 79] width 46 height 18
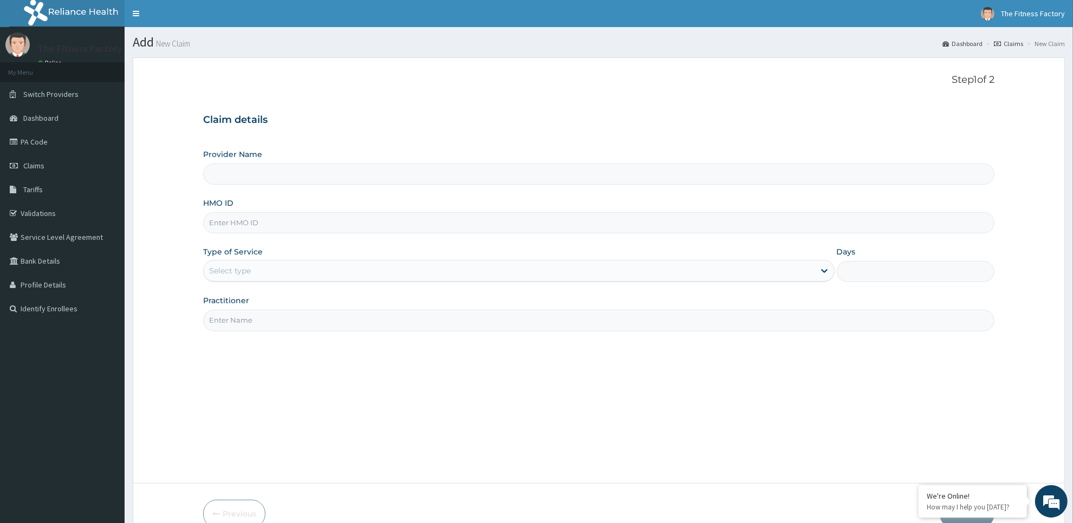
click at [426, 219] on input "HMO ID" at bounding box center [598, 222] width 791 height 21
type input "N"
type input "Fitness Factory Ltd"
type input "1"
type input "NCM/10032/A"
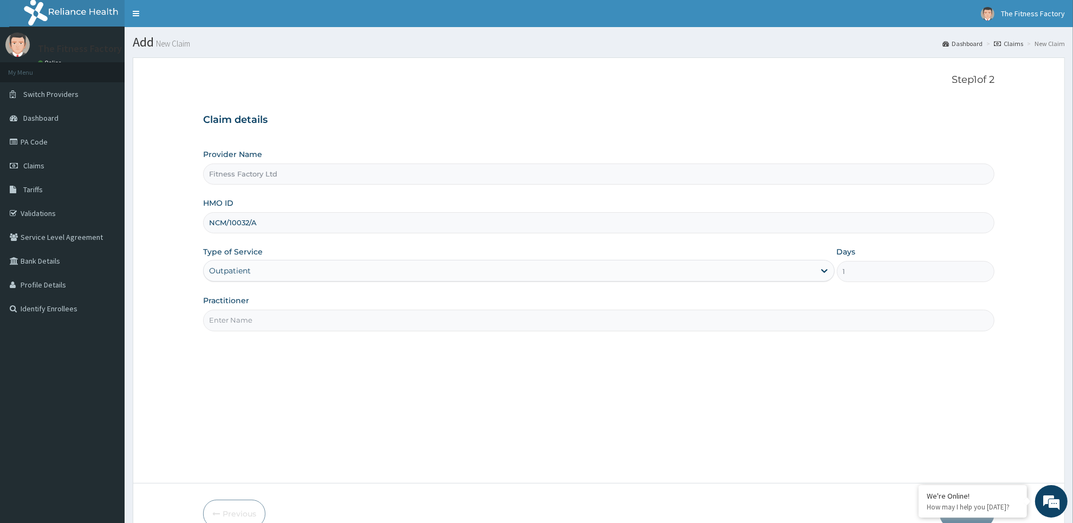
click at [348, 312] on input "Practitioner" at bounding box center [598, 320] width 791 height 21
type input "AKASH"
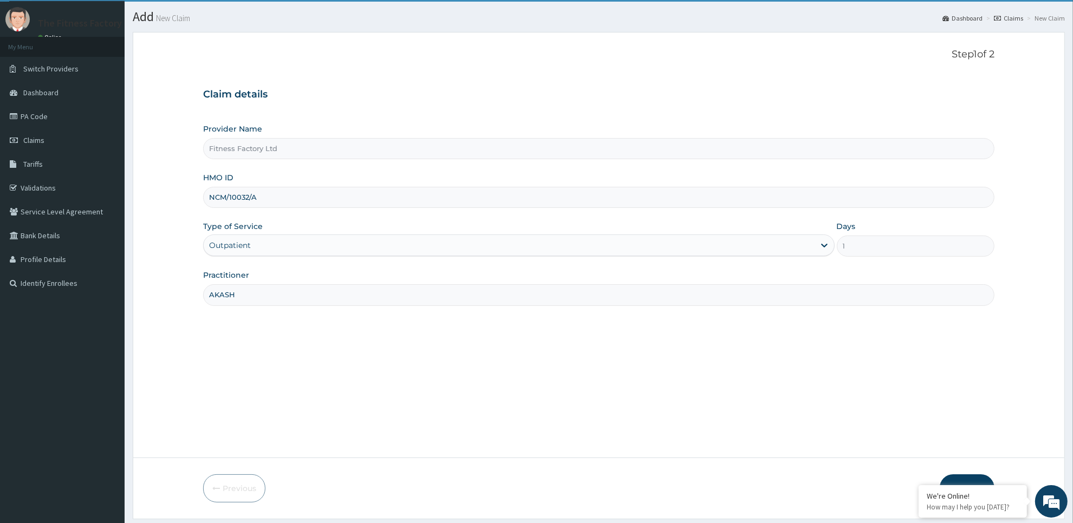
scroll to position [57, 0]
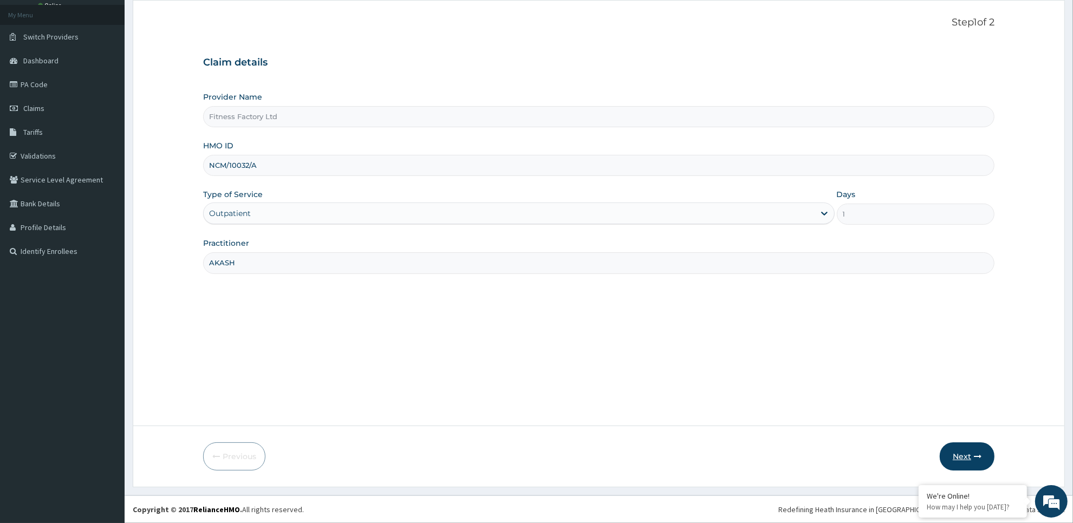
click at [950, 458] on button "Next" at bounding box center [966, 456] width 55 height 28
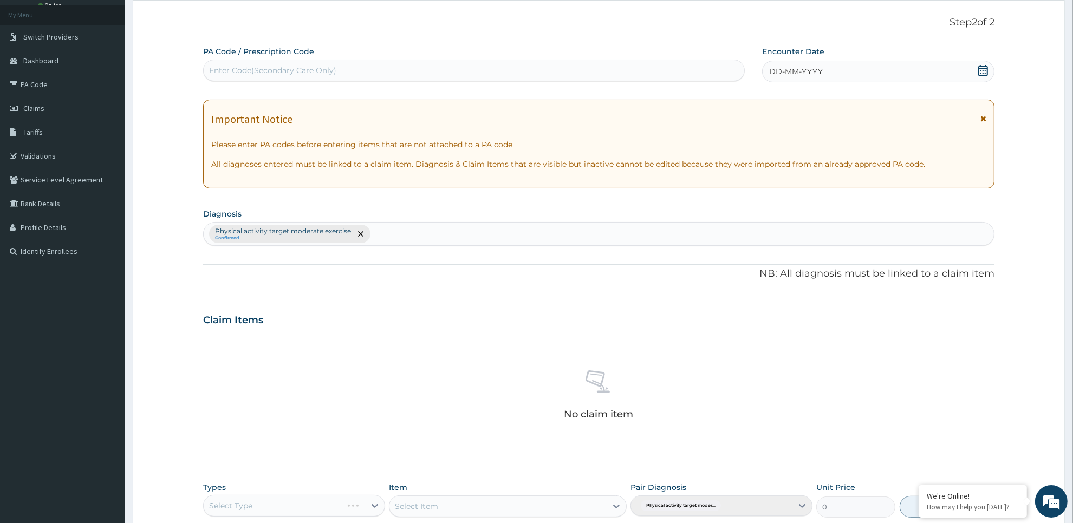
click at [577, 66] on div "Enter Code(Secondary Care Only)" at bounding box center [474, 70] width 540 height 17
type input "PA/E2E80F"
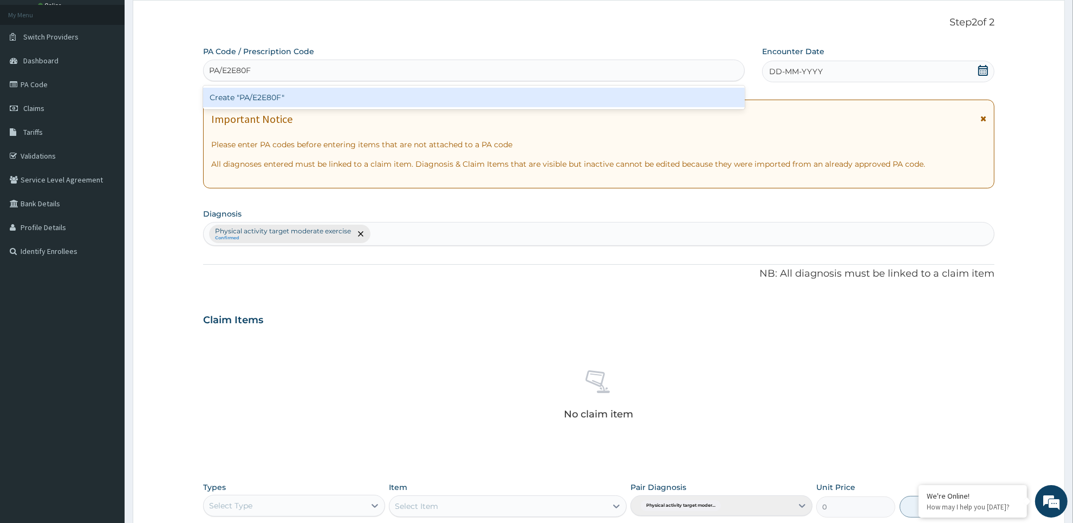
click at [567, 95] on div "Create "PA/E2E80F"" at bounding box center [473, 97] width 541 height 19
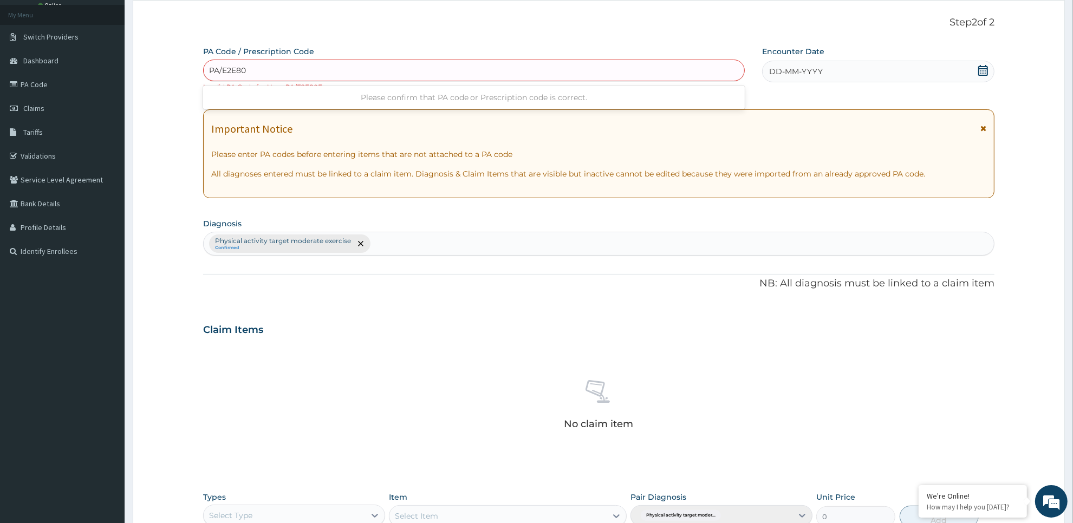
type input "PA/E2E80F"
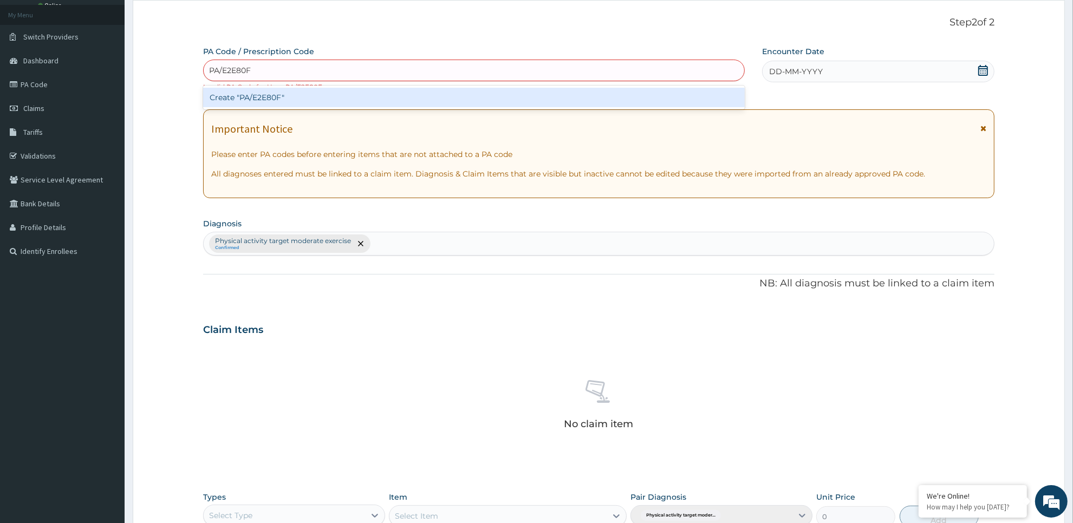
click at [272, 99] on div "Create "PA/E2E80F"" at bounding box center [473, 97] width 541 height 19
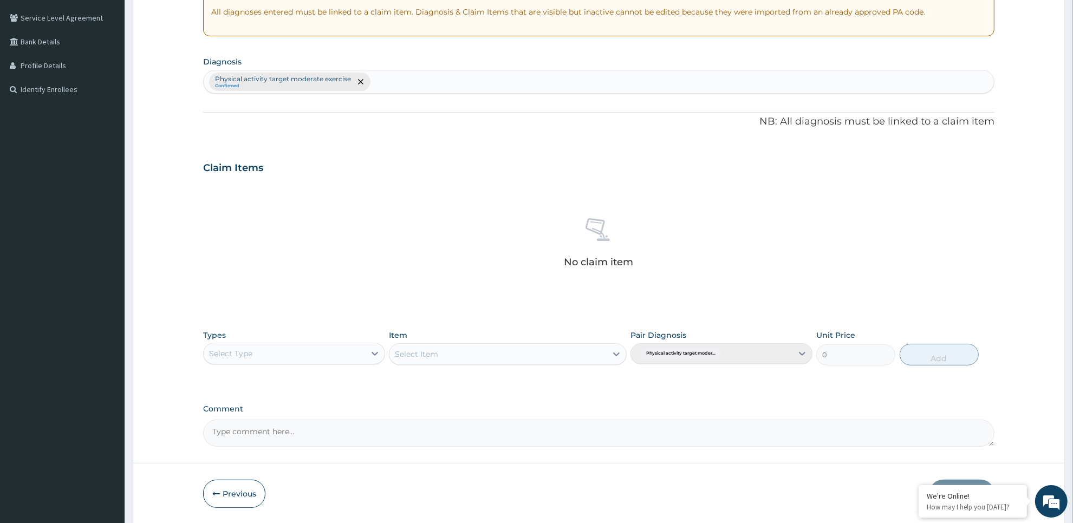
scroll to position [258, 0]
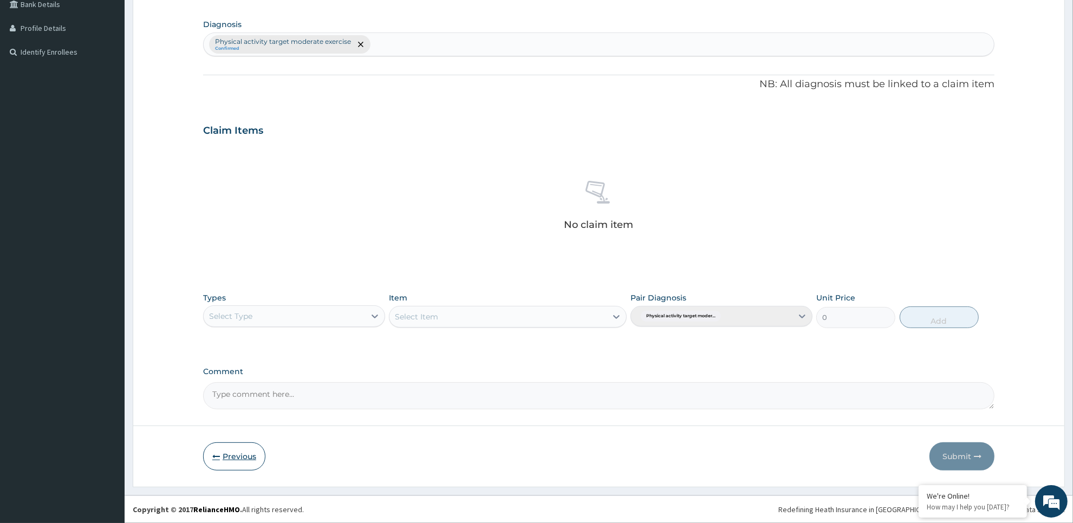
click at [221, 451] on button "Previous" at bounding box center [234, 456] width 62 height 28
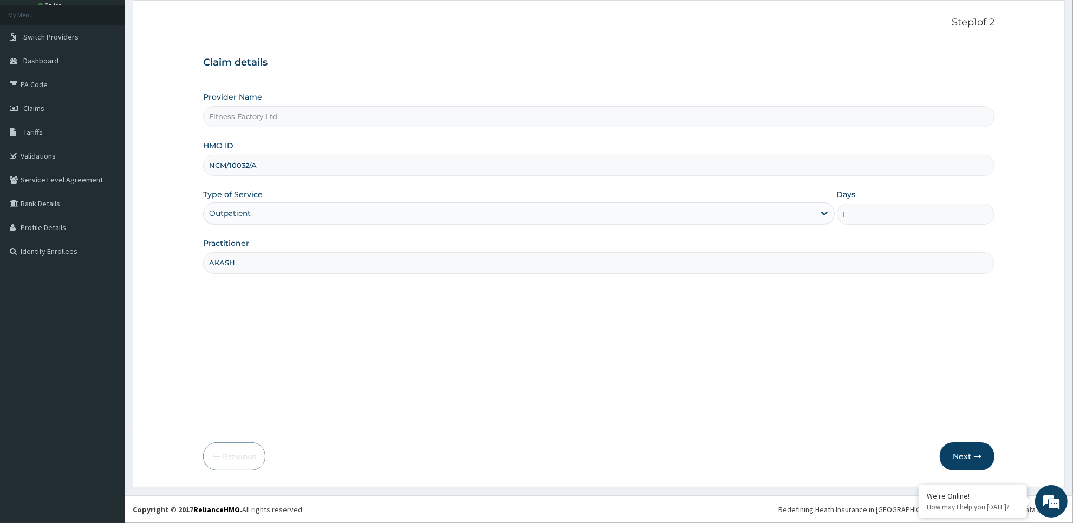
scroll to position [57, 0]
click at [356, 154] on div "HMO ID NCM/10032/A" at bounding box center [598, 158] width 791 height 36
click at [296, 160] on input "NCM/10032/A" at bounding box center [598, 165] width 791 height 21
type input "NCM/10032/D"
click at [951, 456] on button "Next" at bounding box center [966, 456] width 55 height 28
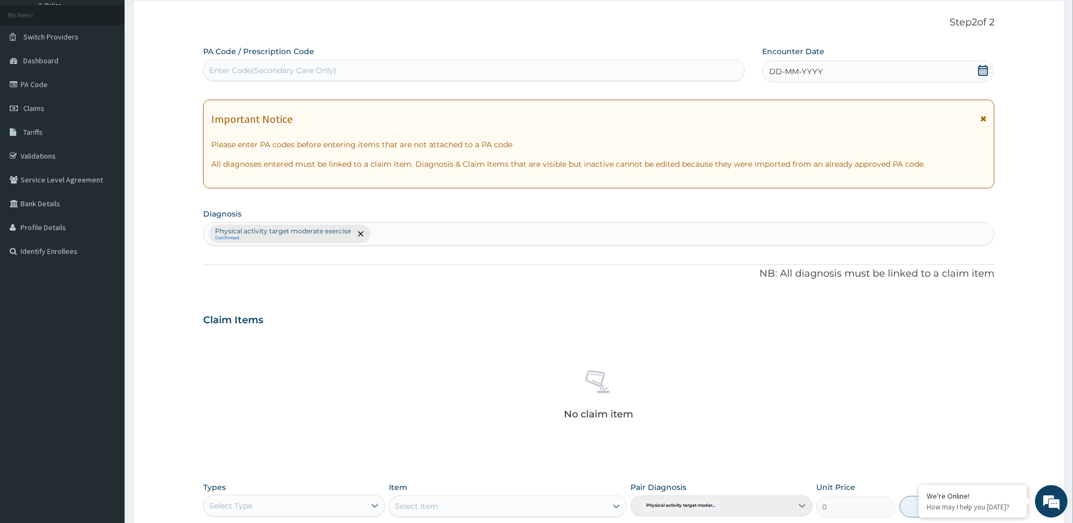
click at [613, 79] on div "Enter Code(Secondary Care Only)" at bounding box center [474, 70] width 540 height 17
type input "PA/E2E80F"
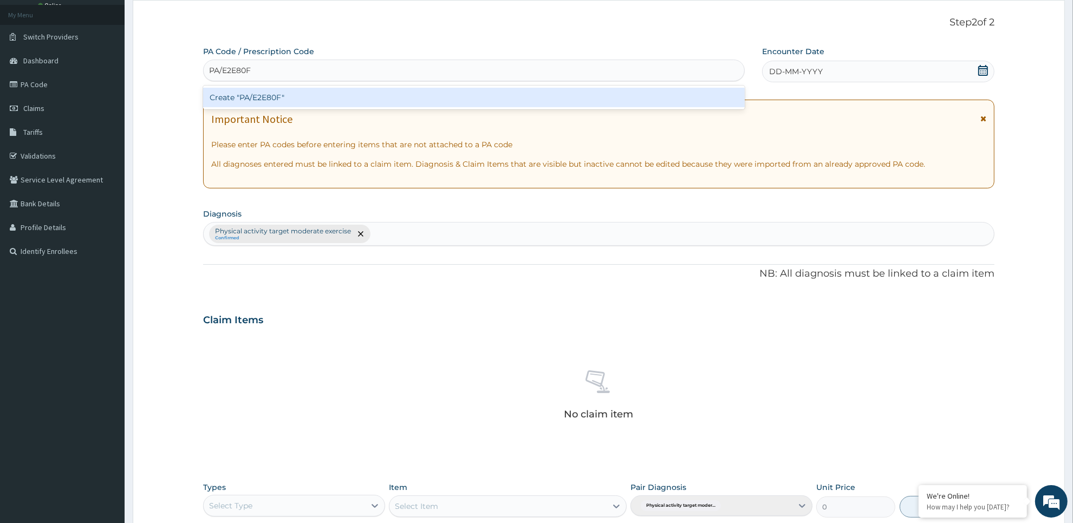
click at [599, 97] on div "Create "PA/E2E80F"" at bounding box center [473, 97] width 541 height 19
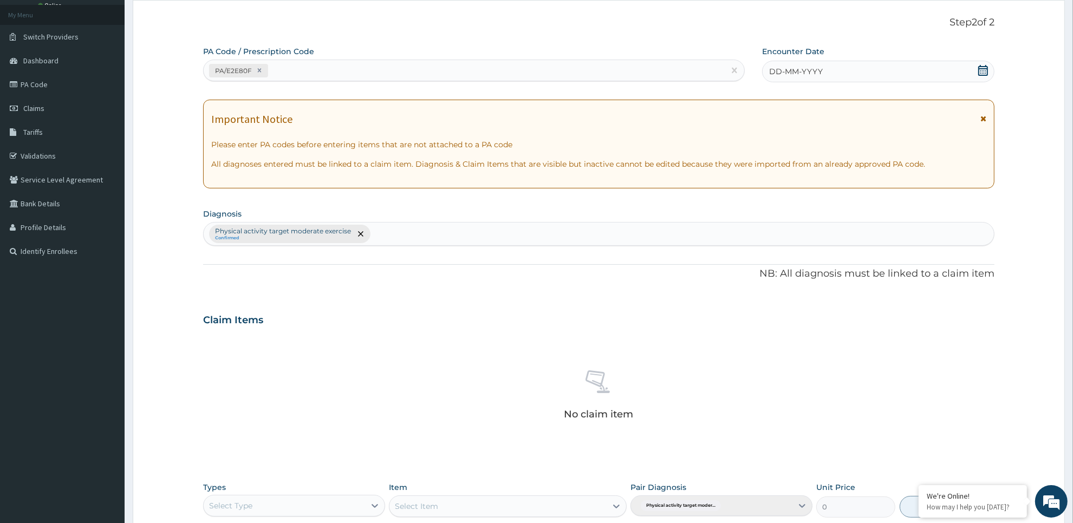
click at [834, 66] on div "DD-MM-YYYY" at bounding box center [878, 72] width 232 height 22
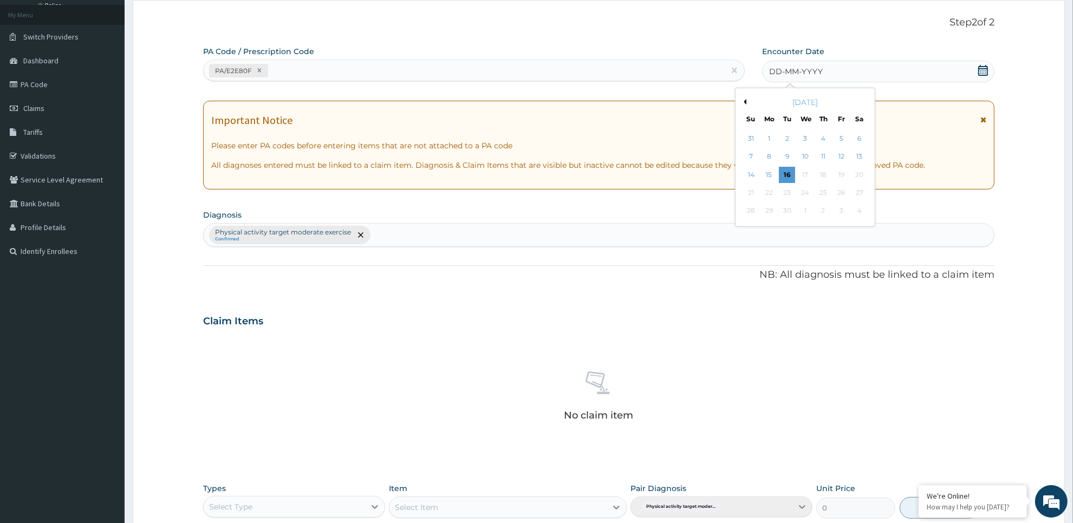
click at [745, 102] on button "Previous Month" at bounding box center [743, 101] width 5 height 5
click at [857, 209] on div "30" at bounding box center [859, 211] width 16 height 16
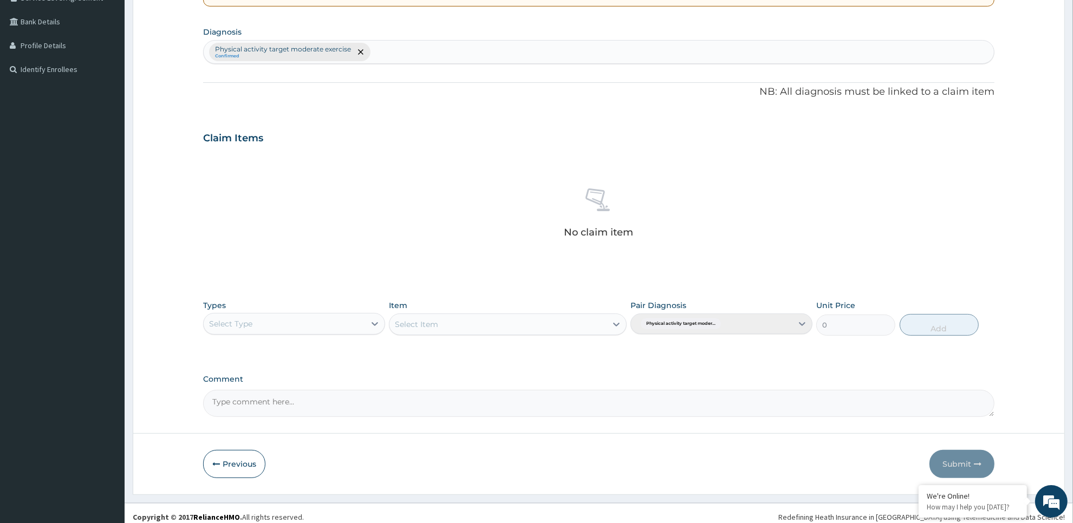
scroll to position [247, 0]
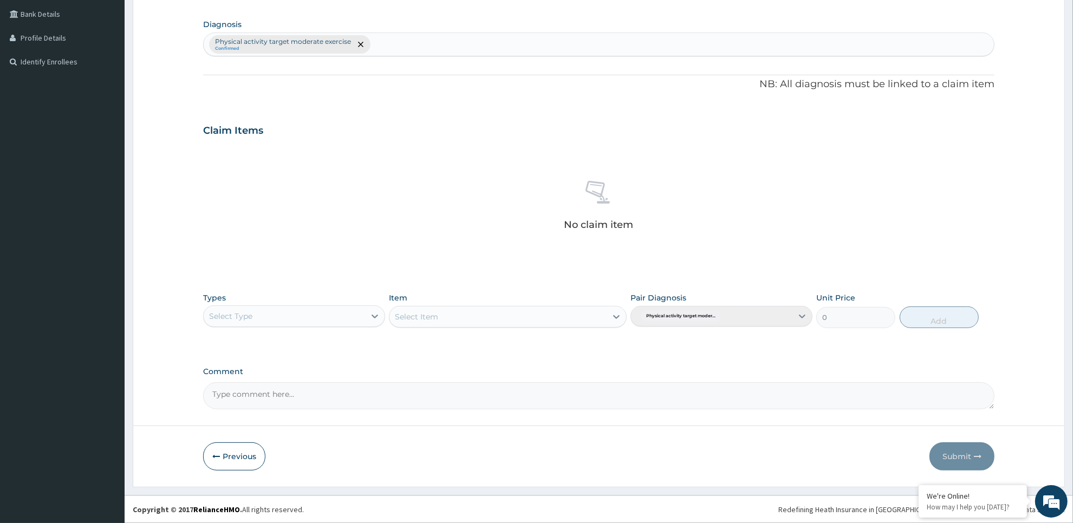
click at [258, 319] on div "Select Type" at bounding box center [284, 316] width 161 height 17
click at [269, 488] on div "Gym" at bounding box center [294, 482] width 182 height 19
click at [578, 308] on div "Select Item" at bounding box center [507, 317] width 237 height 22
click at [578, 317] on div "Select Item" at bounding box center [507, 317] width 237 height 22
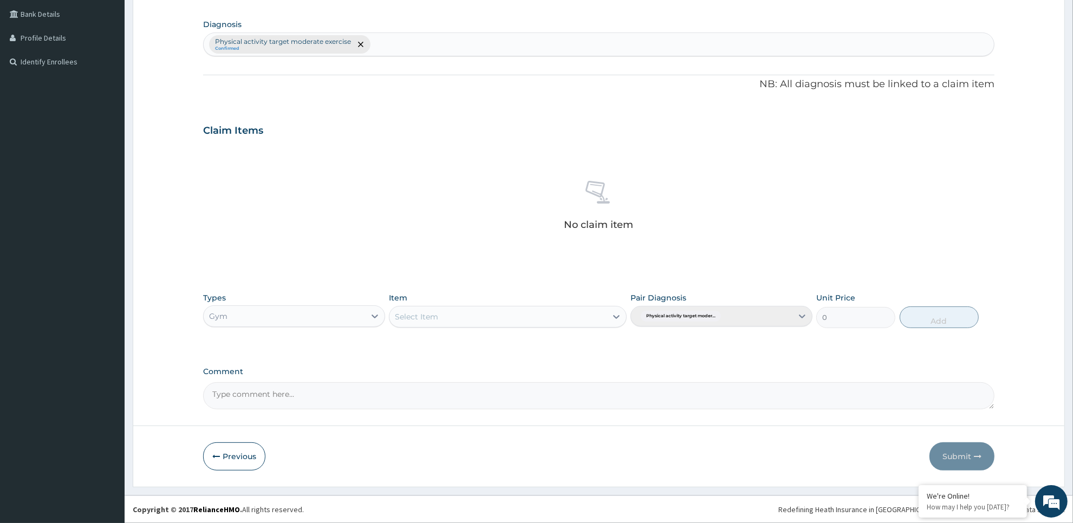
click at [571, 320] on div "Select Item" at bounding box center [497, 316] width 217 height 17
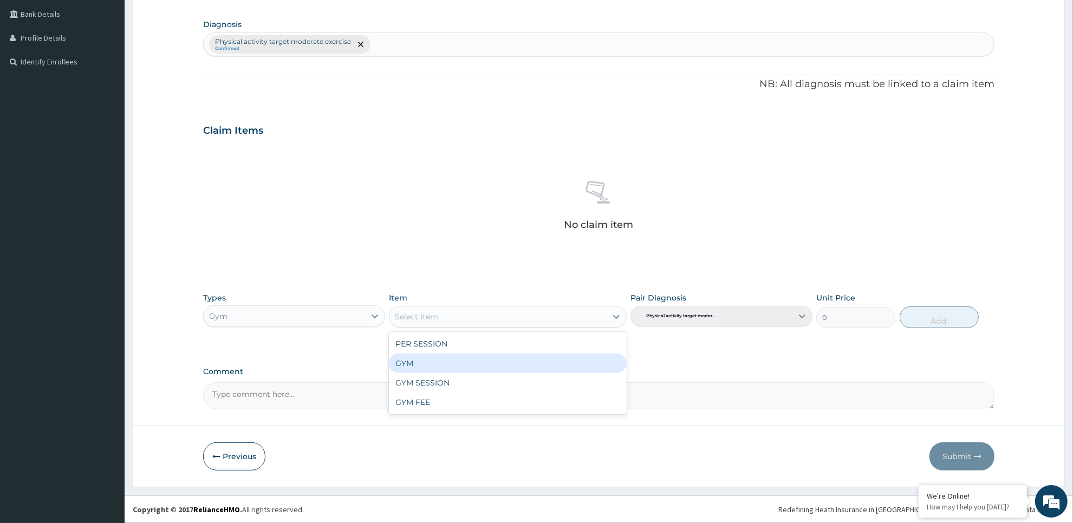
click at [556, 361] on div "GYM" at bounding box center [507, 363] width 237 height 19
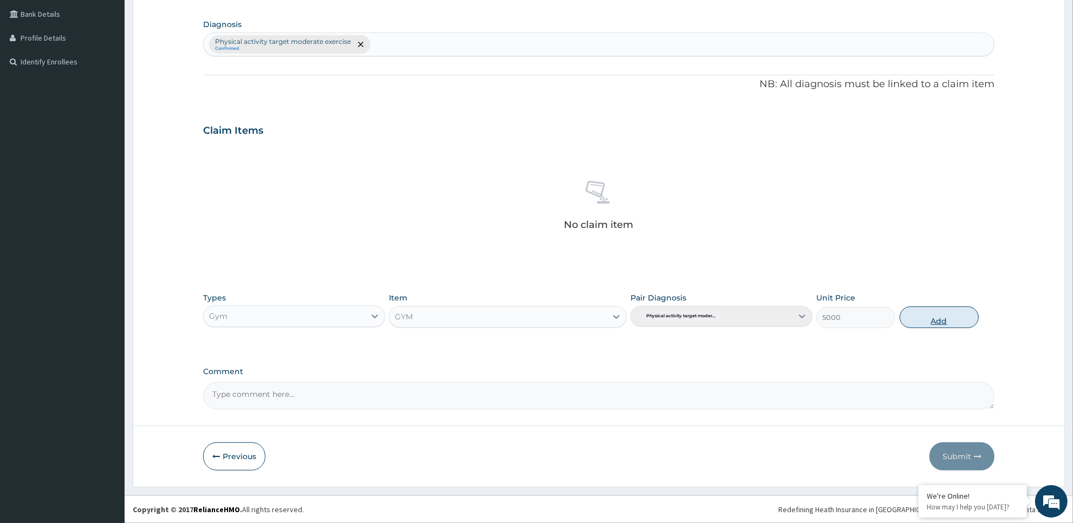
click at [930, 319] on button "Add" at bounding box center [938, 317] width 79 height 22
type input "0"
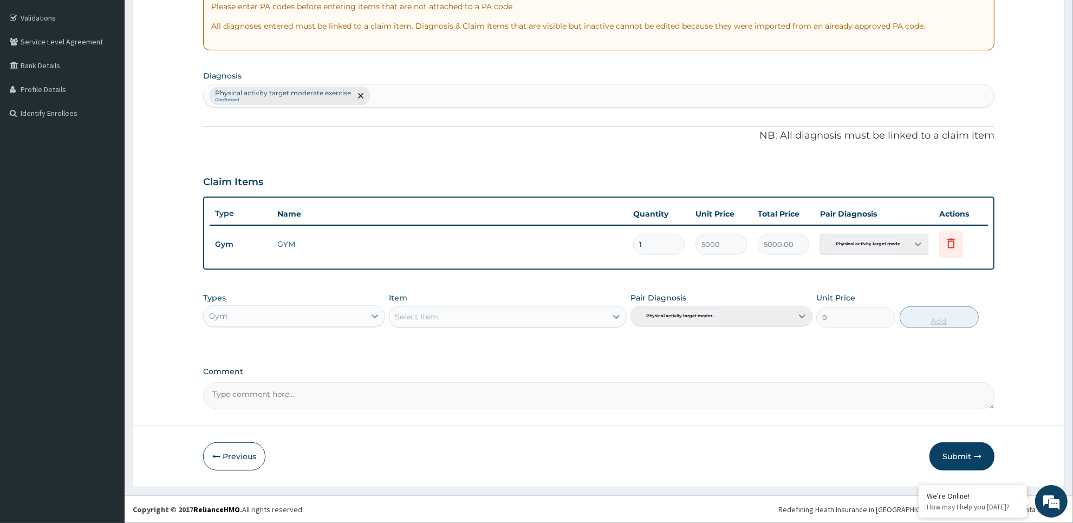
scroll to position [195, 0]
click at [943, 453] on button "Submit" at bounding box center [961, 457] width 65 height 28
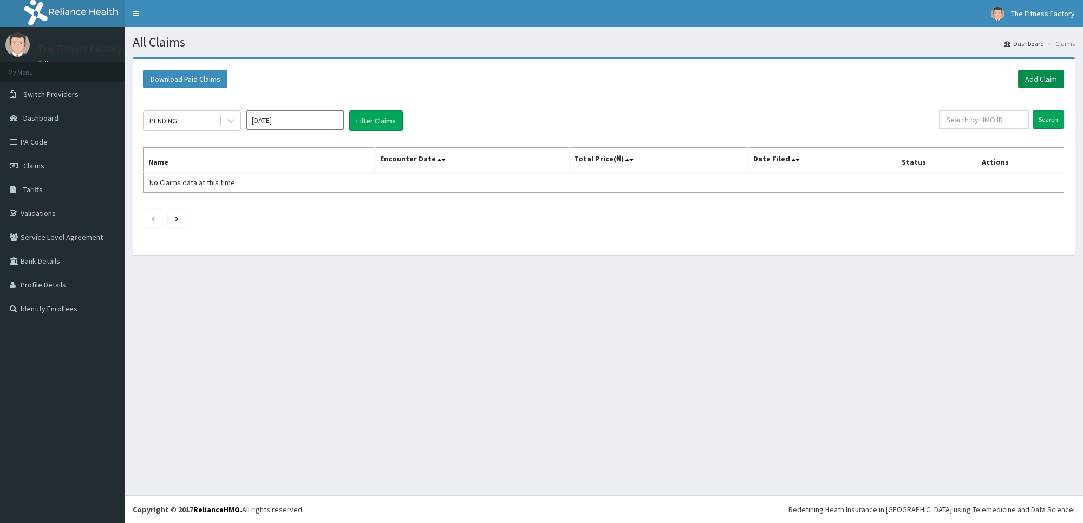
click at [1041, 80] on link "Add Claim" at bounding box center [1041, 79] width 46 height 18
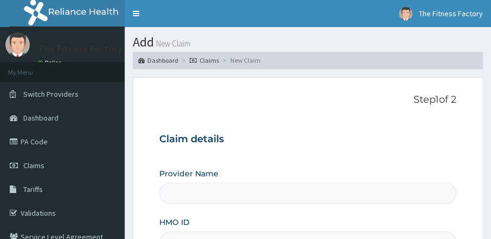
type input "Fitness Factory Ltd"
type input "1"
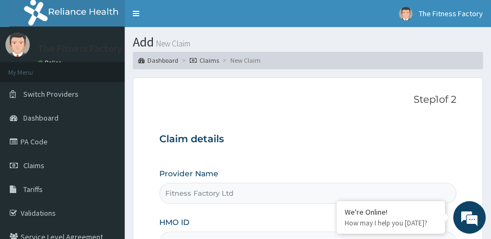
drag, startPoint x: 0, startPoint y: 0, endPoint x: 349, endPoint y: 106, distance: 364.4
click at [349, 106] on div "Step 1 of 2 Claim details Provider Name Fitness Factory Ltd HMO ID Type of Serv…" at bounding box center [307, 222] width 296 height 257
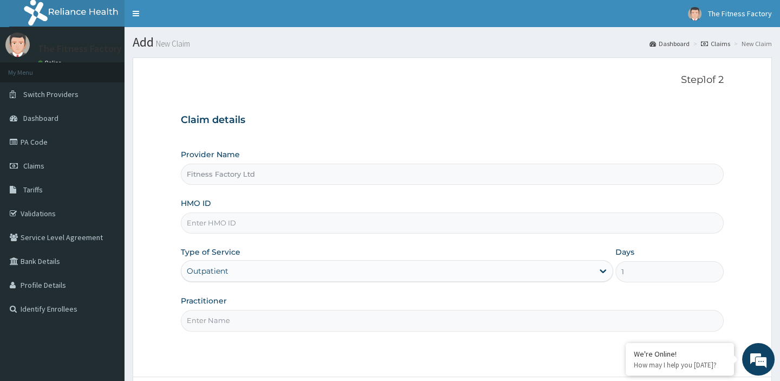
click at [428, 87] on div "Step 1 of 2 Claim details Provider Name Fitness Factory Ltd HMO ID Type of Serv…" at bounding box center [452, 216] width 543 height 285
click at [264, 212] on input "HMO ID" at bounding box center [452, 222] width 543 height 21
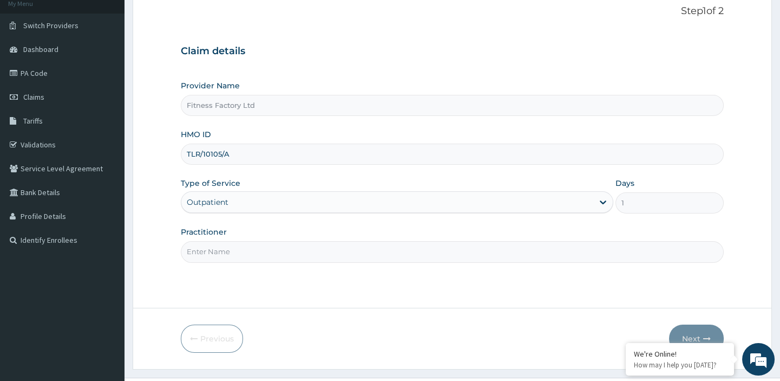
scroll to position [93, 0]
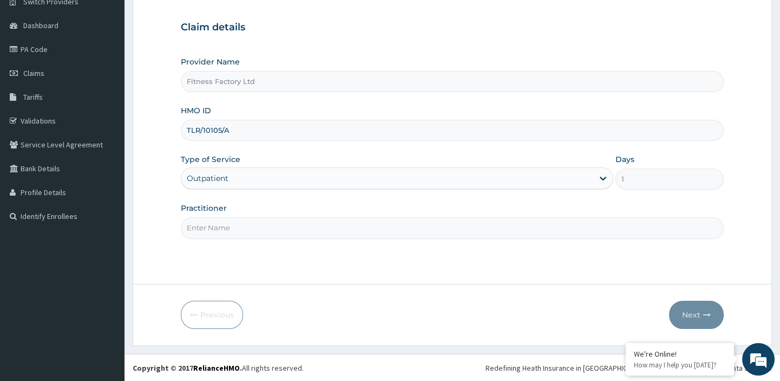
type input "TLR/10105/A"
click at [265, 224] on input "Practitioner" at bounding box center [452, 227] width 543 height 21
type input "AKASH"
click at [490, 239] on button "Next" at bounding box center [696, 315] width 55 height 28
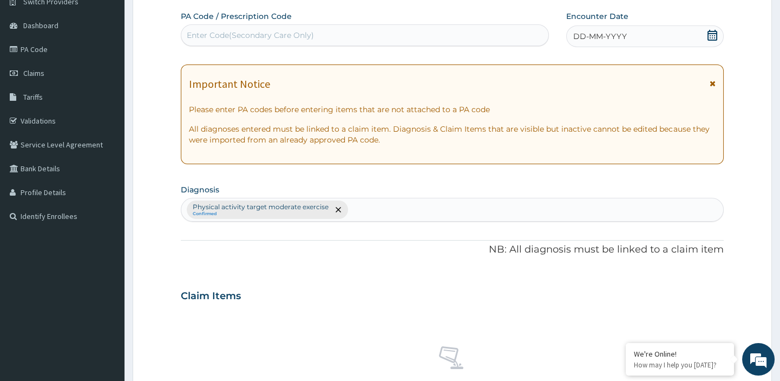
click at [451, 24] on div "Enter Code(Secondary Care Only)" at bounding box center [365, 35] width 368 height 22
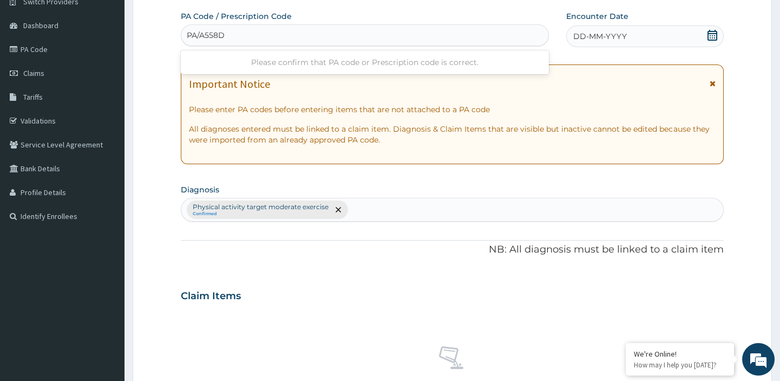
type input "PA/A558D9"
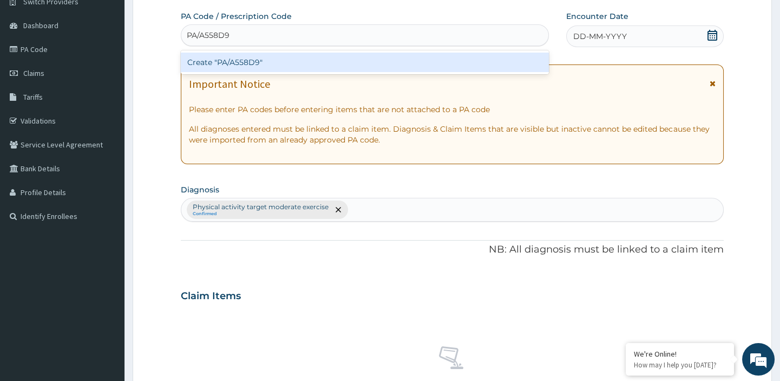
click at [433, 61] on div "Create "PA/A558D9"" at bounding box center [365, 62] width 368 height 19
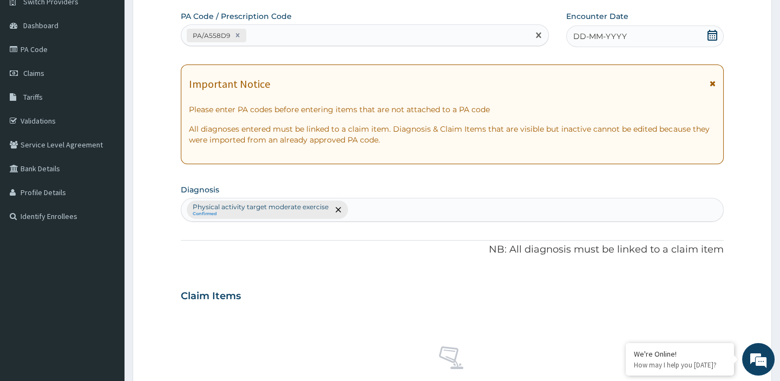
click at [490, 34] on span "DD-MM-YYYY" at bounding box center [600, 36] width 54 height 11
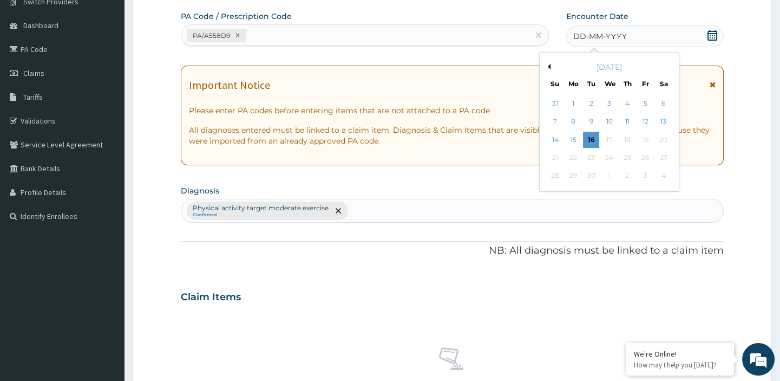
click at [490, 62] on div "[DATE]" at bounding box center [609, 67] width 131 height 11
click at [490, 67] on button "Previous Month" at bounding box center [547, 66] width 5 height 5
click at [490, 177] on div "30" at bounding box center [663, 176] width 16 height 16
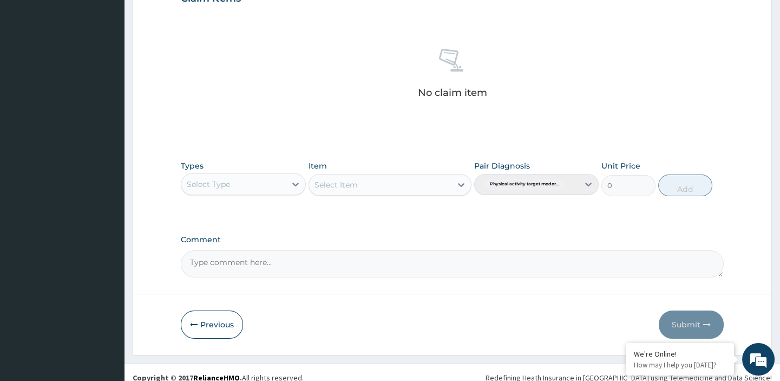
scroll to position [400, 0]
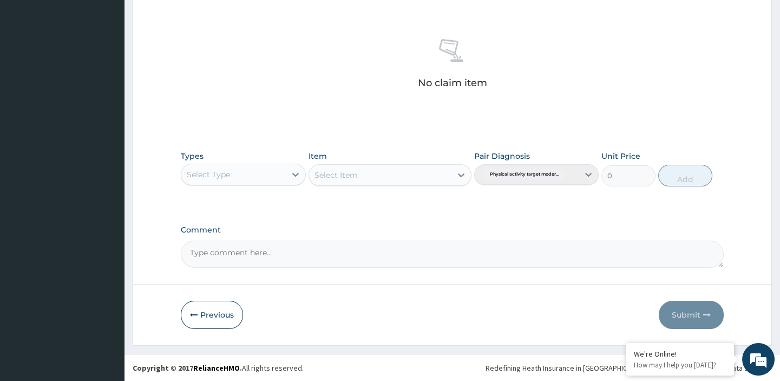
click at [285, 171] on div "Select Type" at bounding box center [233, 174] width 104 height 17
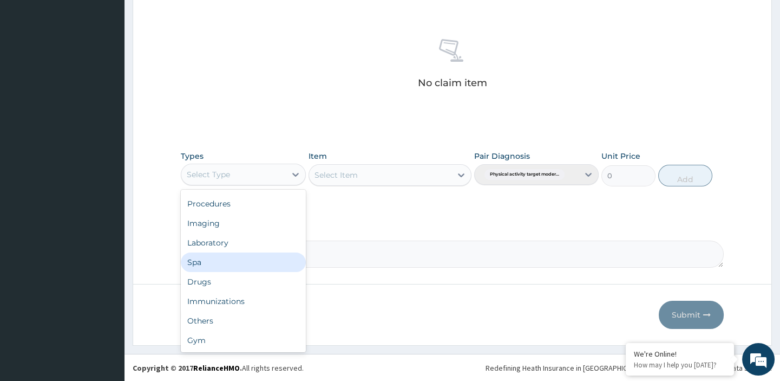
scroll to position [36, 0]
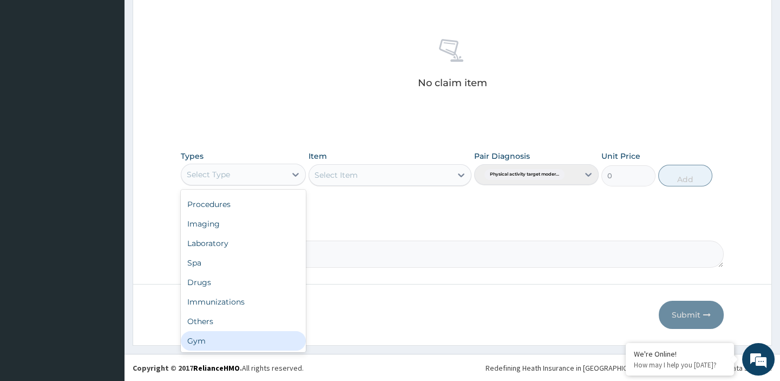
click at [275, 239] on div "Gym" at bounding box center [243, 340] width 125 height 19
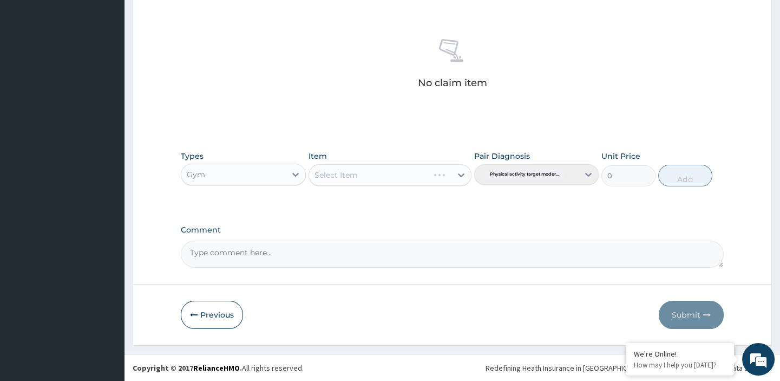
click at [351, 169] on div "Select Item" at bounding box center [390, 175] width 163 height 22
click at [357, 180] on div "Select Item" at bounding box center [390, 175] width 163 height 22
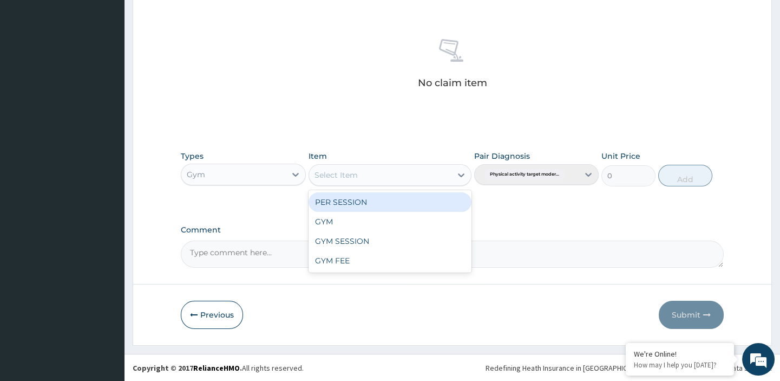
click at [360, 175] on div "Select Item" at bounding box center [380, 174] width 142 height 17
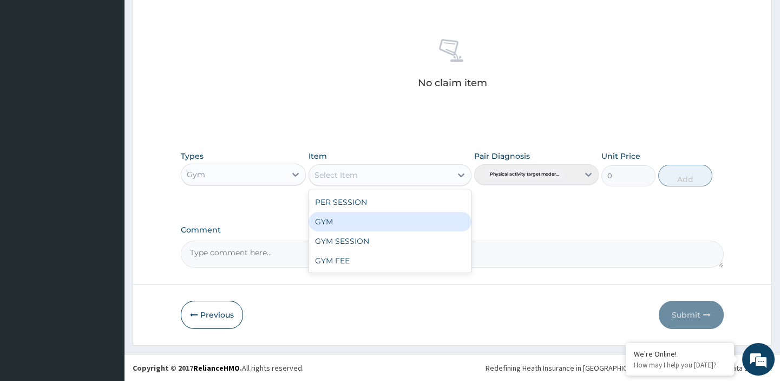
click at [371, 215] on div "GYM" at bounding box center [390, 221] width 163 height 19
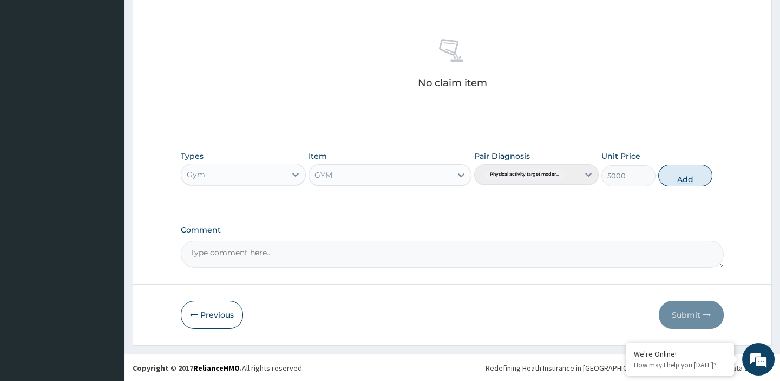
click at [490, 179] on button "Add" at bounding box center [685, 176] width 54 height 22
type input "0"
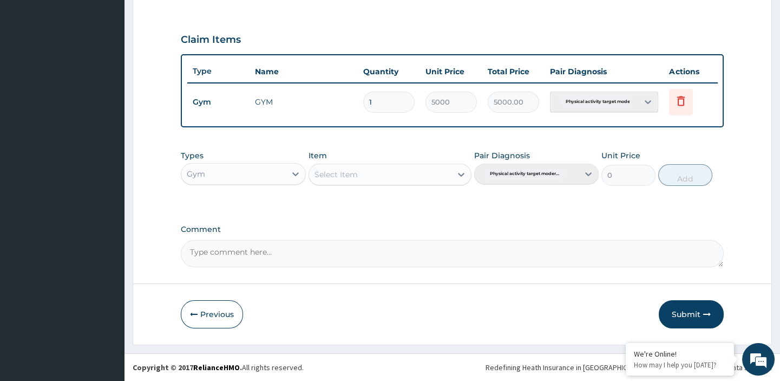
scroll to position [355, 0]
click at [490, 239] on button "Submit" at bounding box center [691, 314] width 65 height 28
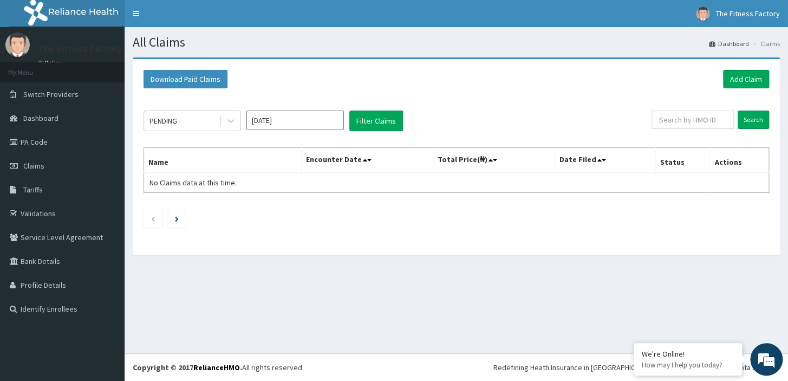
click at [682, 314] on div "All Claims Dashboard Claims Download Paid Claims Add Claim × Note you can only …" at bounding box center [456, 190] width 663 height 326
